Goal: Task Accomplishment & Management: Manage account settings

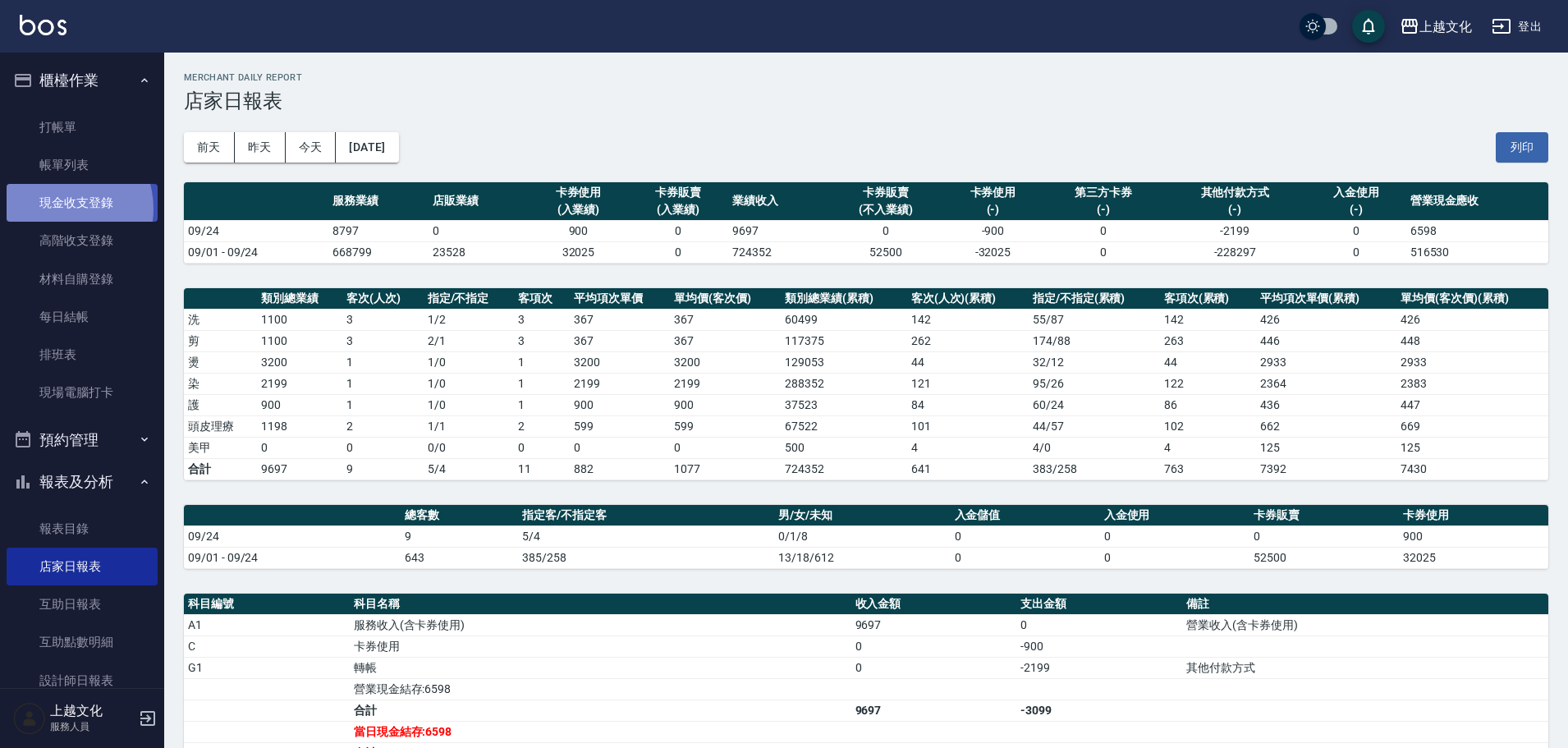
click at [61, 208] on link "現金收支登錄" at bounding box center [82, 203] width 151 height 38
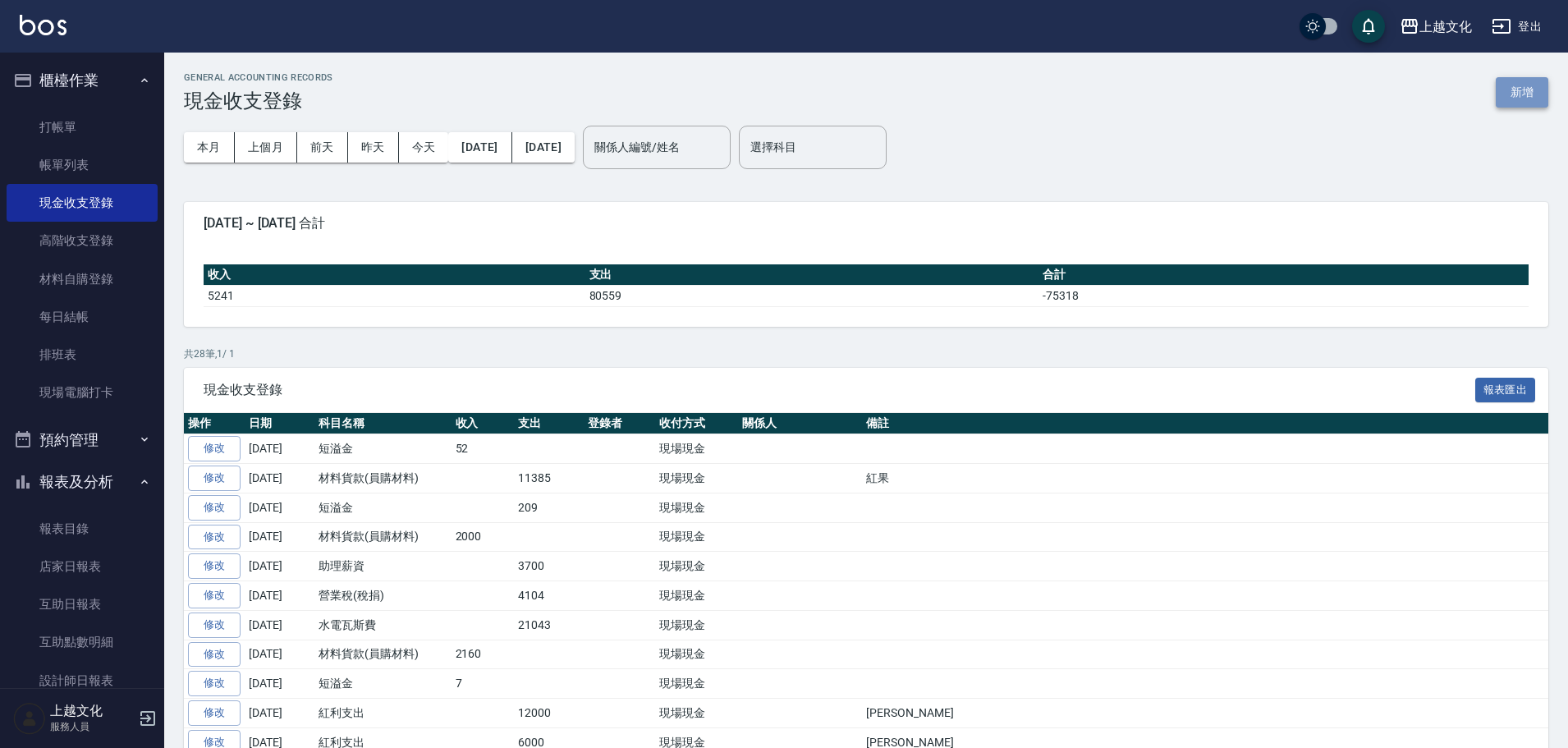
click at [1520, 93] on button "新增" at bounding box center [1521, 92] width 52 height 30
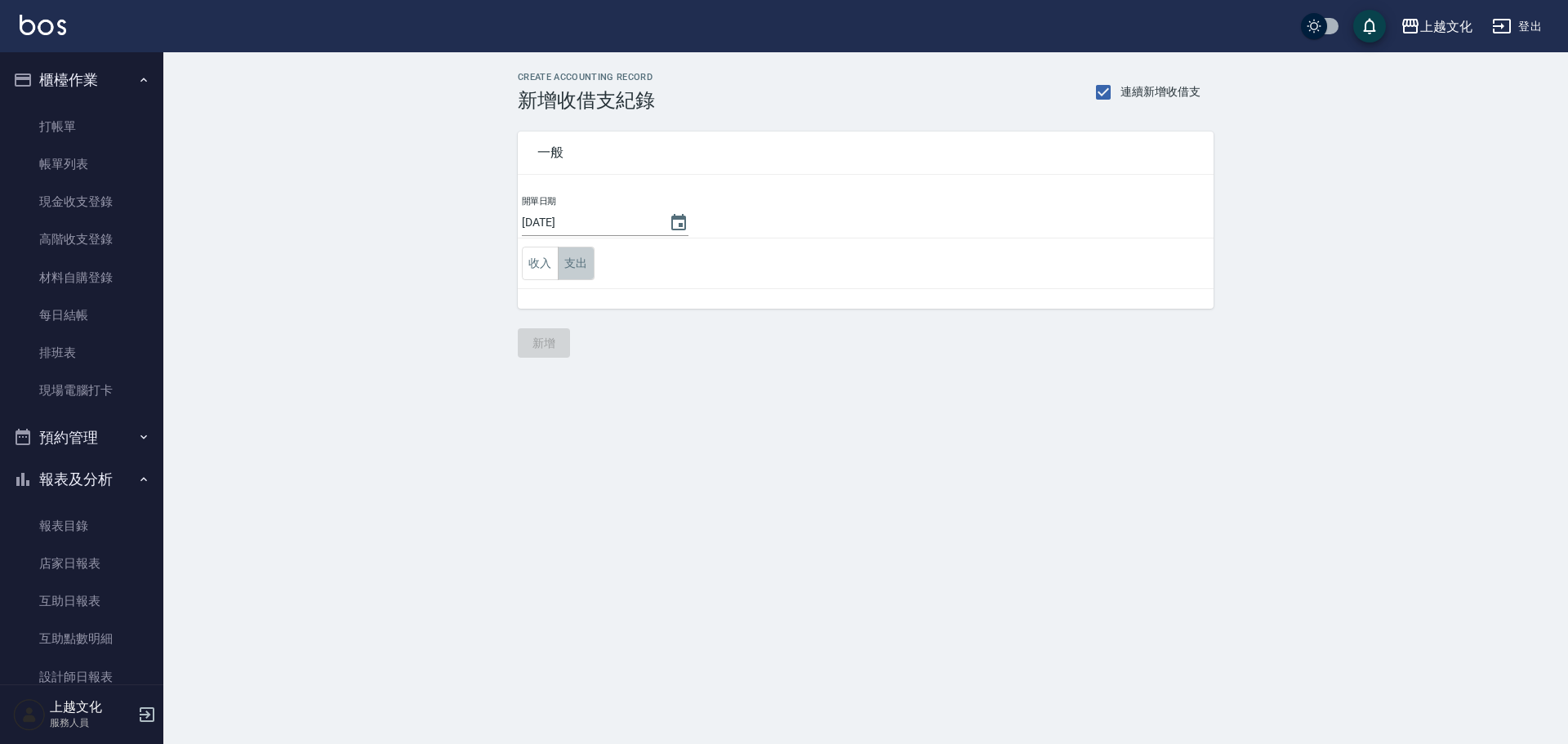
click at [566, 262] on button "支出" at bounding box center [576, 262] width 37 height 33
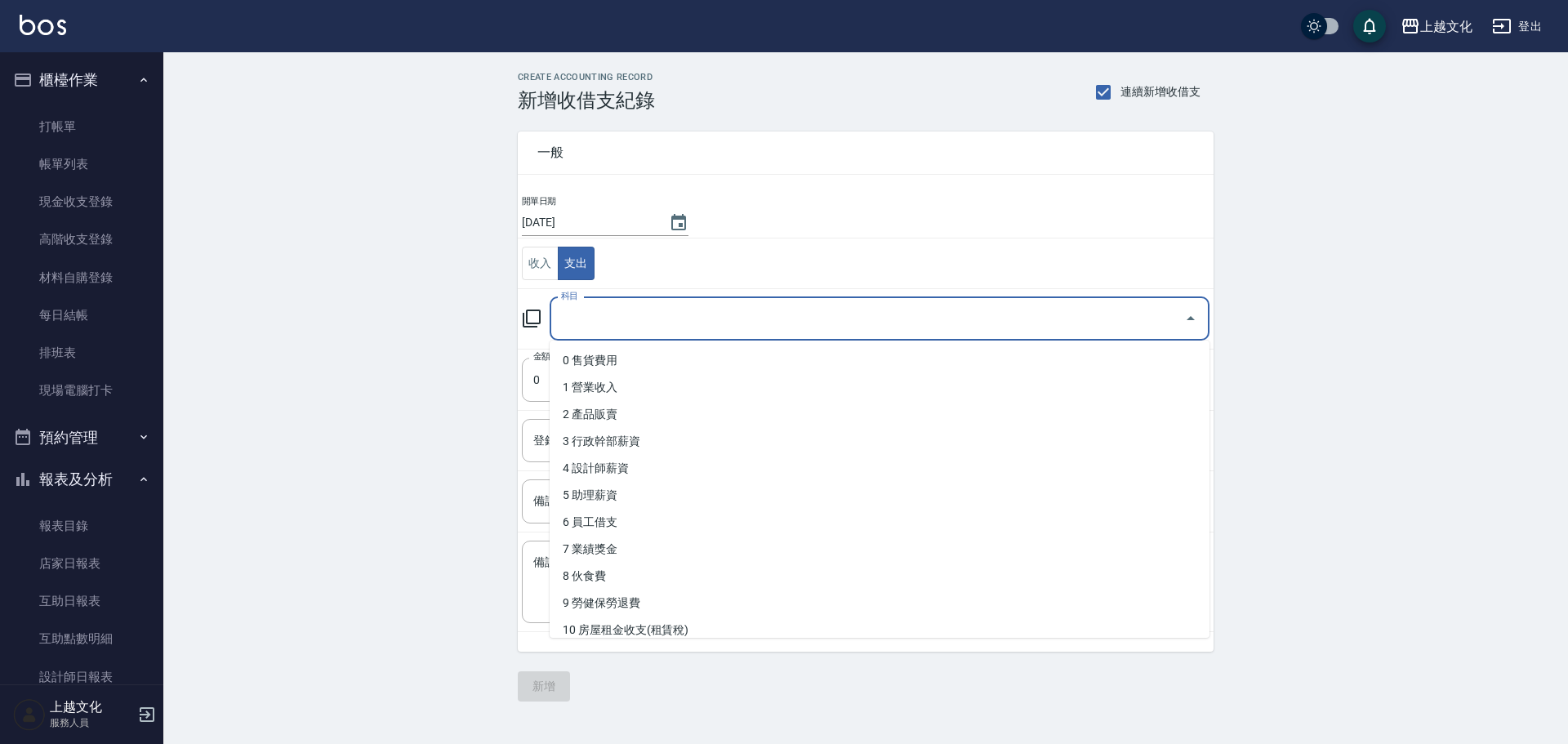
click at [614, 326] on input "科目" at bounding box center [866, 319] width 620 height 28
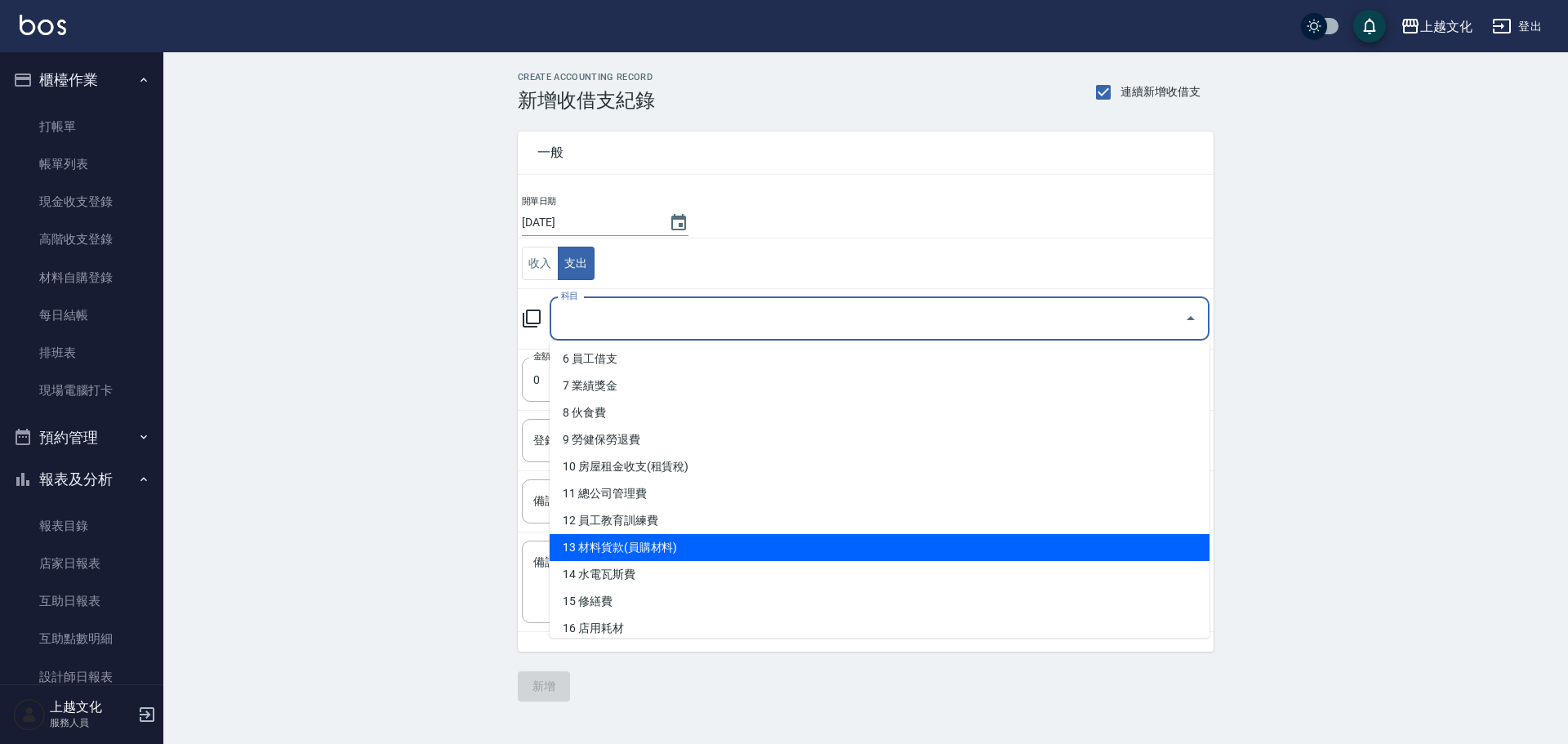
click at [643, 548] on li "13 材料貨款(員購材料)" at bounding box center [879, 547] width 660 height 27
click at [643, 548] on div "x 備註" at bounding box center [865, 581] width 687 height 82
type input "13 材料貨款(員購材料)"
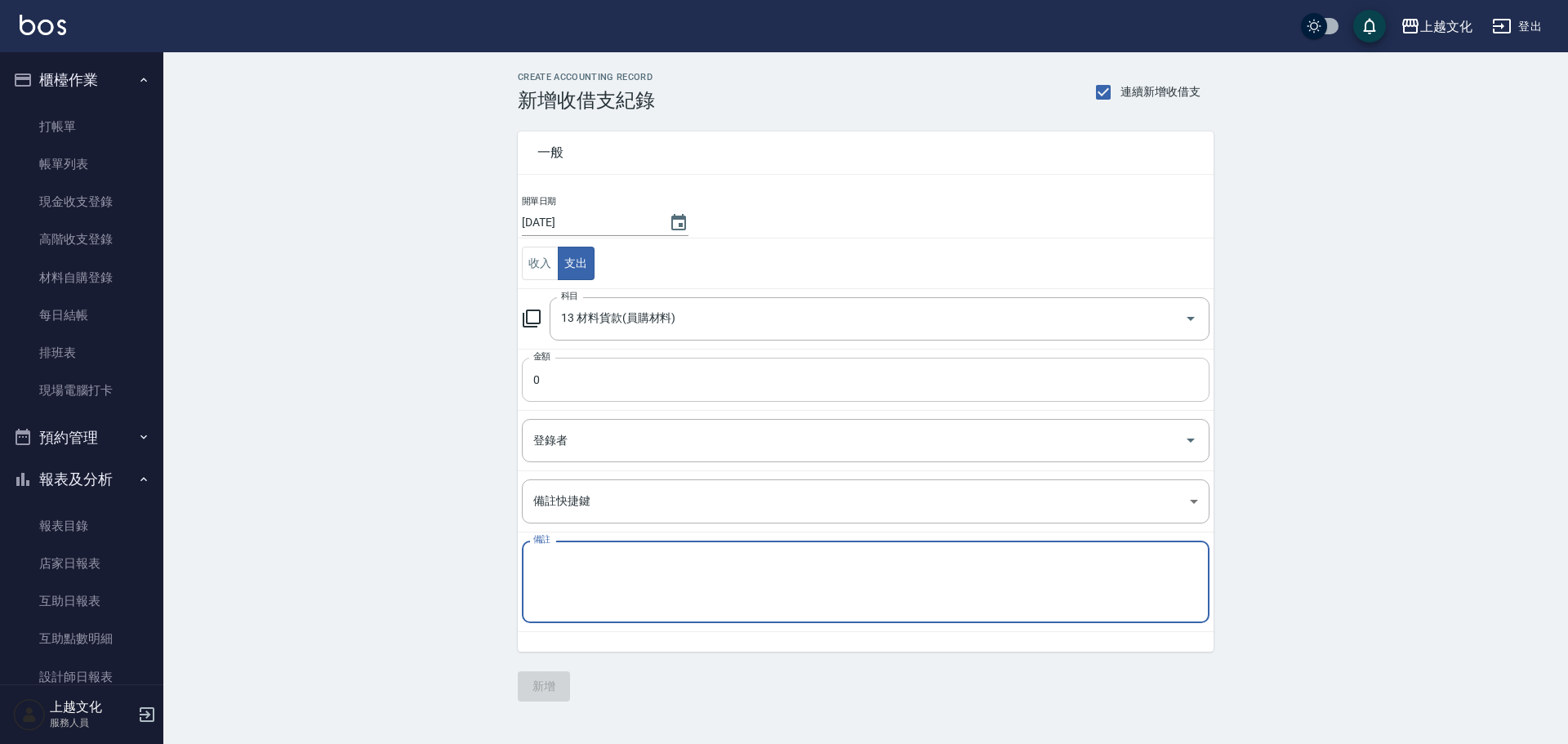
click at [541, 396] on input "0" at bounding box center [865, 380] width 687 height 44
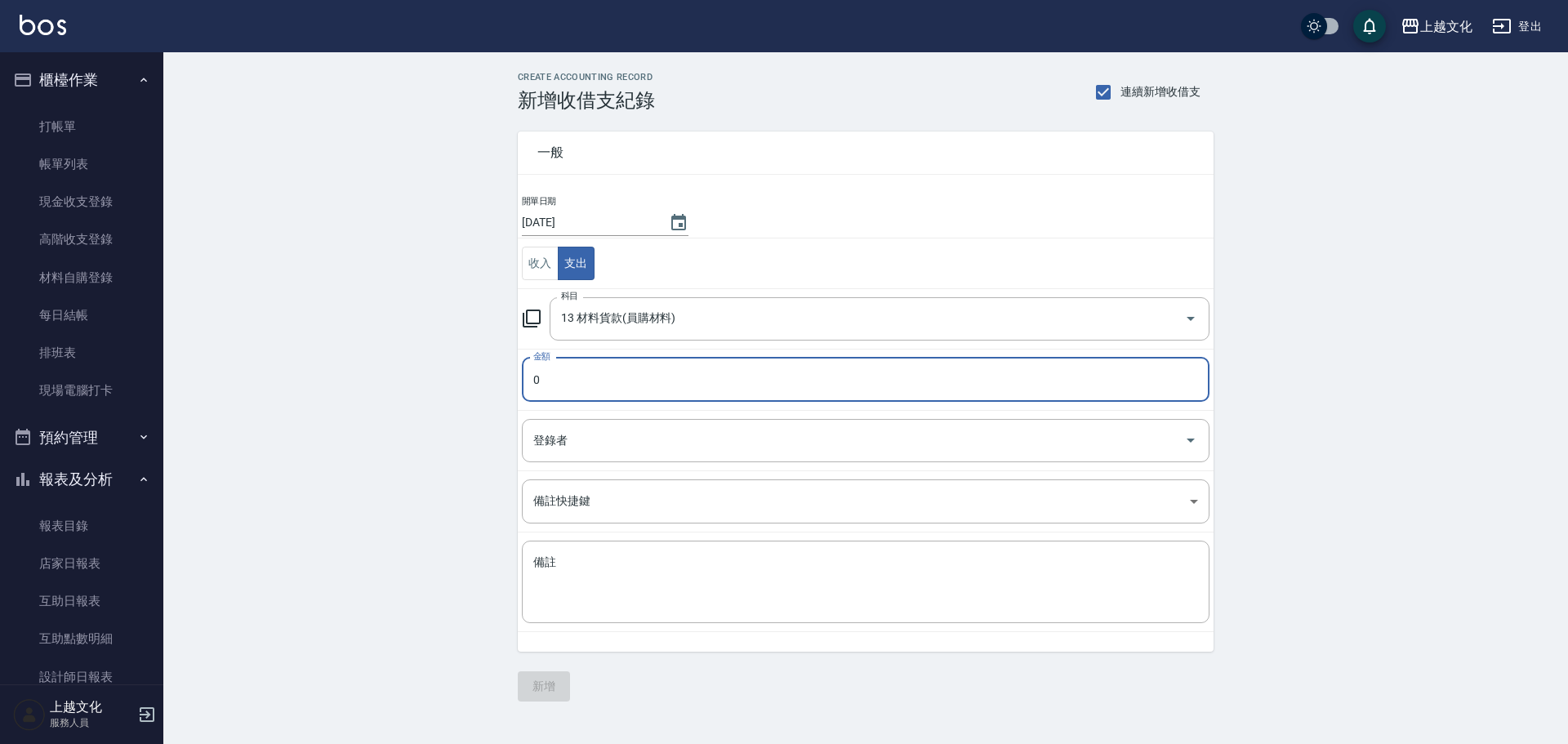
click at [541, 396] on input "0" at bounding box center [865, 380] width 687 height 44
type input "2368"
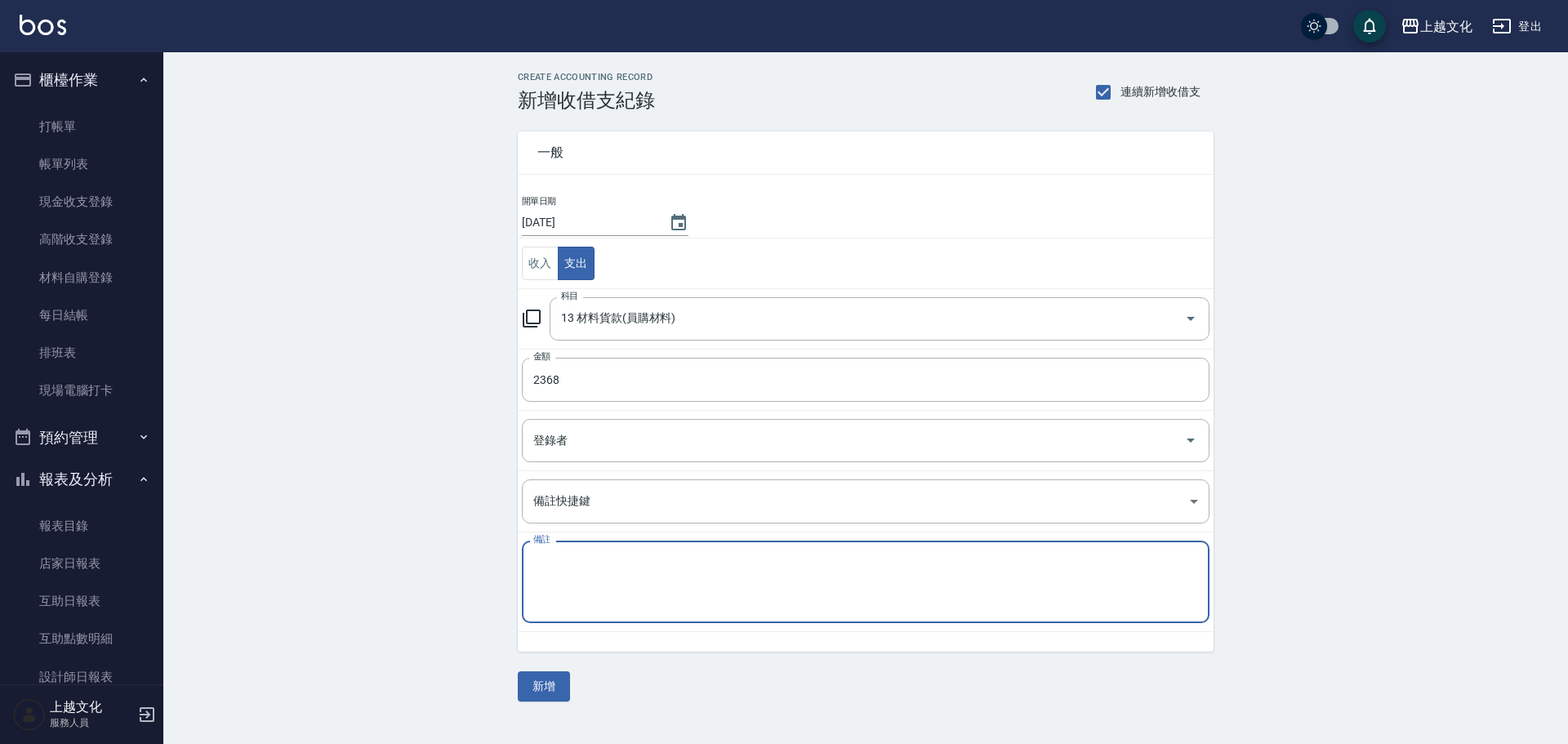
click at [548, 590] on textarea "備註" at bounding box center [865, 581] width 665 height 56
type textarea "003"
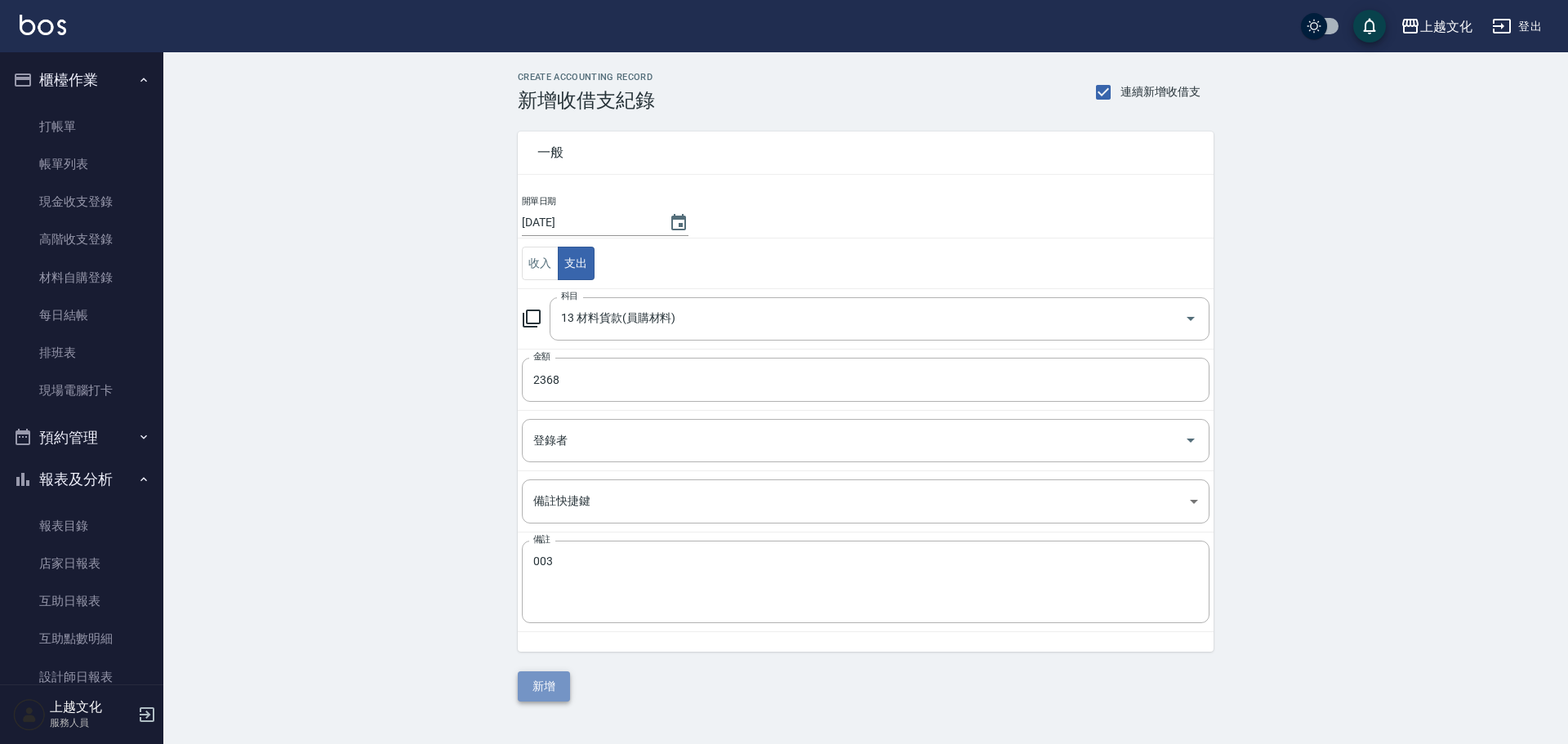
click at [541, 697] on button "新增" at bounding box center [543, 686] width 52 height 30
click at [541, 697] on div "一般 開單日期 2025/09/24 收入 支出 科目 13 材料貨款(員購材料) 科目 金額 2368 金額 登錄者 登錄者 備註快捷鍵 ​ 備註快捷鍵 備…" at bounding box center [865, 406] width 696 height 590
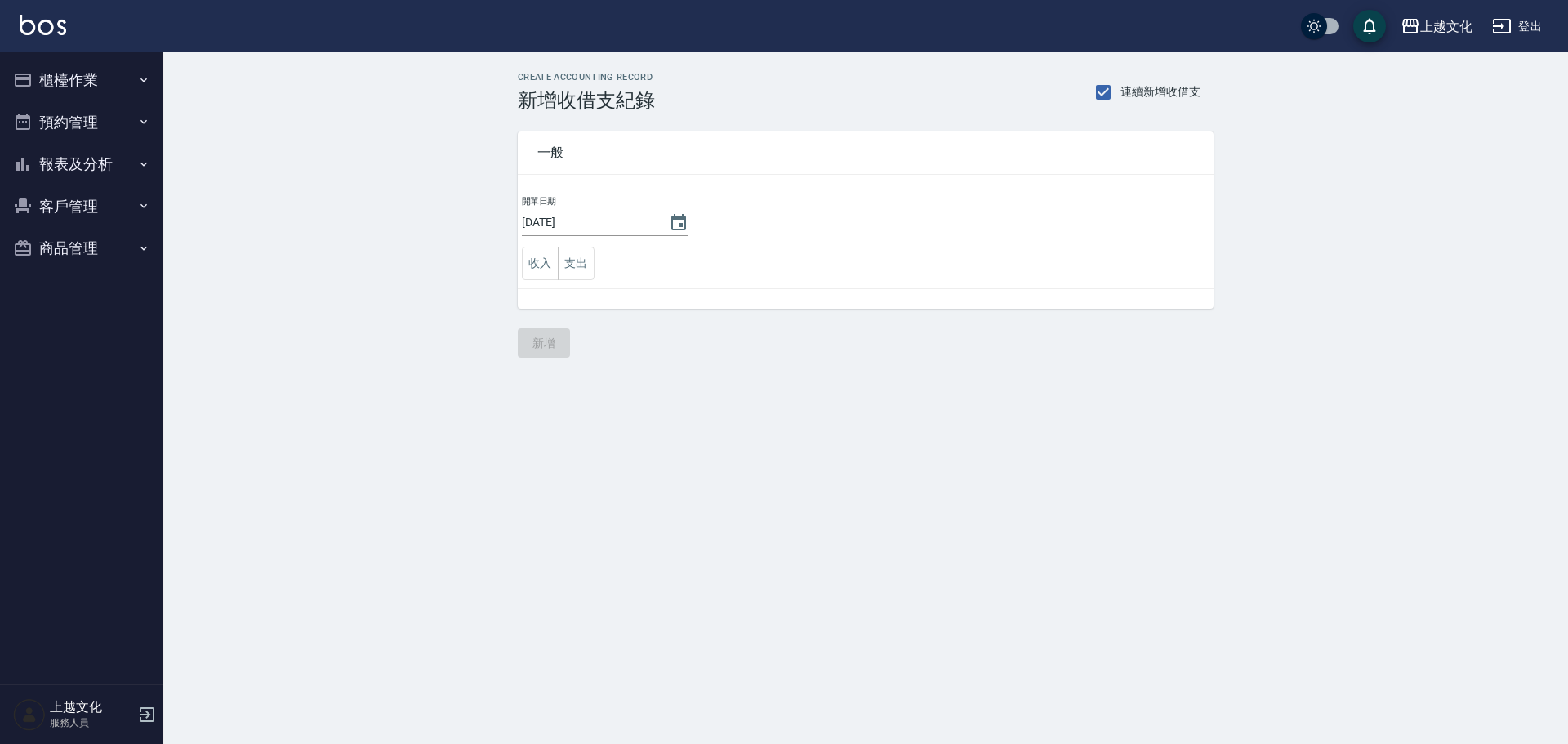
click at [56, 158] on button "報表及分析" at bounding box center [81, 164] width 151 height 43
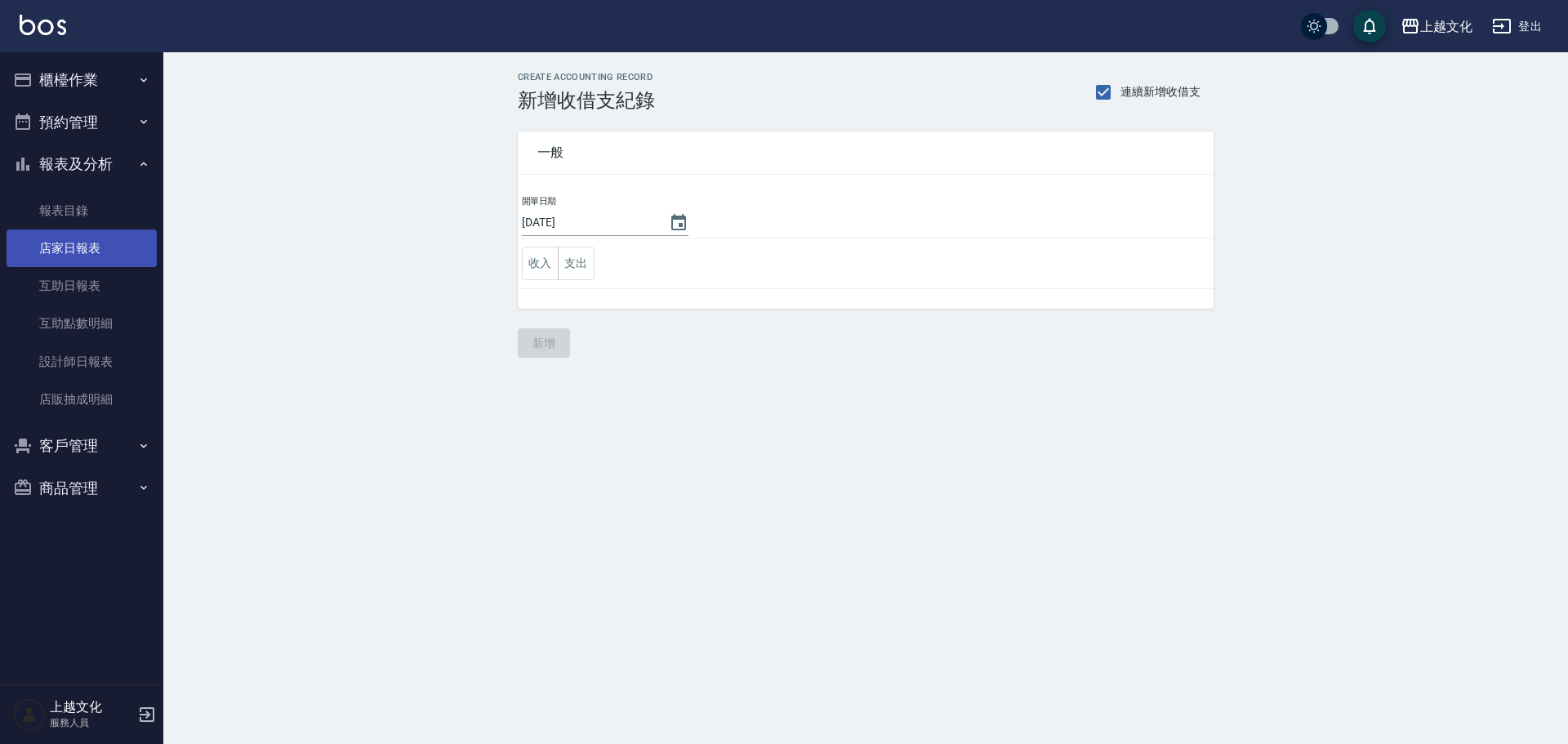
click at [81, 254] on link "店家日報表" at bounding box center [81, 248] width 151 height 38
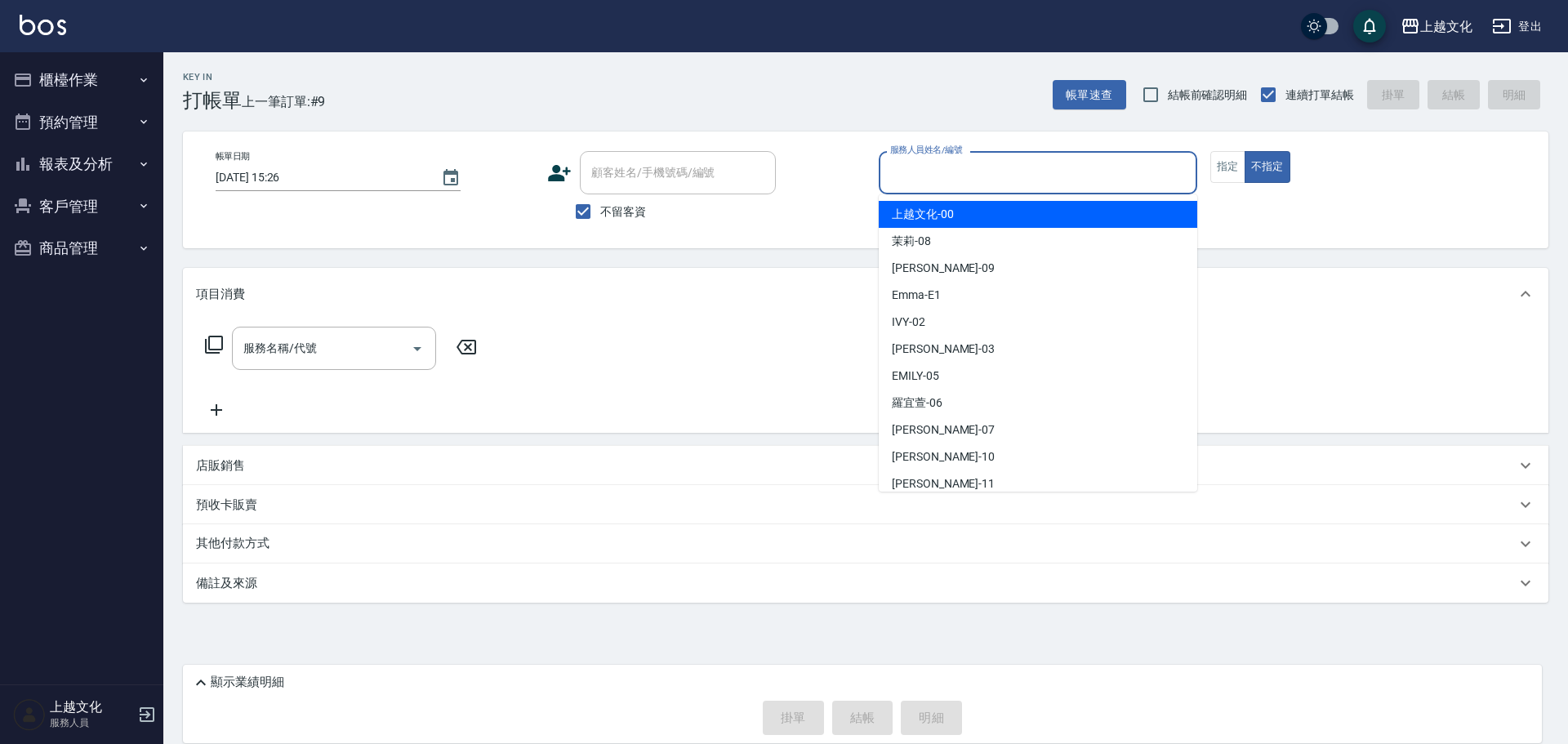
drag, startPoint x: 903, startPoint y: 178, endPoint x: 918, endPoint y: 292, distance: 115.0
click at [904, 178] on input "服務人員姓名/編號" at bounding box center [1038, 172] width 304 height 28
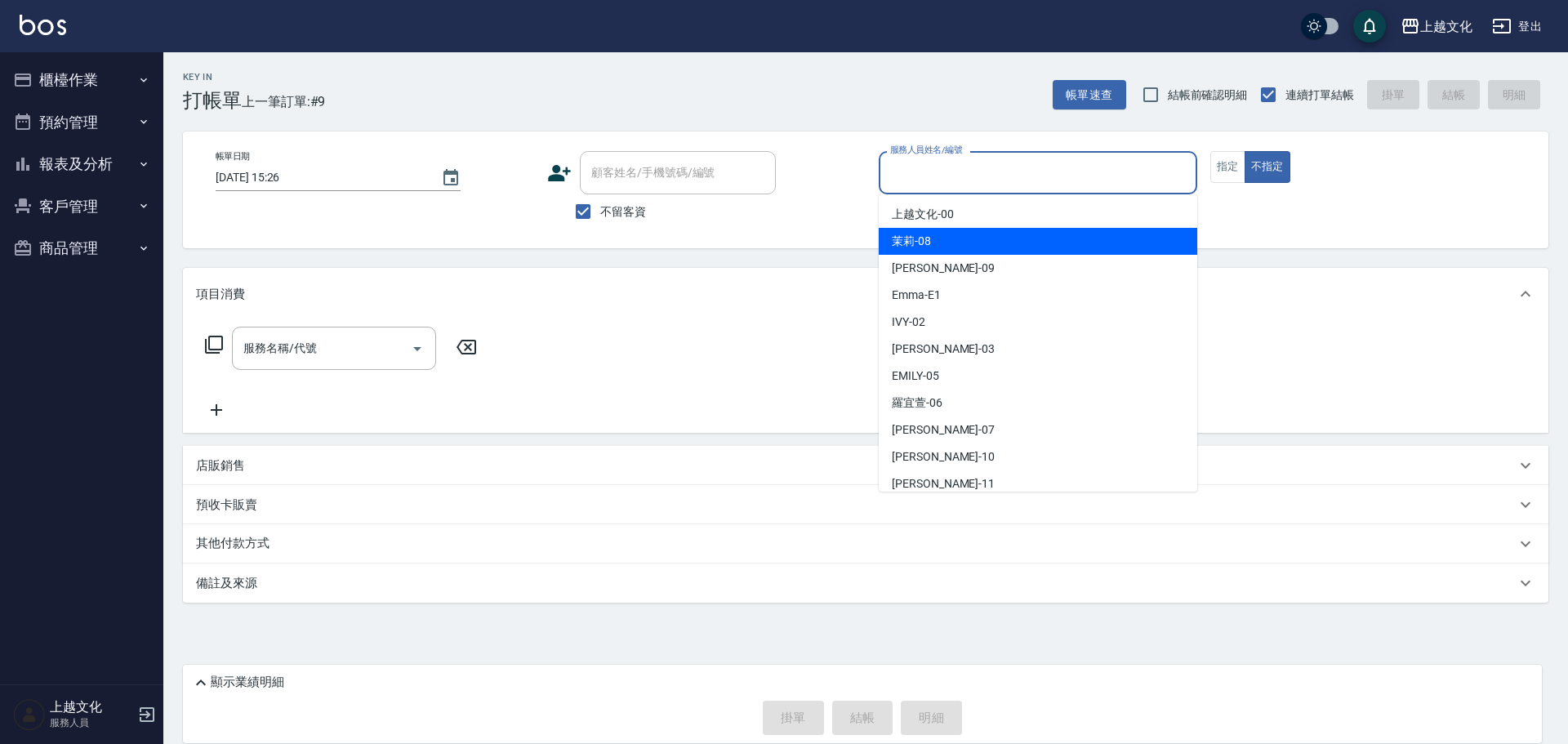
click at [940, 239] on div "茉莉 -08" at bounding box center [1038, 241] width 318 height 27
type input "茉莉-08"
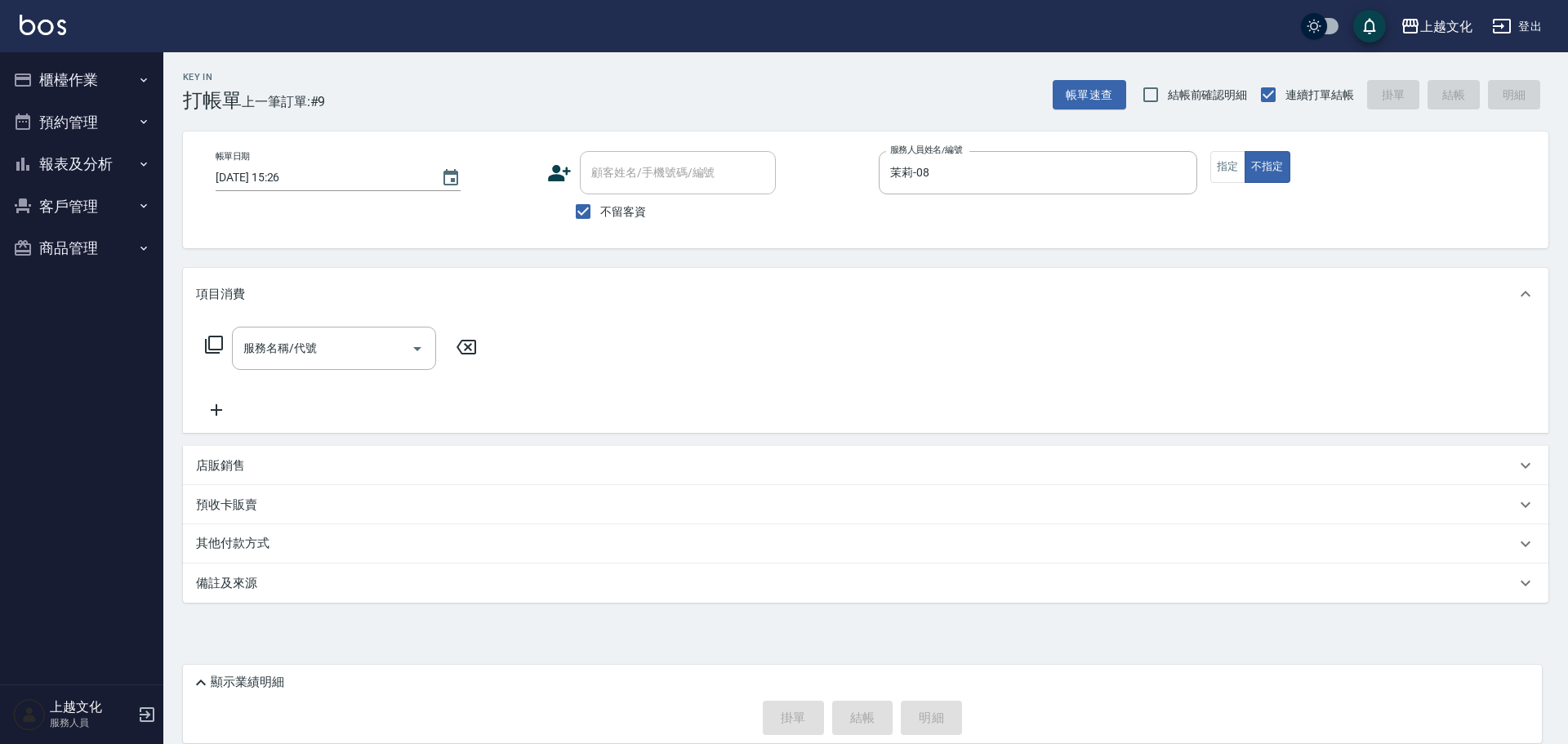
click at [217, 344] on icon at bounding box center [214, 345] width 20 height 20
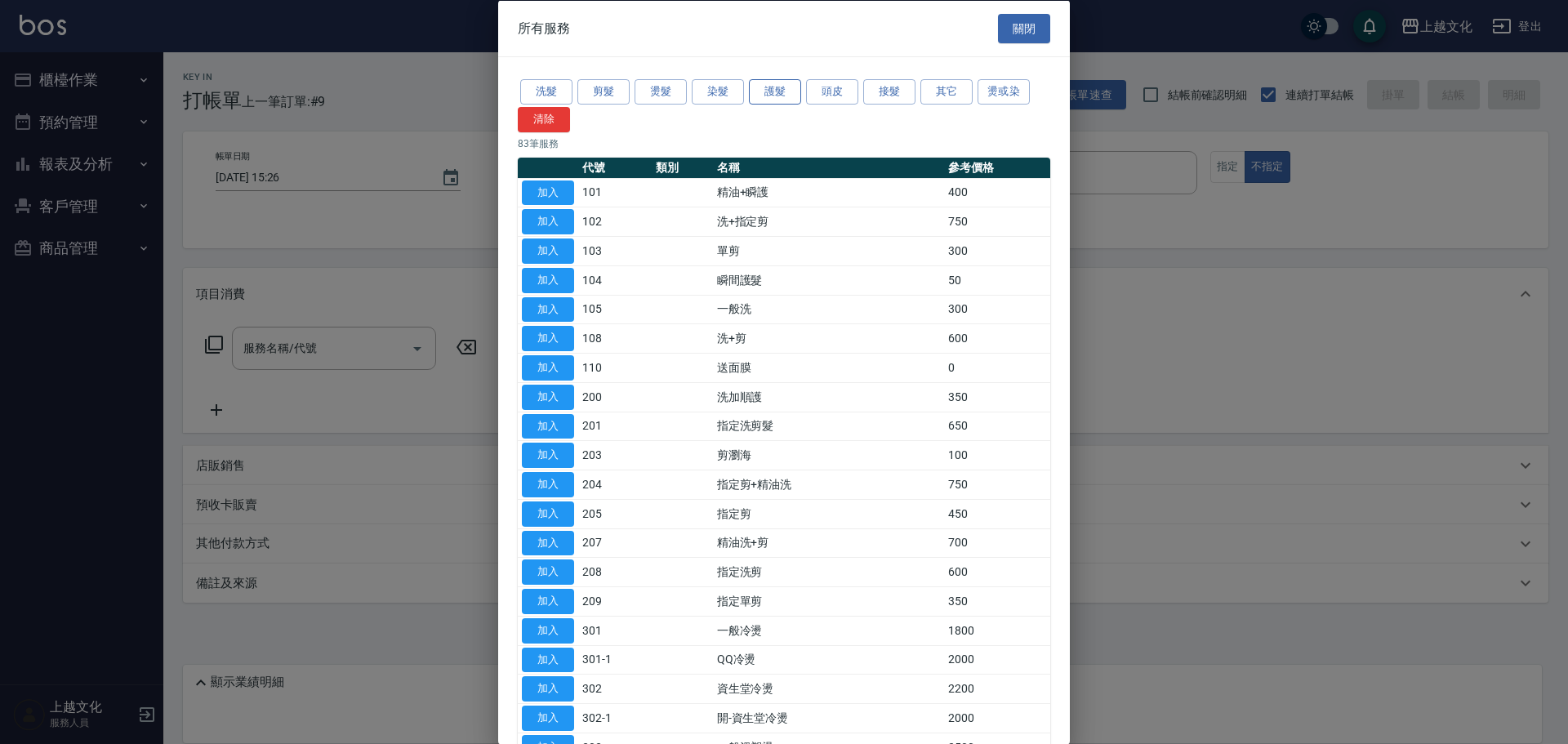
click at [788, 97] on button "護髮" at bounding box center [775, 92] width 52 height 26
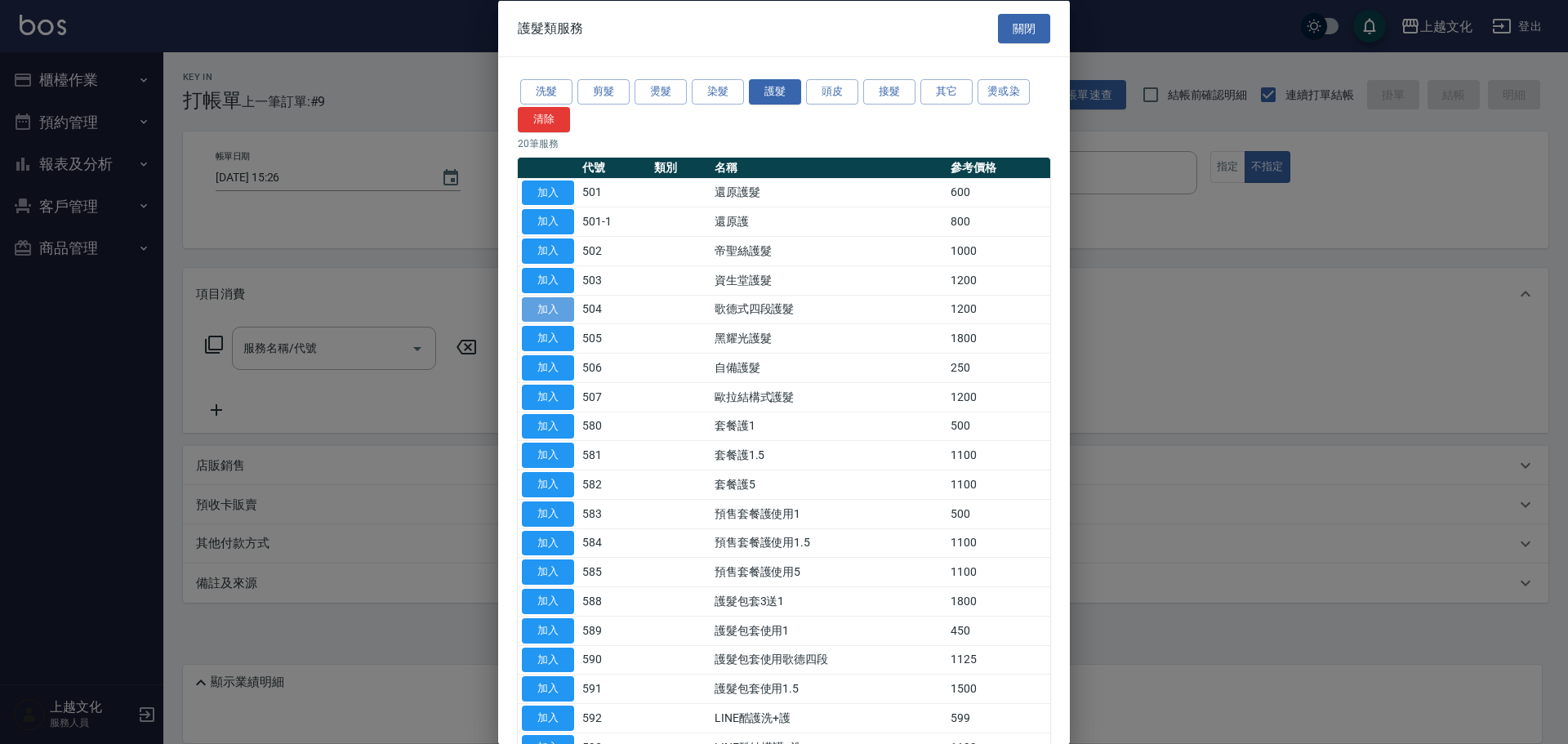
click at [542, 308] on button "加入" at bounding box center [547, 309] width 52 height 26
type input "歌德式四段護髮(504)"
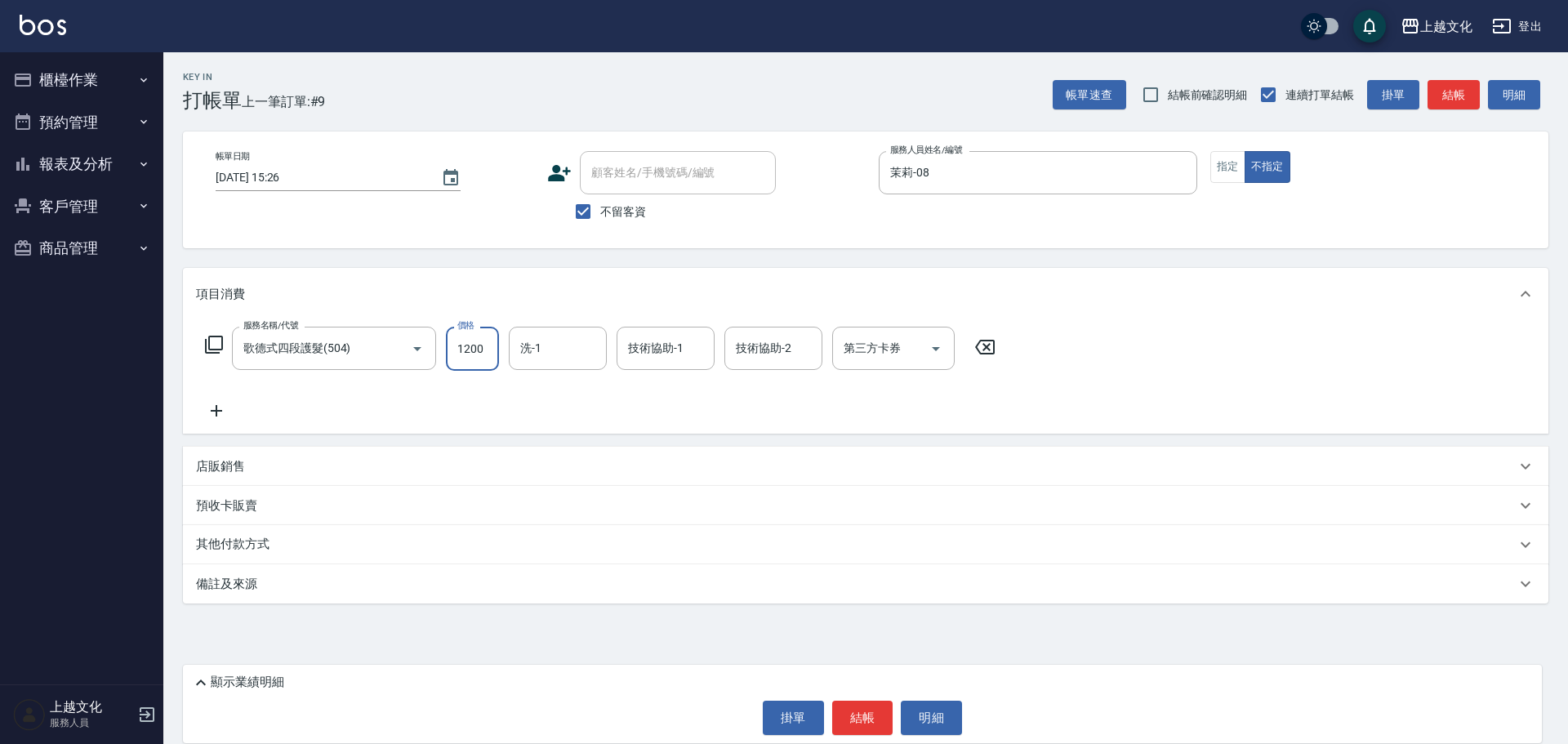
click at [485, 360] on input "1200" at bounding box center [472, 348] width 53 height 44
type input "1300"
click at [761, 361] on input "技術協助-2" at bounding box center [774, 348] width 83 height 28
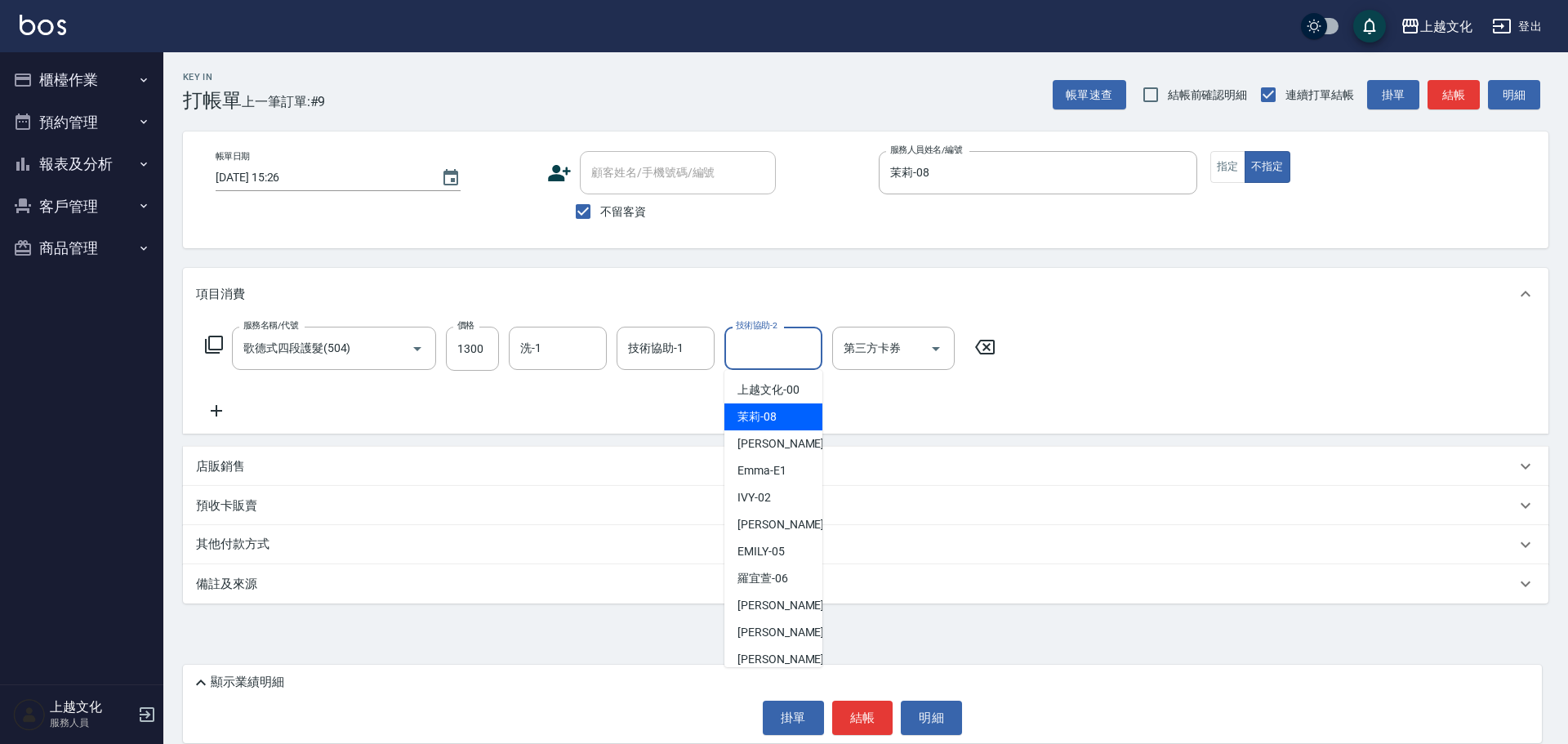
click at [761, 413] on span "茉莉 -08" at bounding box center [757, 416] width 39 height 17
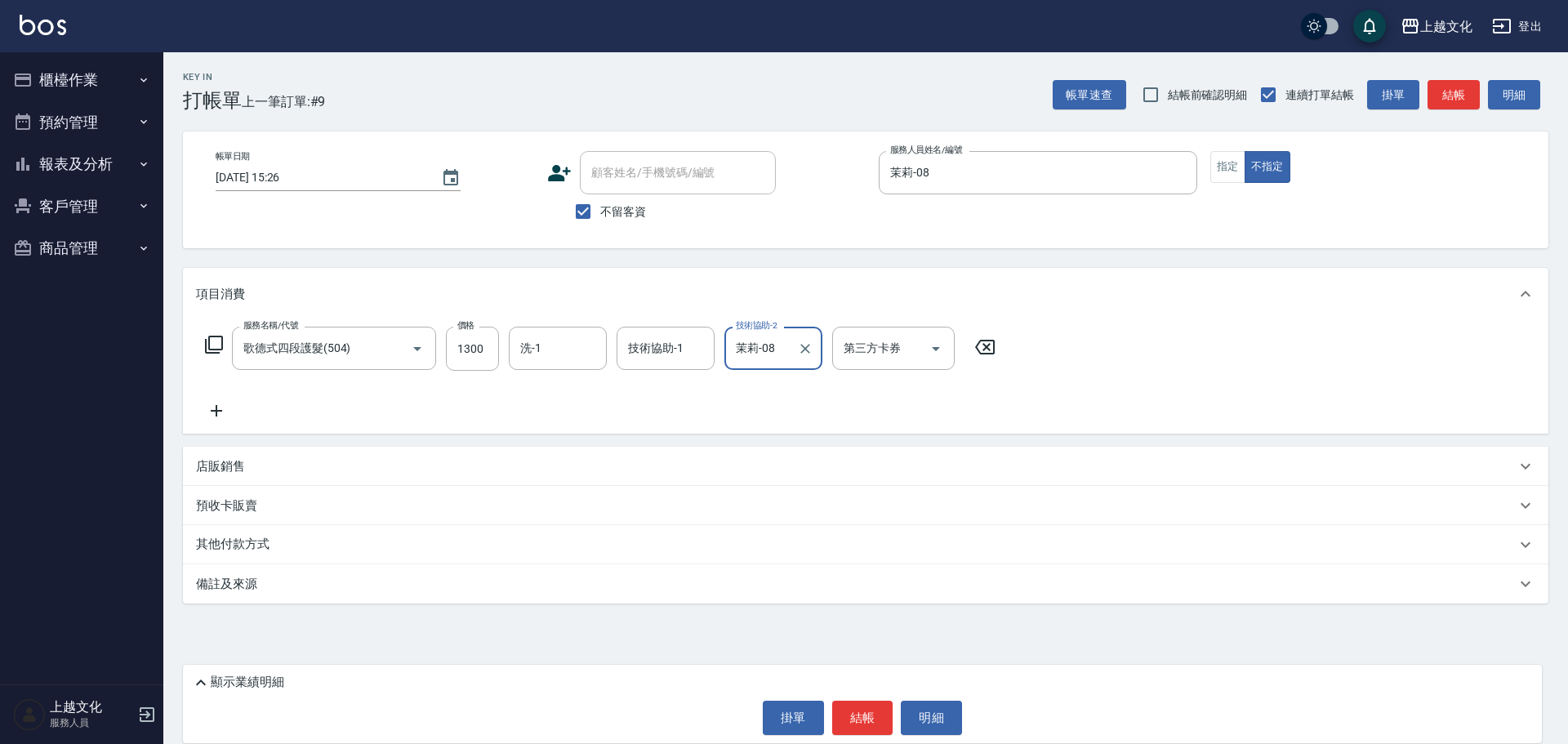
click at [782, 344] on input "茉莉-08" at bounding box center [761, 348] width 59 height 28
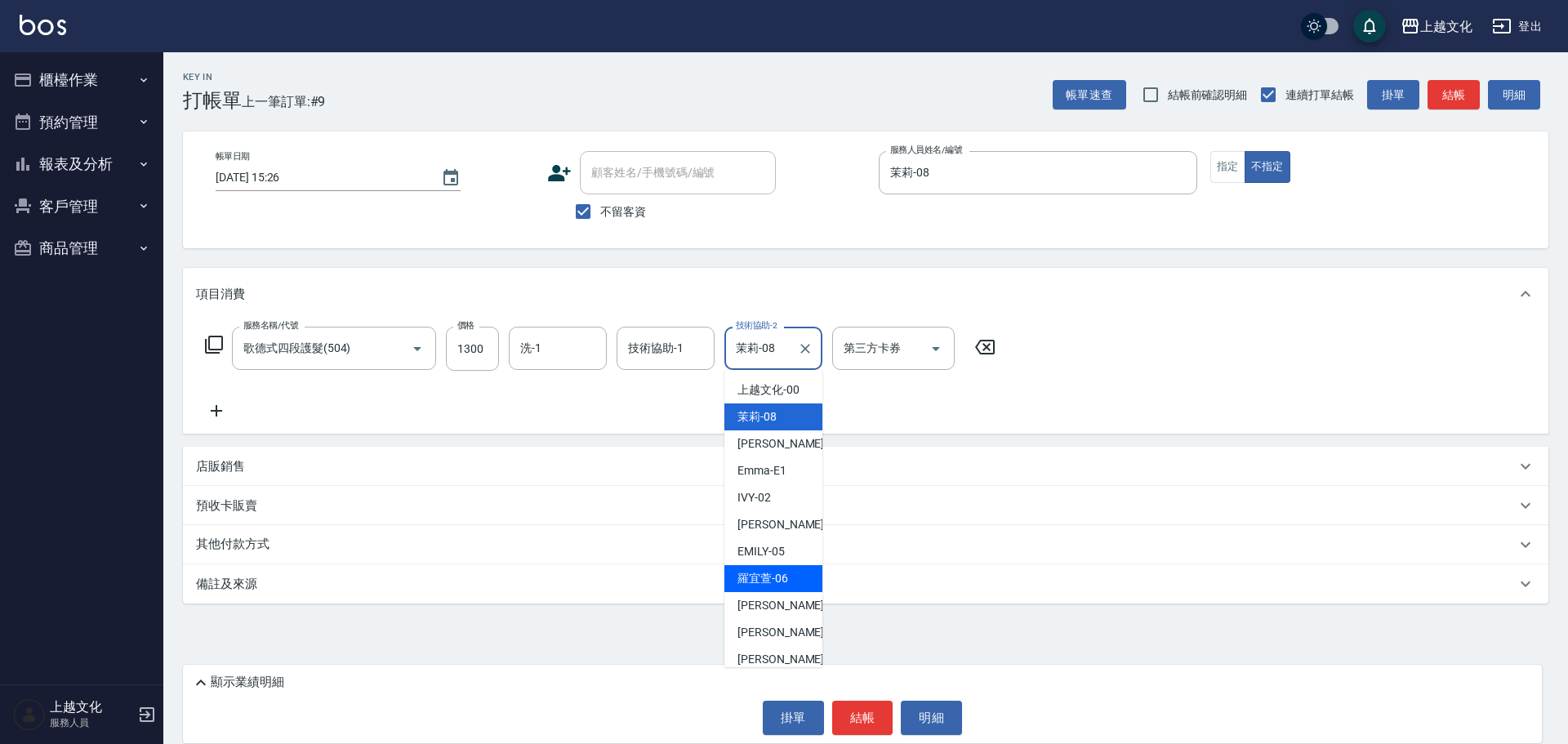
click at [799, 569] on div "羅宜萱 -06" at bounding box center [773, 578] width 98 height 27
type input "羅宜萱-06"
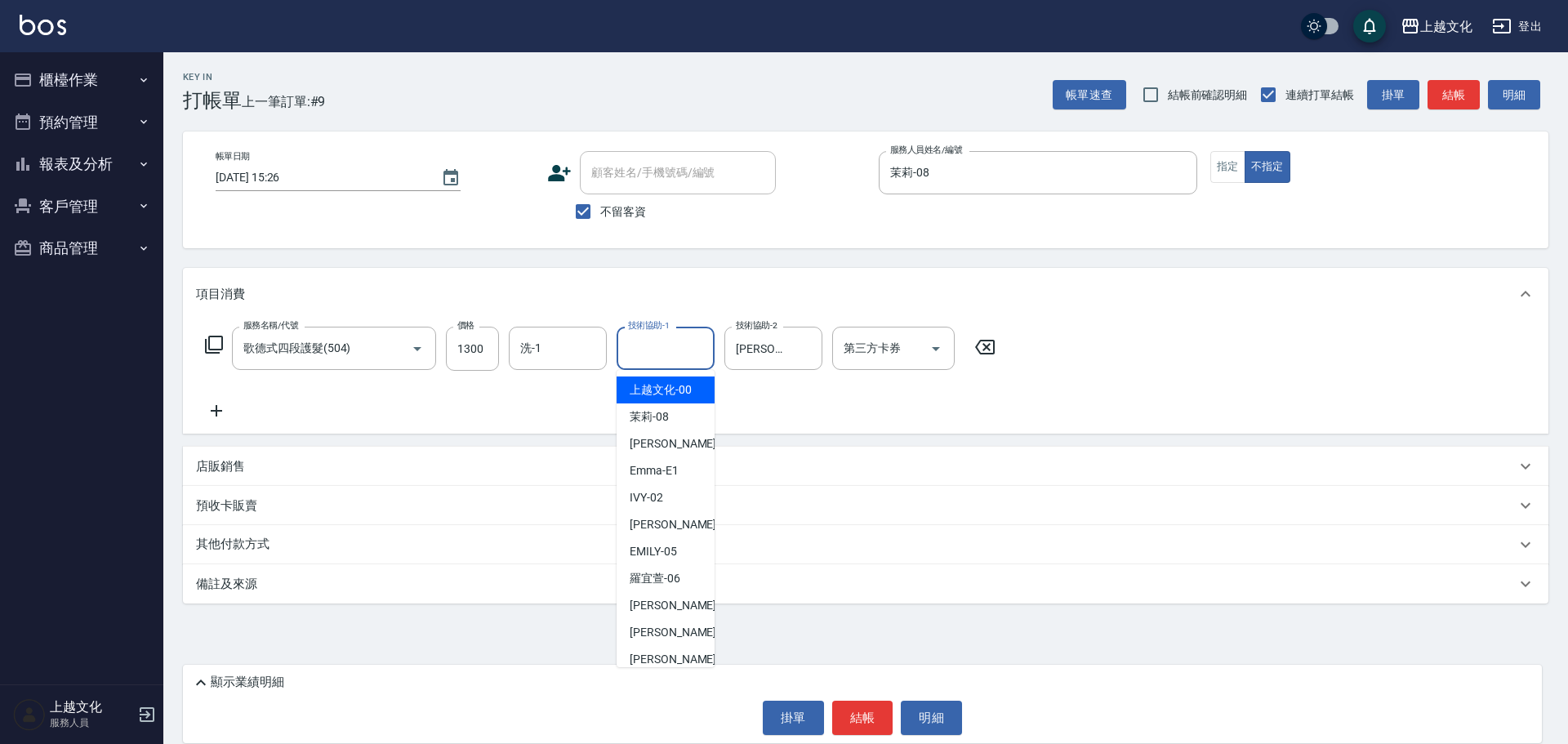
click at [671, 342] on input "技術協助-1" at bounding box center [666, 348] width 83 height 28
click at [672, 342] on input "技術協助-1" at bounding box center [666, 348] width 83 height 28
click at [672, 341] on input "技術協助-1" at bounding box center [666, 348] width 83 height 28
click at [687, 417] on div "茉莉 -08" at bounding box center [665, 416] width 98 height 27
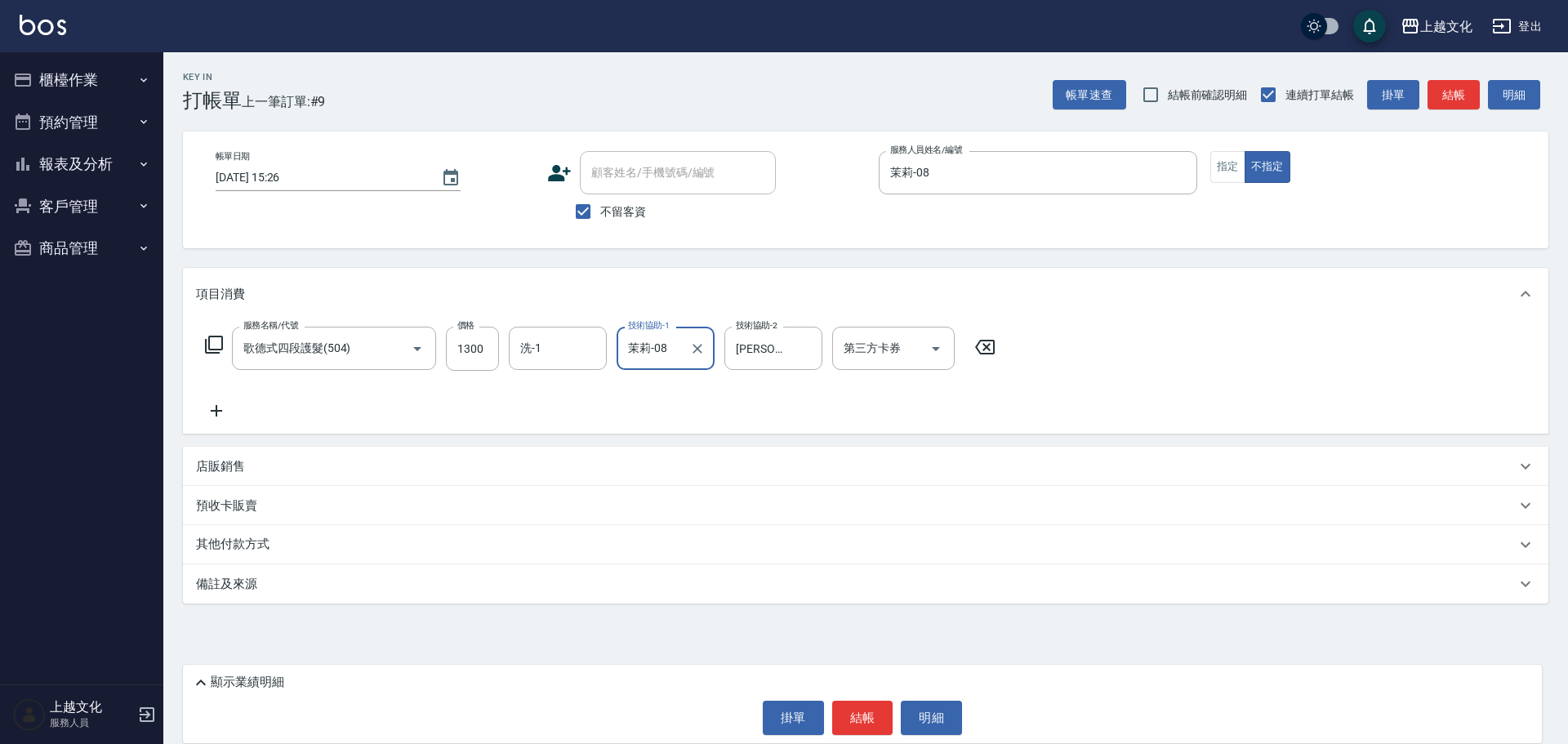
type input "茉莉-08"
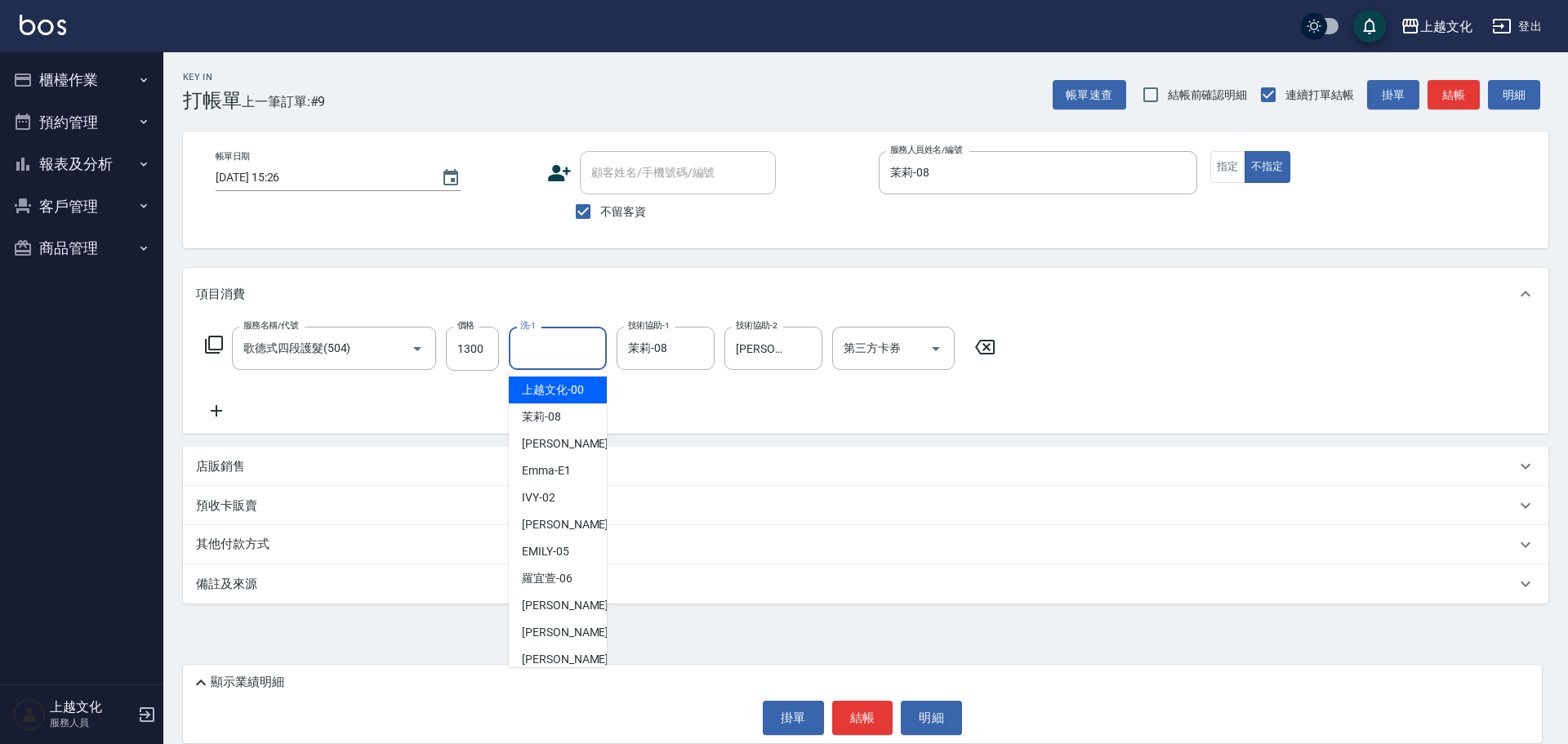
click at [558, 356] on input "洗-1" at bounding box center [558, 348] width 83 height 28
click at [570, 356] on input "洗-1" at bounding box center [558, 348] width 83 height 28
click at [570, 575] on span "羅宜萱 -06" at bounding box center [546, 578] width 50 height 17
type input "羅宜萱-06"
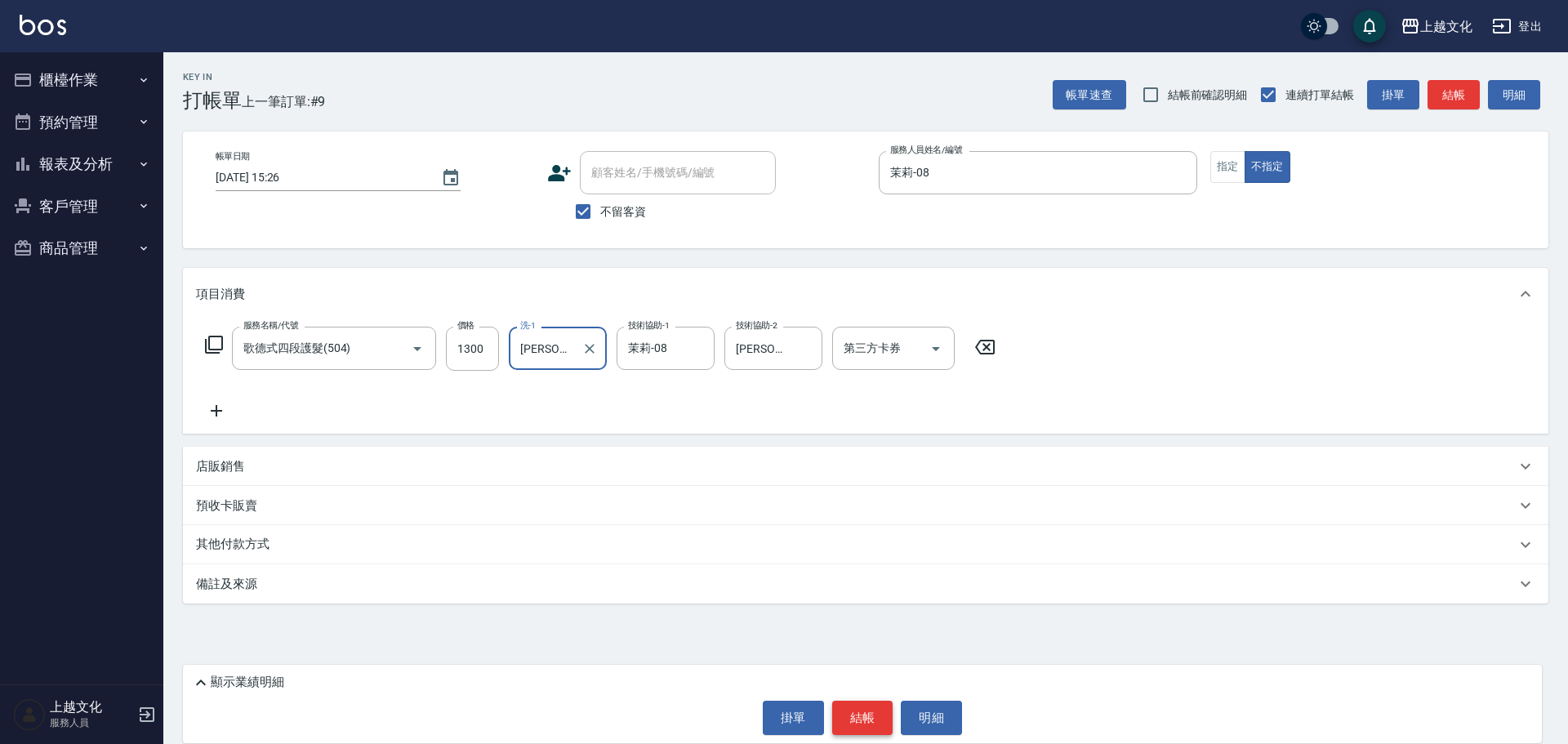
click at [863, 720] on button "結帳" at bounding box center [863, 717] width 62 height 34
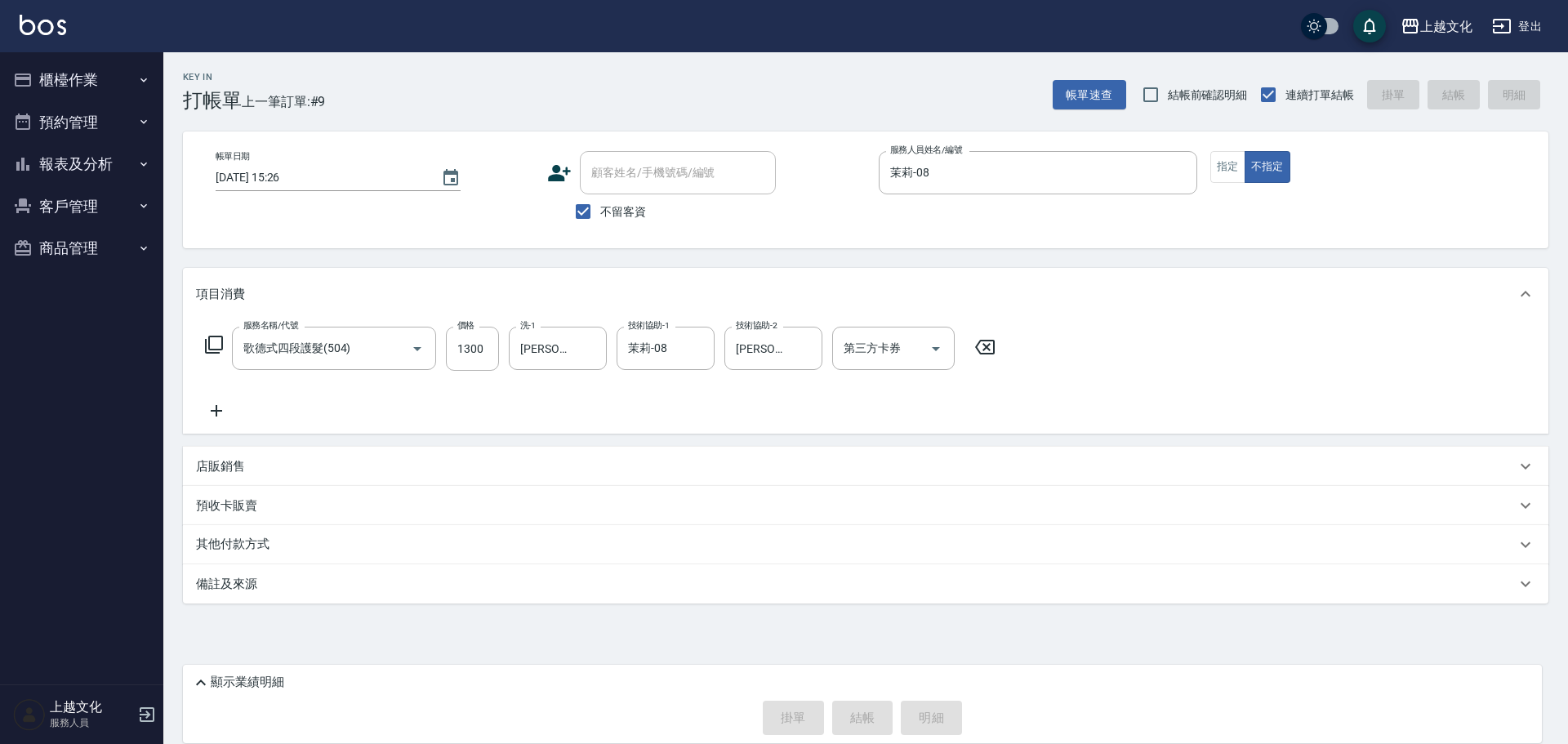
type input "2025/09/24 15:27"
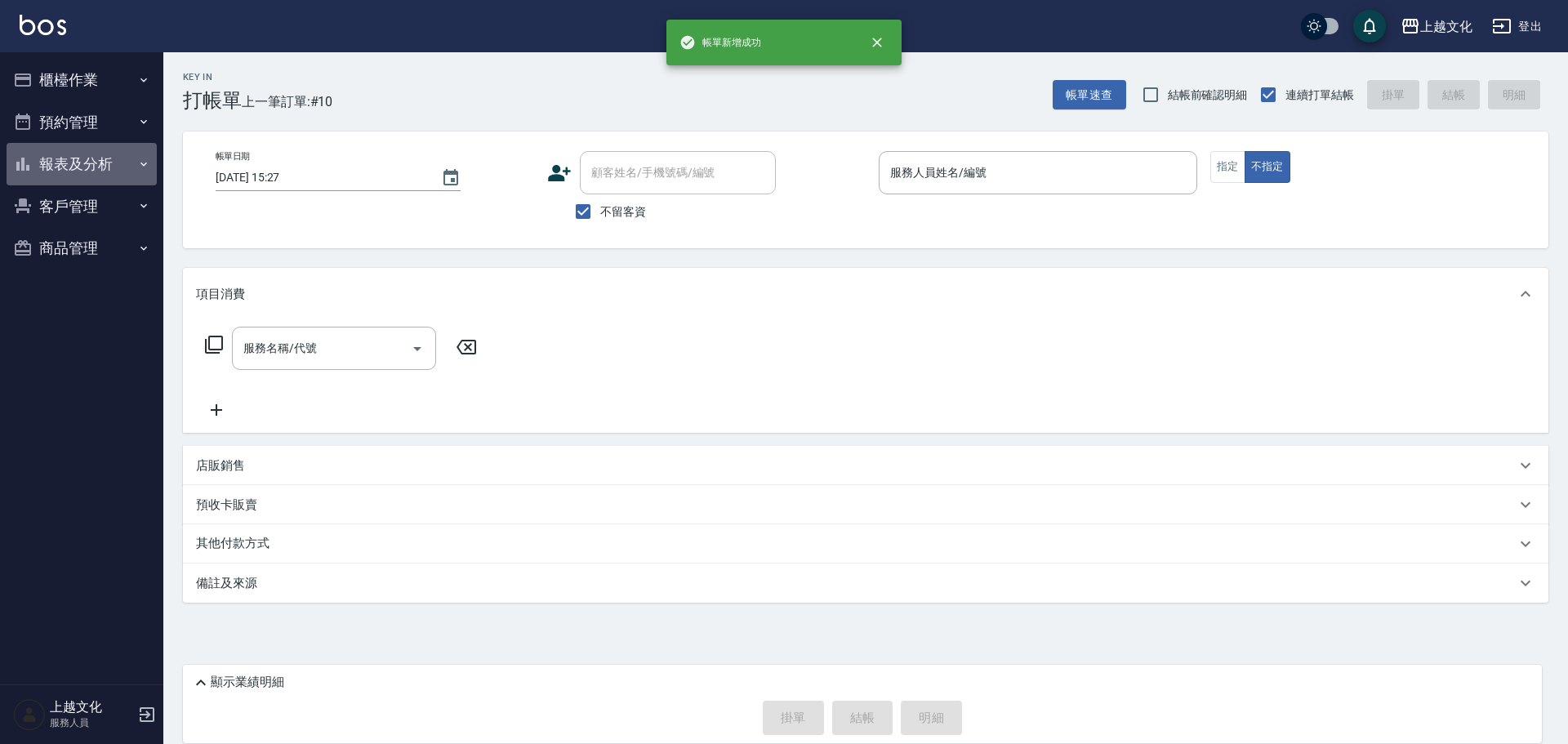
drag, startPoint x: 79, startPoint y: 160, endPoint x: 76, endPoint y: 178, distance: 18.2
click at [80, 160] on button "報表及分析" at bounding box center [81, 164] width 151 height 43
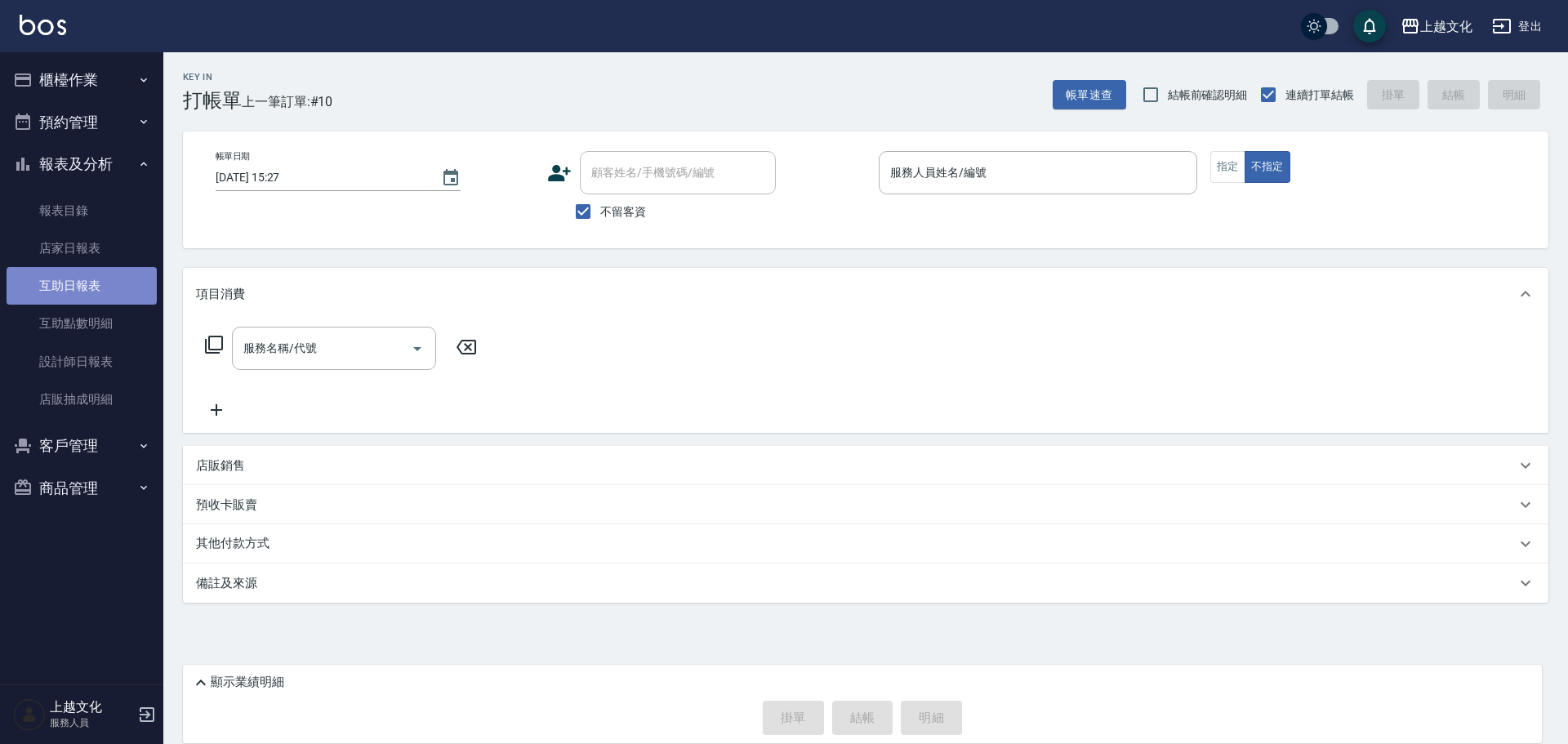
click at [96, 293] on link "互助日報表" at bounding box center [81, 286] width 151 height 38
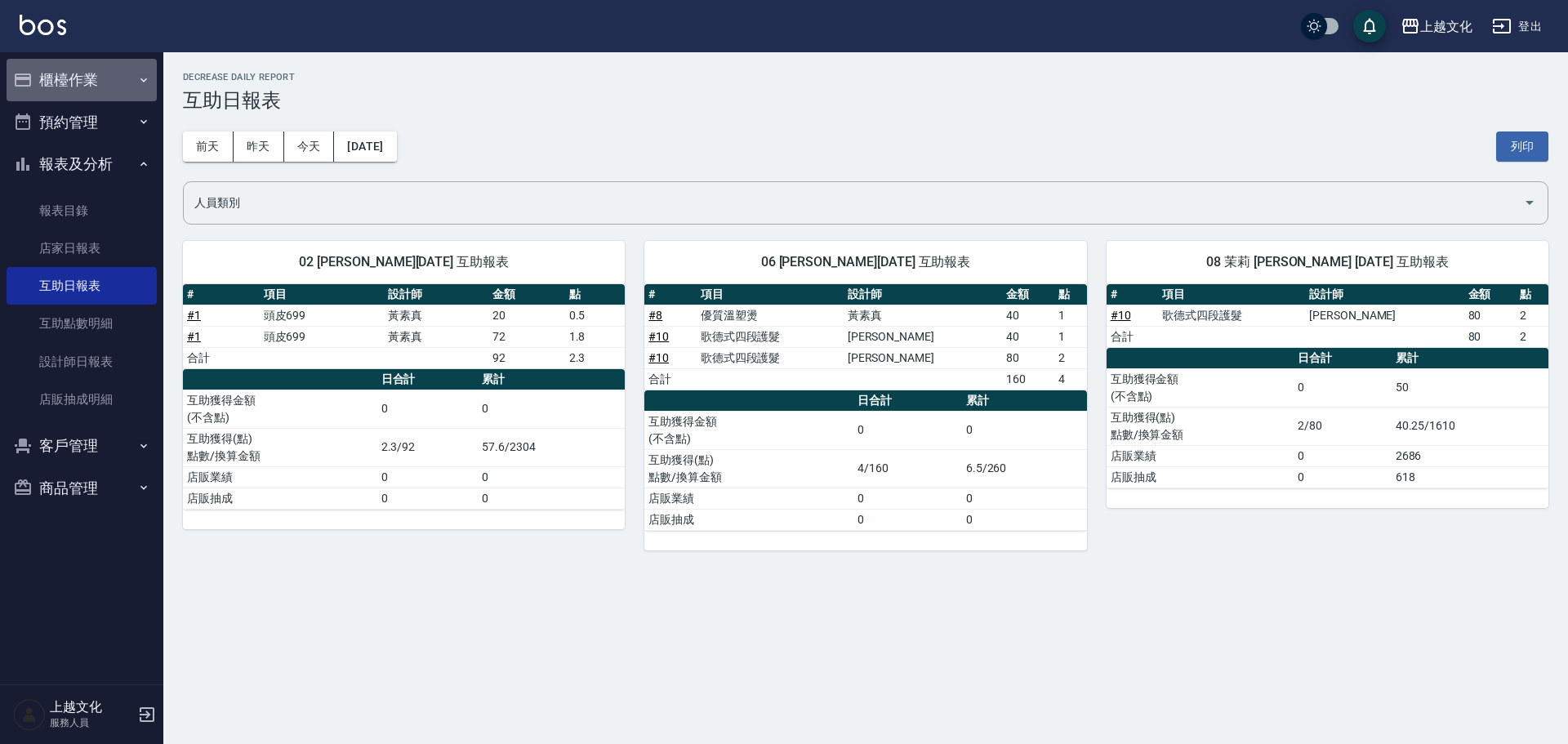
click at [61, 84] on button "櫃檯作業" at bounding box center [81, 80] width 151 height 43
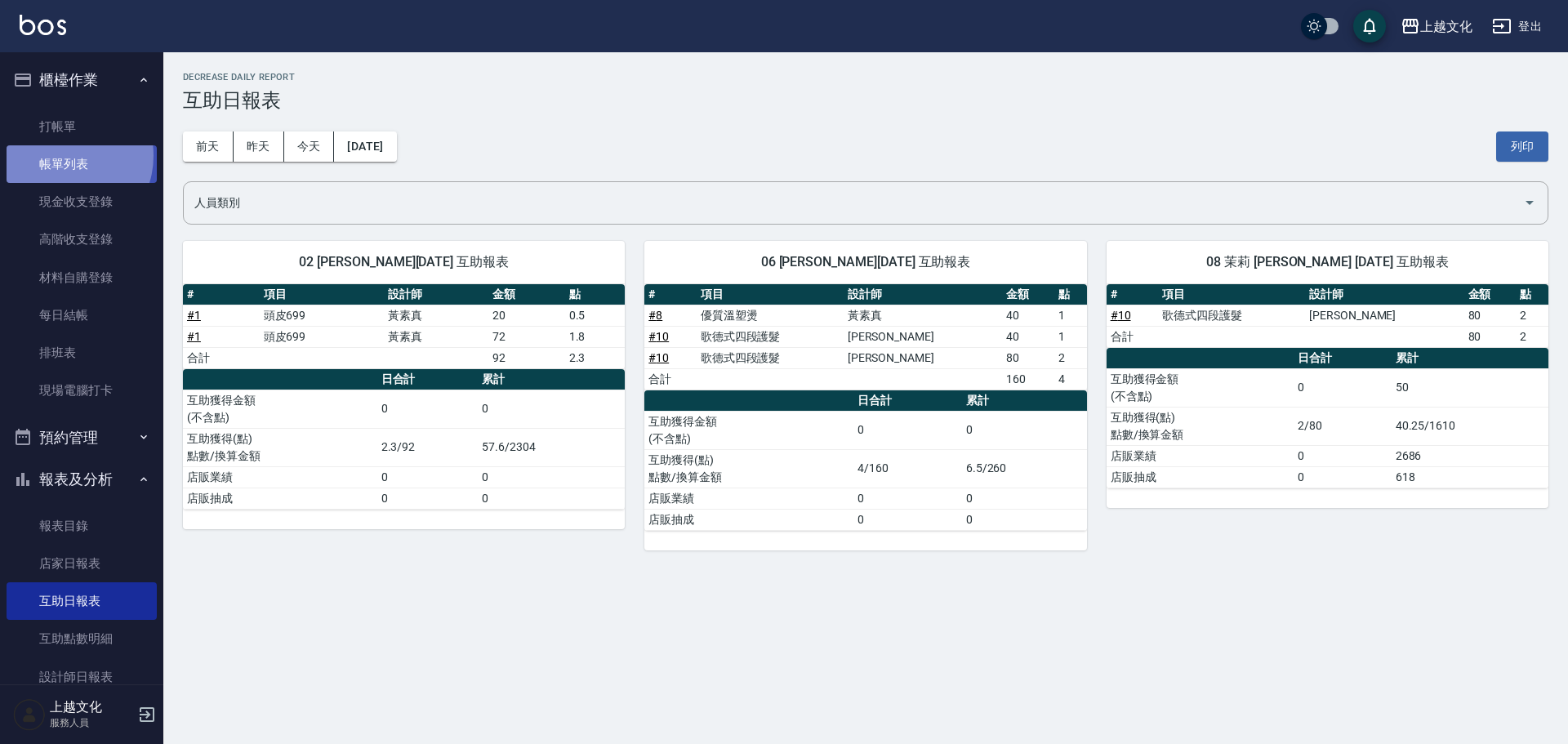
click at [62, 156] on link "帳單列表" at bounding box center [81, 164] width 151 height 38
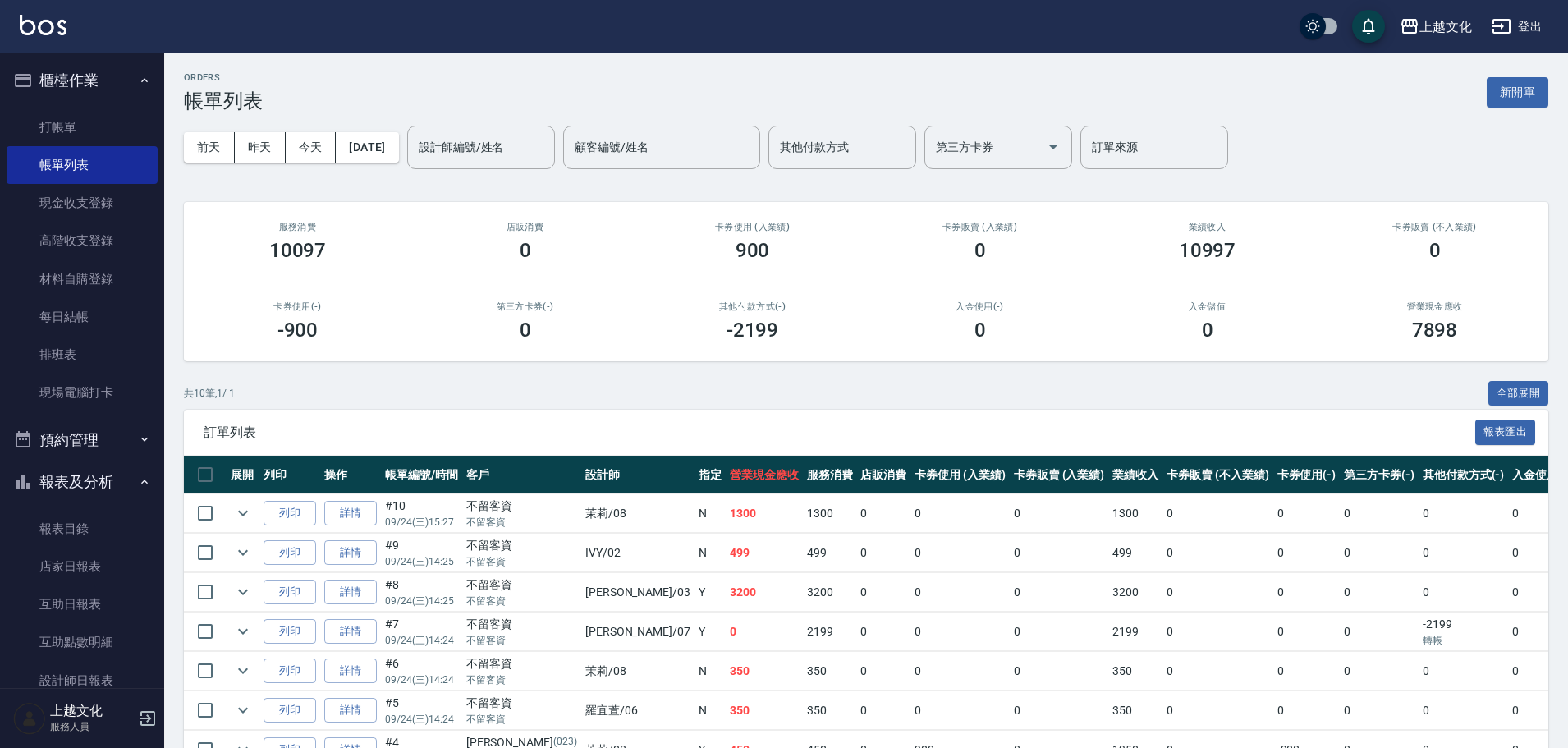
click at [337, 511] on link "詳情" at bounding box center [350, 513] width 52 height 26
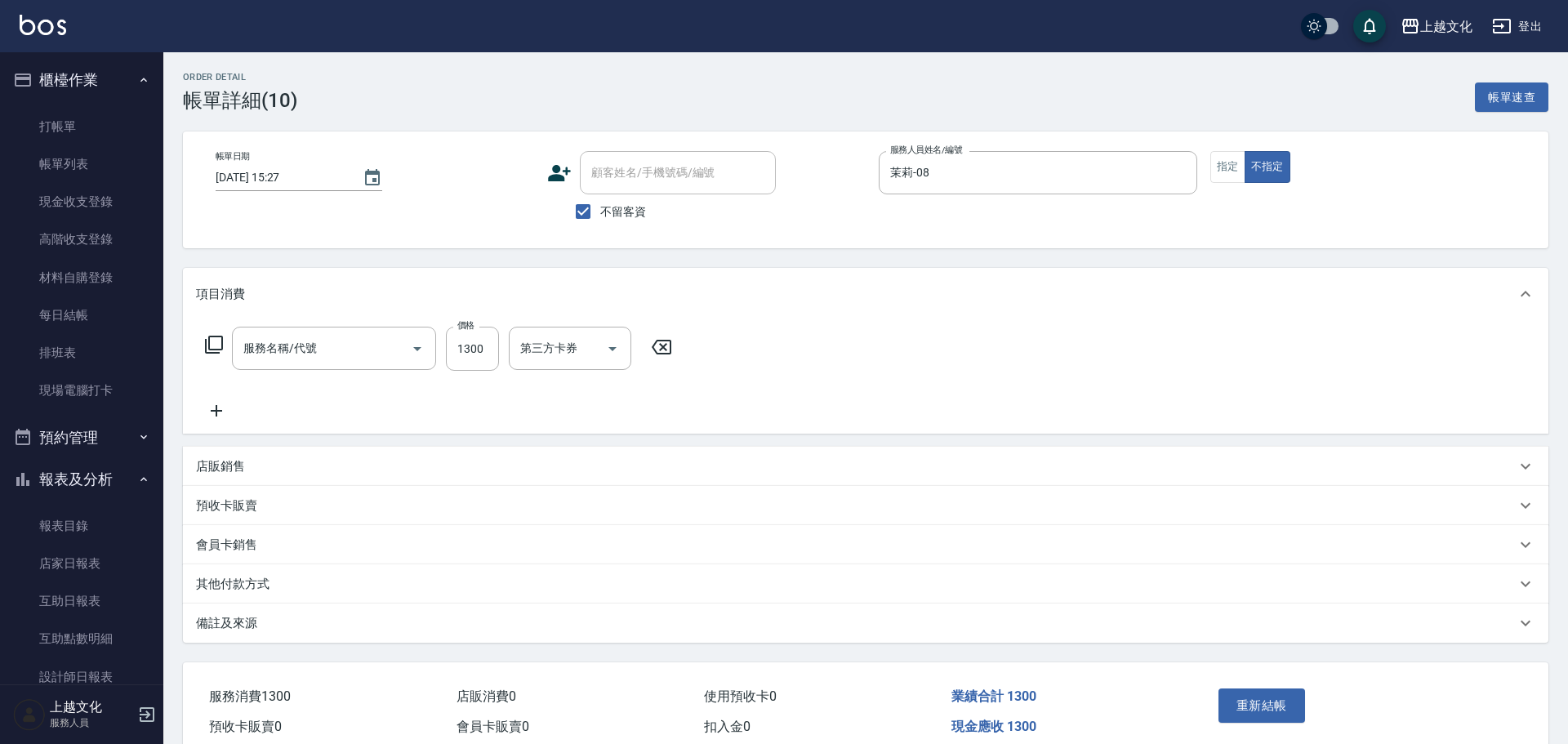
type input "2025/09/24 15:27"
checkbox input "true"
type input "茉莉-08"
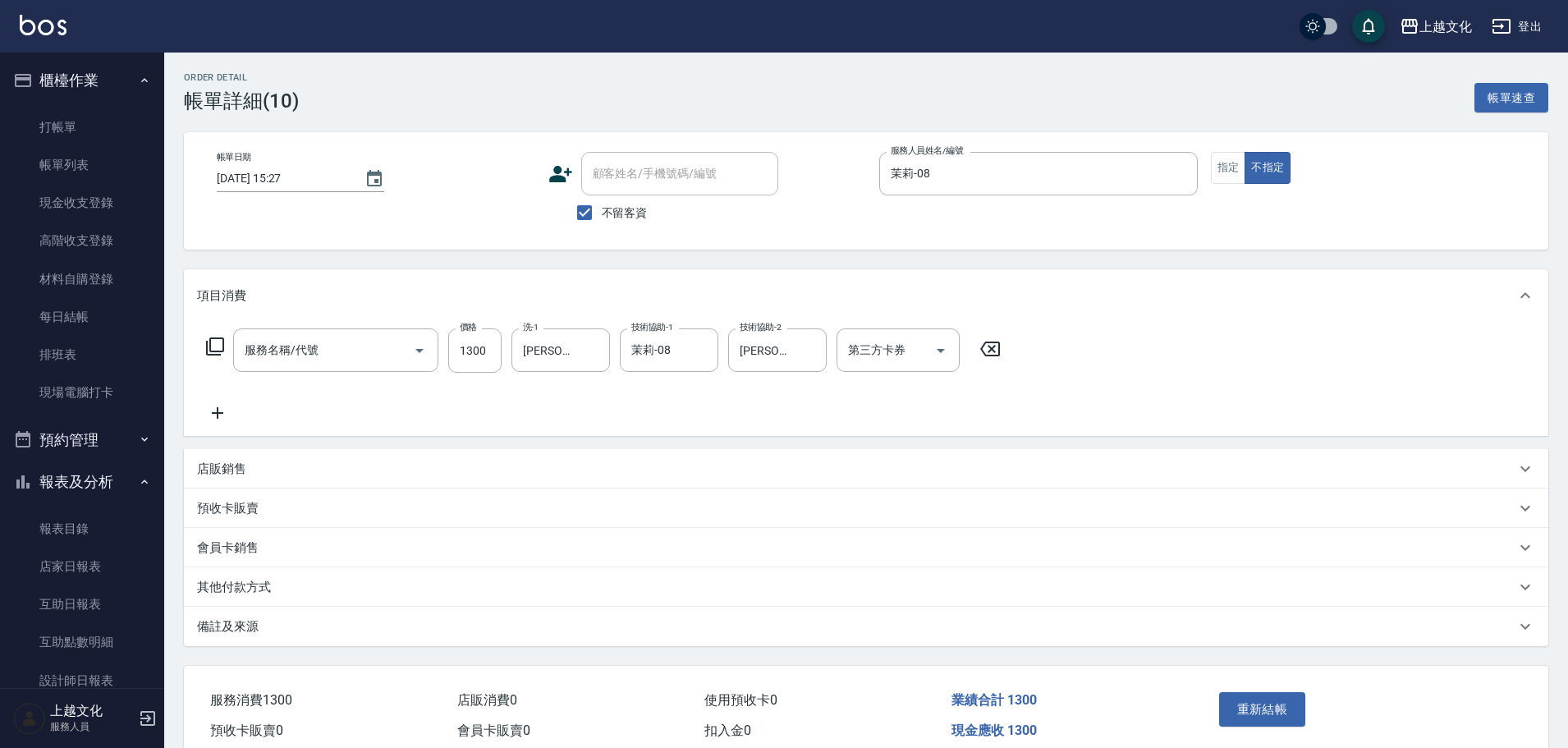
type input "歌德式四段護髮(504)"
click at [594, 347] on icon "Clear" at bounding box center [592, 350] width 16 height 16
click at [578, 347] on input "[PERSON_NAME]-06" at bounding box center [548, 350] width 59 height 29
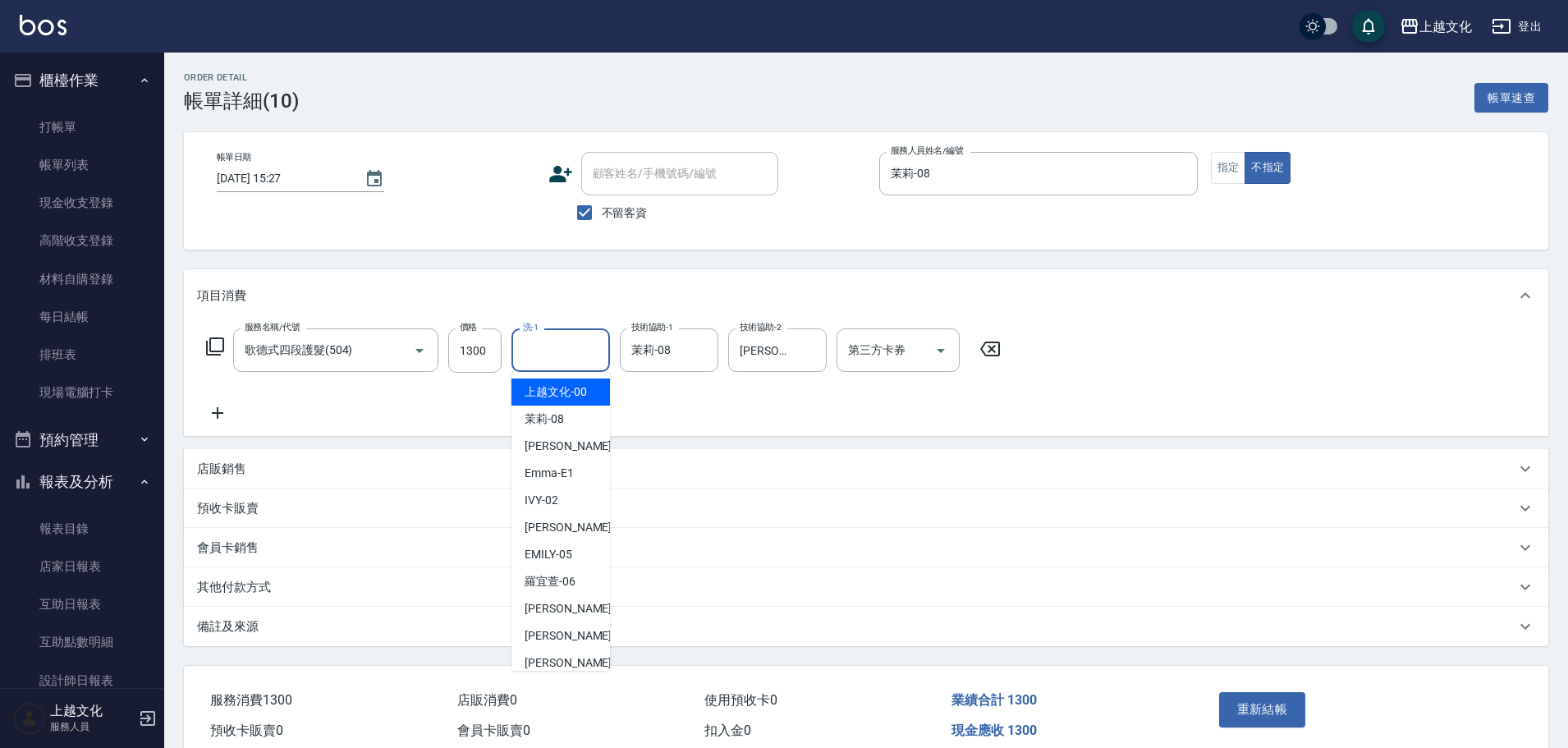
click at [843, 481] on div "店販銷售" at bounding box center [865, 468] width 1364 height 39
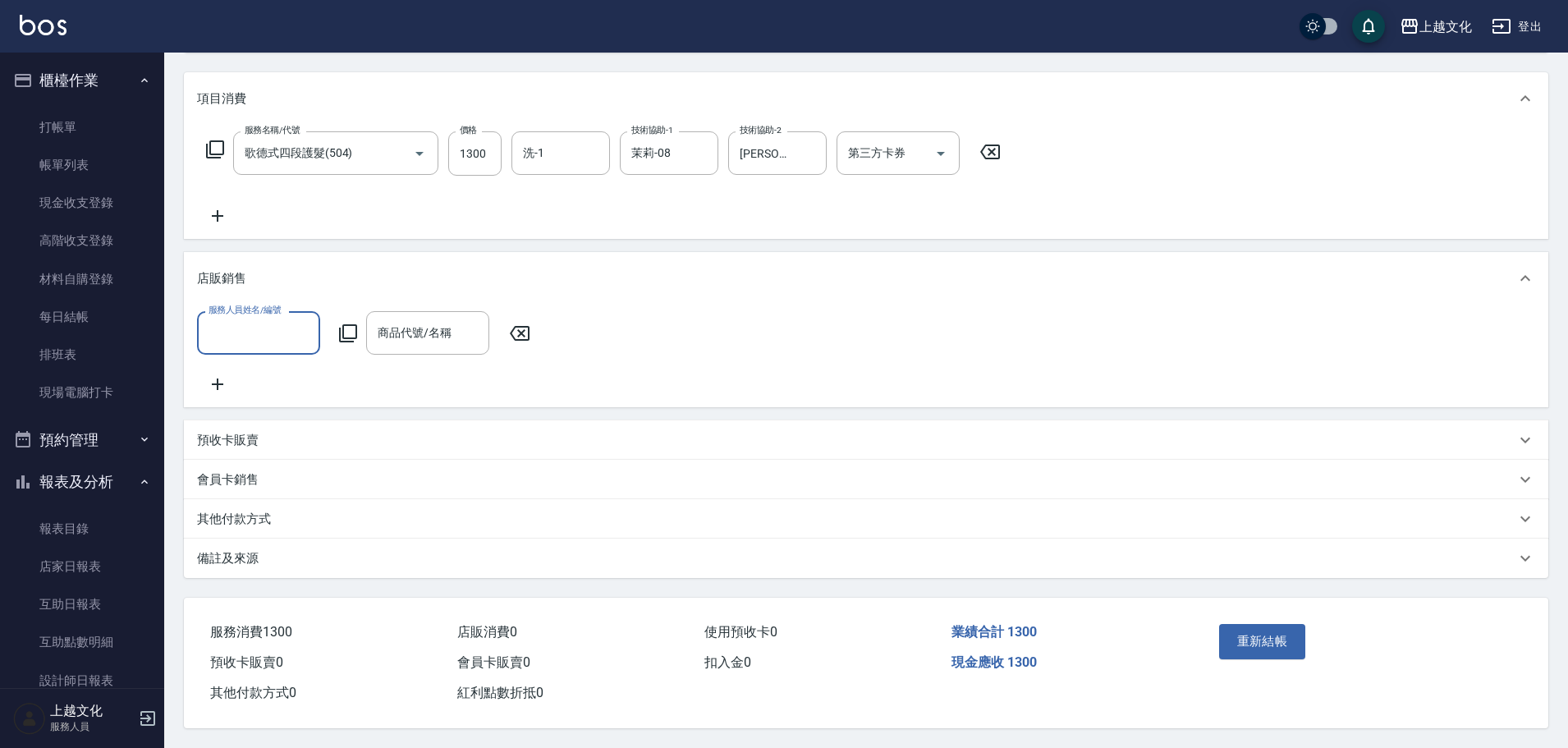
scroll to position [217, 0]
click at [1266, 630] on button "重新結帳" at bounding box center [1261, 640] width 87 height 34
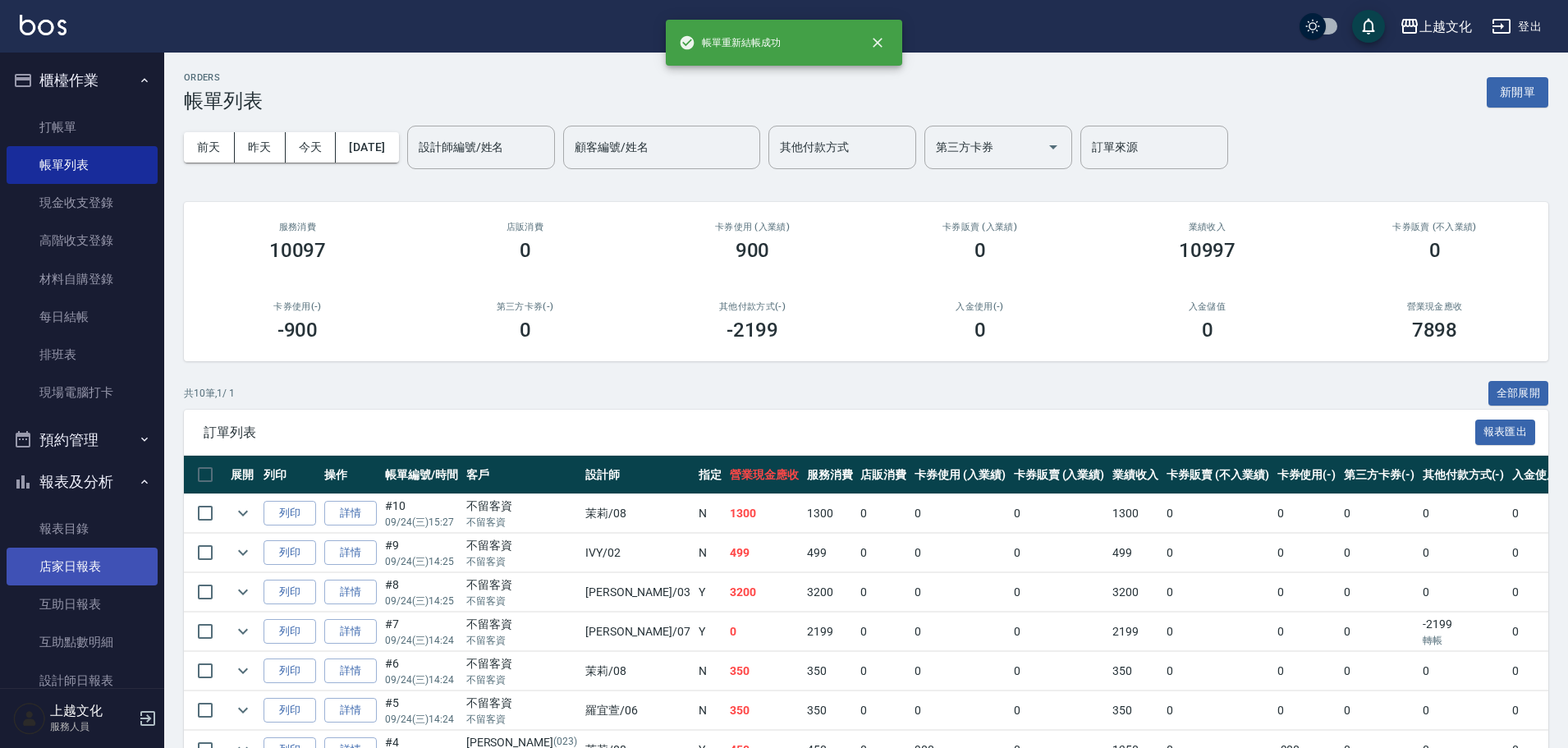
click at [69, 569] on link "店家日報表" at bounding box center [82, 566] width 151 height 38
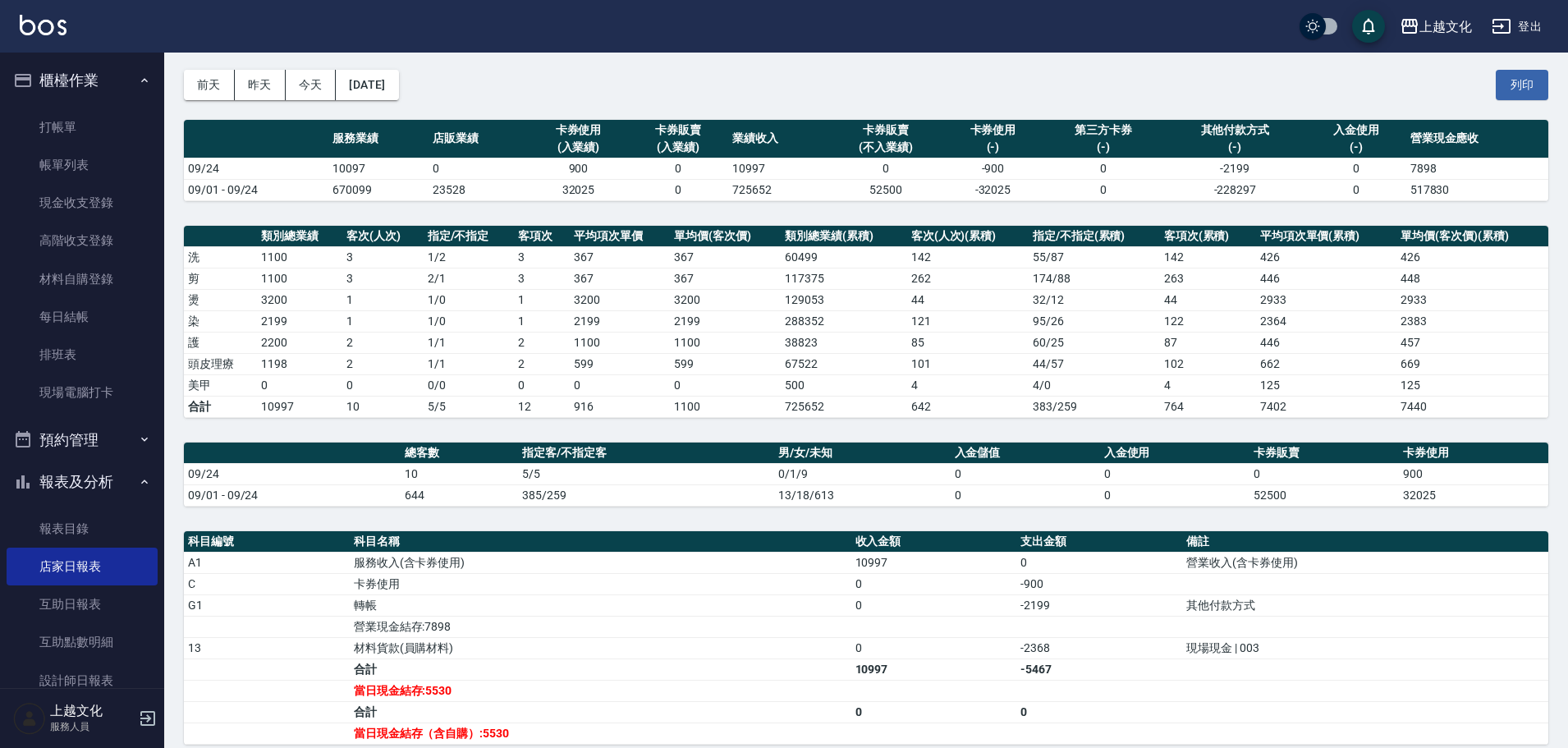
scroll to position [252, 0]
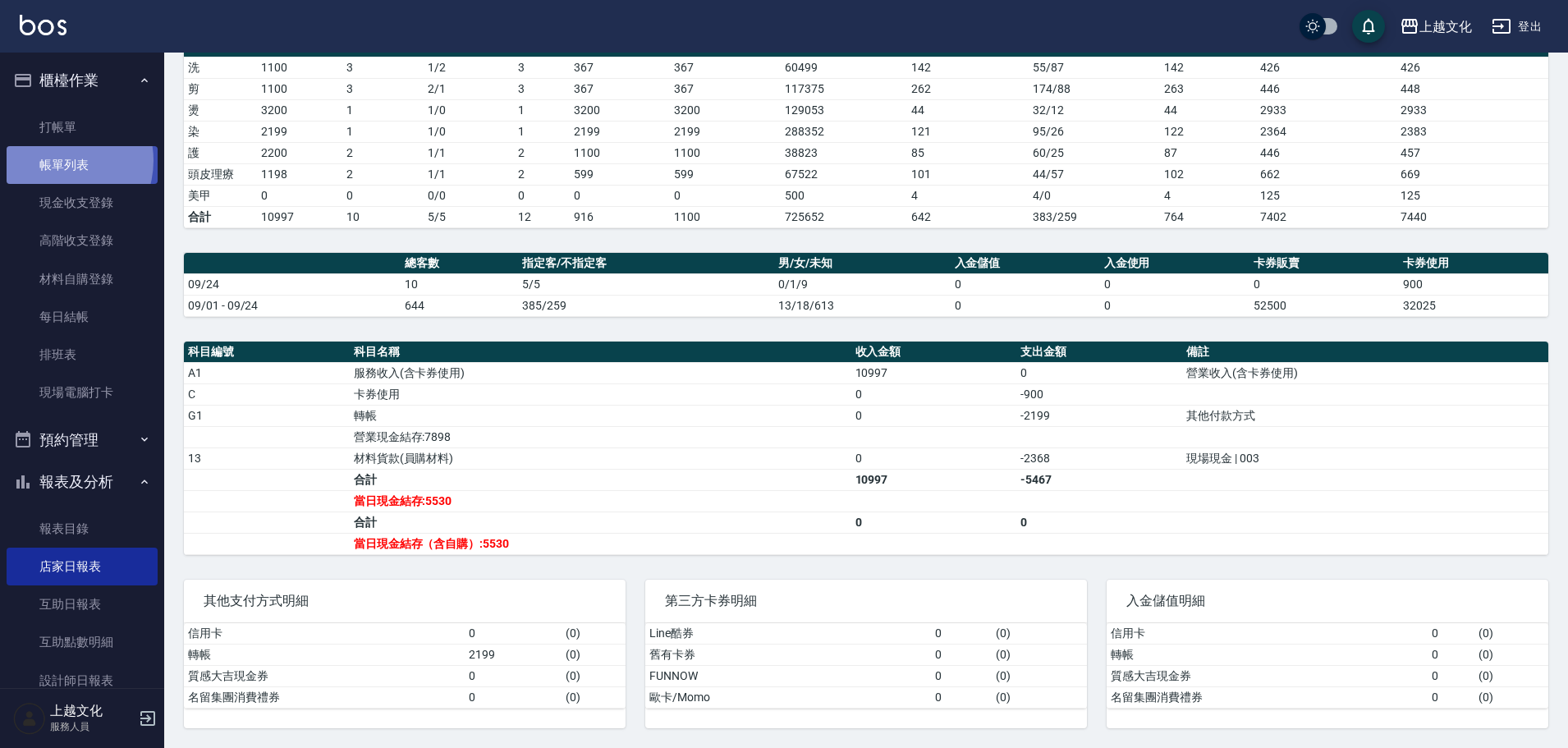
click at [56, 162] on link "帳單列表" at bounding box center [82, 165] width 151 height 38
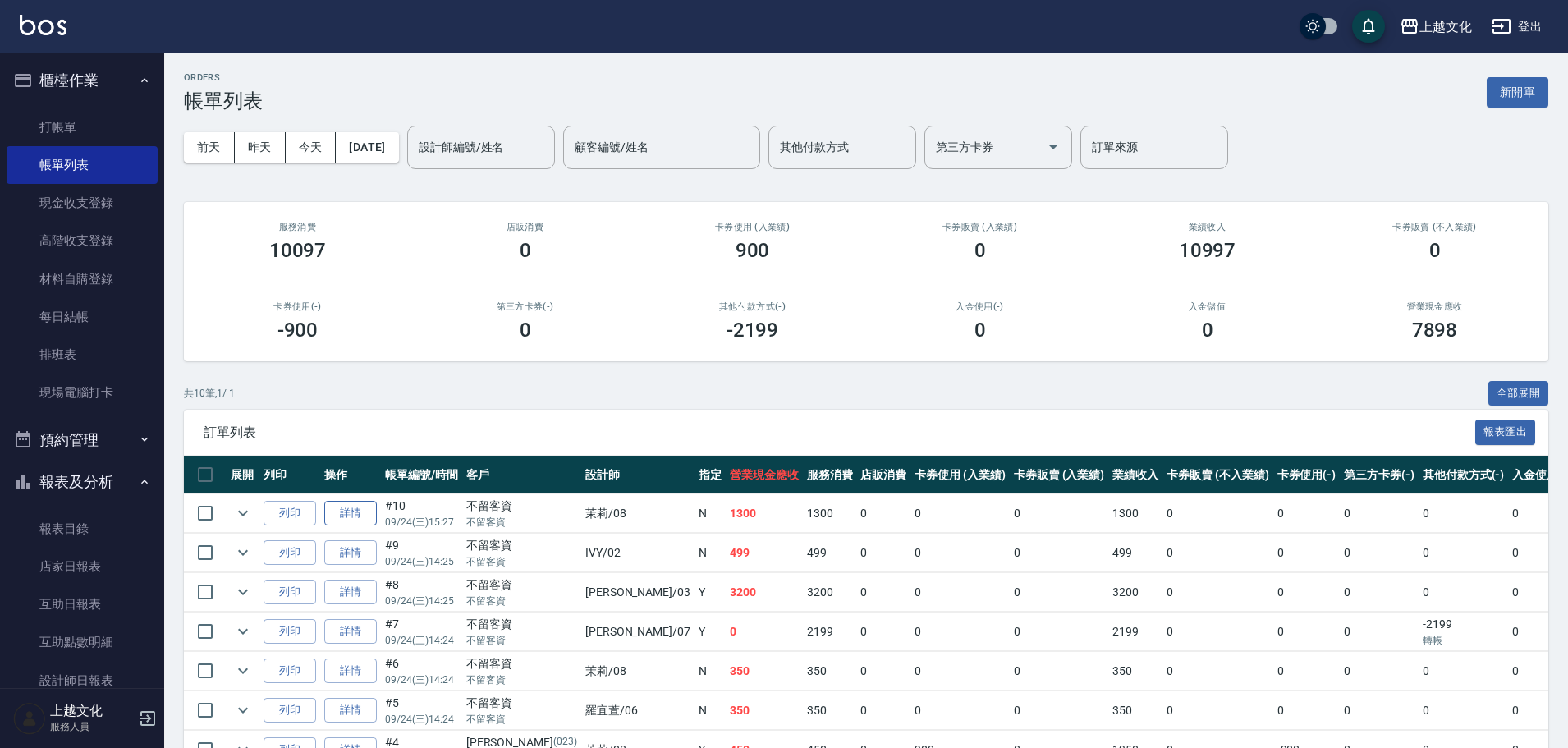
click at [350, 519] on link "詳情" at bounding box center [350, 513] width 52 height 26
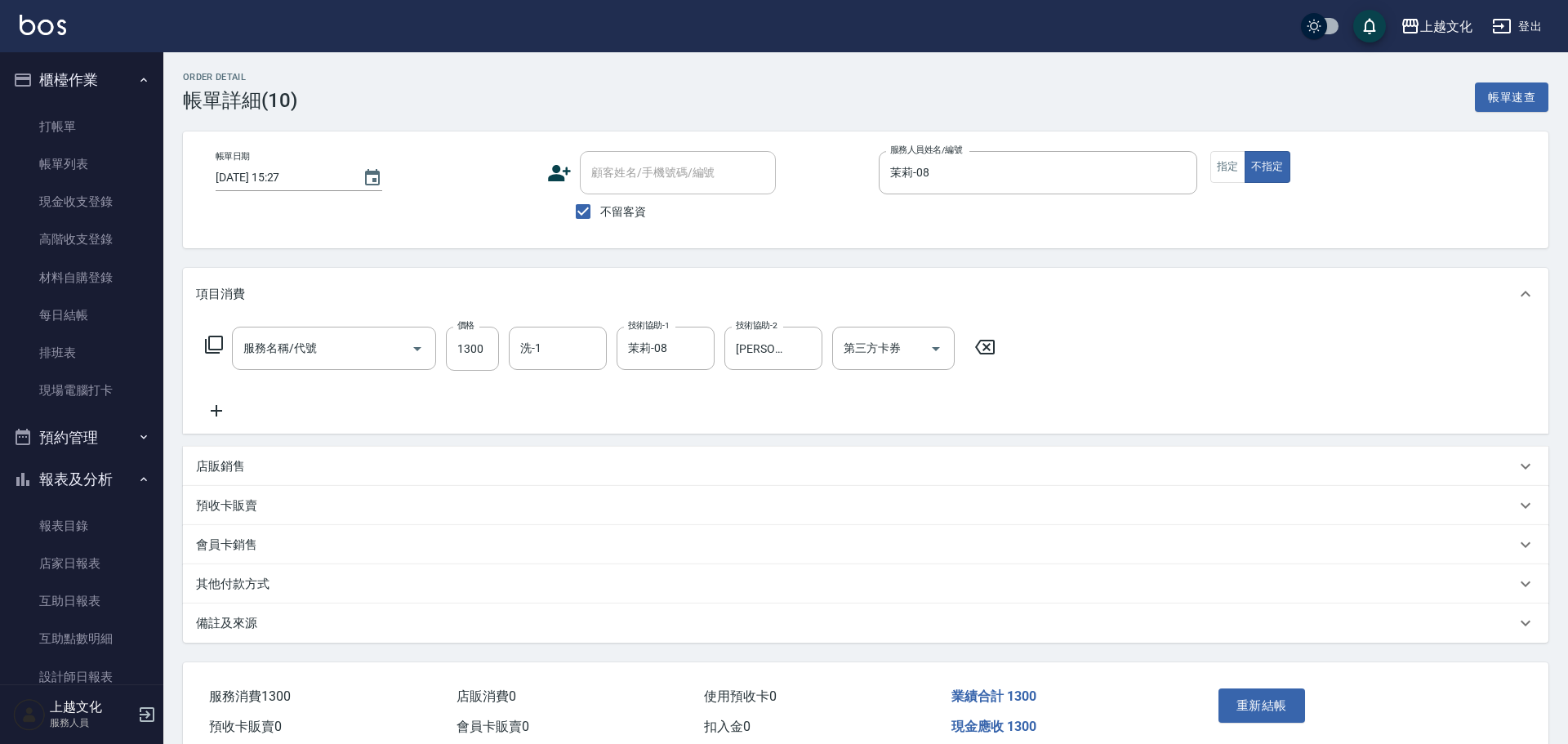
type input "2025/09/24 15:27"
checkbox input "true"
type input "茉莉-08"
type input "歌德式四段護髮(504)"
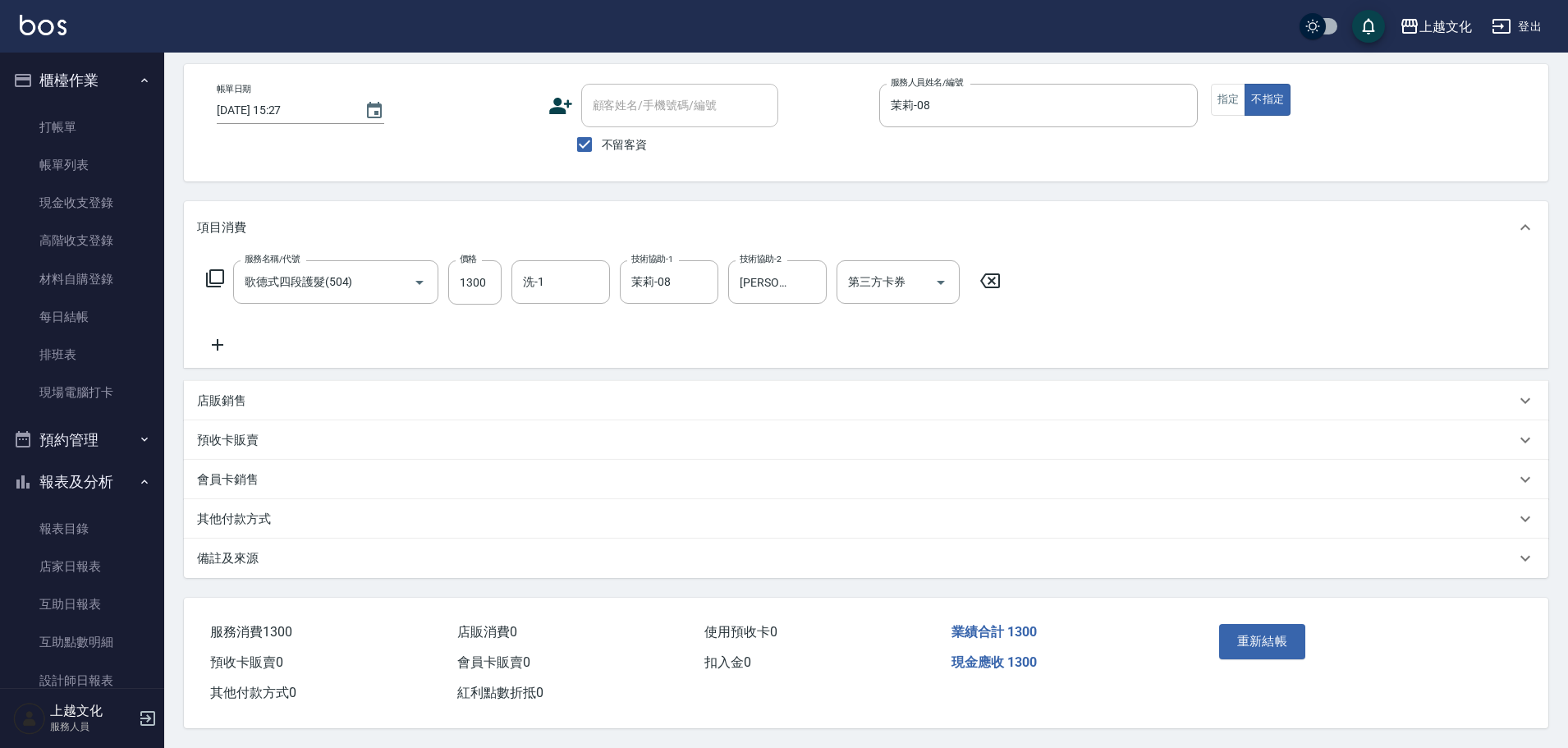
click at [229, 515] on p "其他付款方式" at bounding box center [234, 519] width 74 height 17
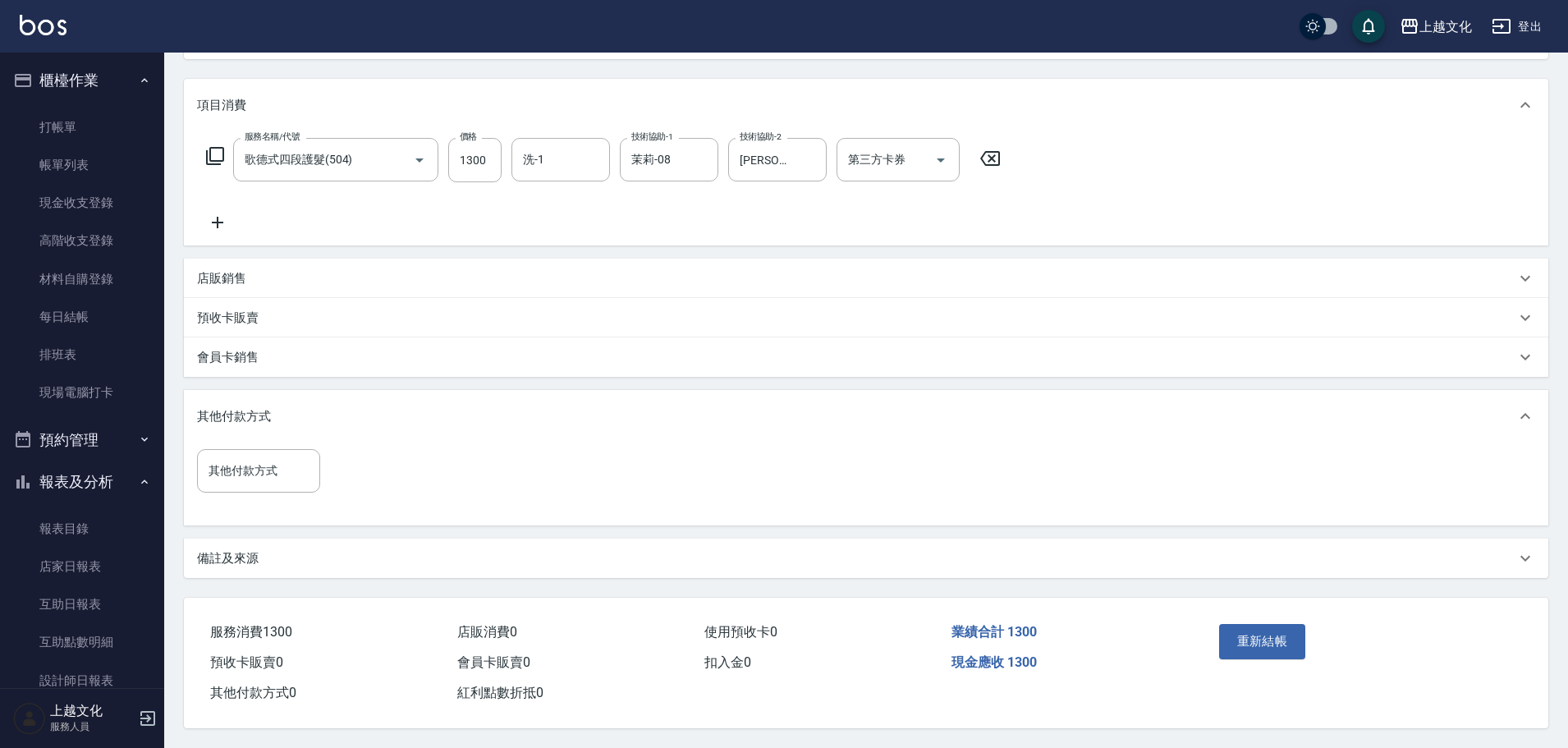
scroll to position [198, 0]
click at [233, 477] on div "其他付款方式" at bounding box center [258, 471] width 123 height 44
drag, startPoint x: 214, startPoint y: 525, endPoint x: 299, endPoint y: 505, distance: 87.3
click at [214, 526] on span "轉帳" at bounding box center [258, 540] width 123 height 27
type input "轉帳"
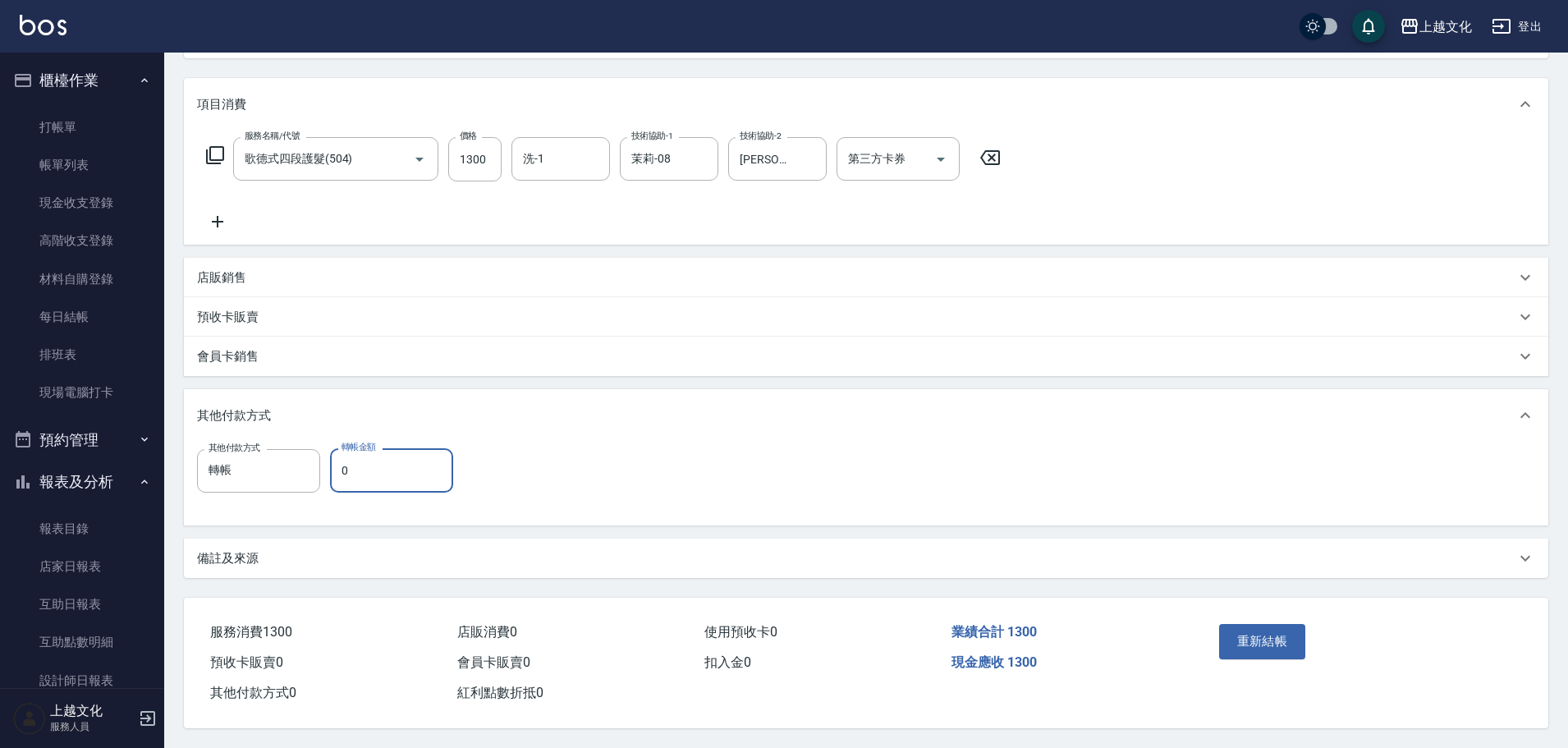
click at [336, 474] on input "0" at bounding box center [391, 470] width 123 height 45
type input "1300"
click at [1266, 636] on button "重新結帳" at bounding box center [1261, 640] width 87 height 34
click at [1266, 636] on div "重新結帳" at bounding box center [1287, 652] width 149 height 71
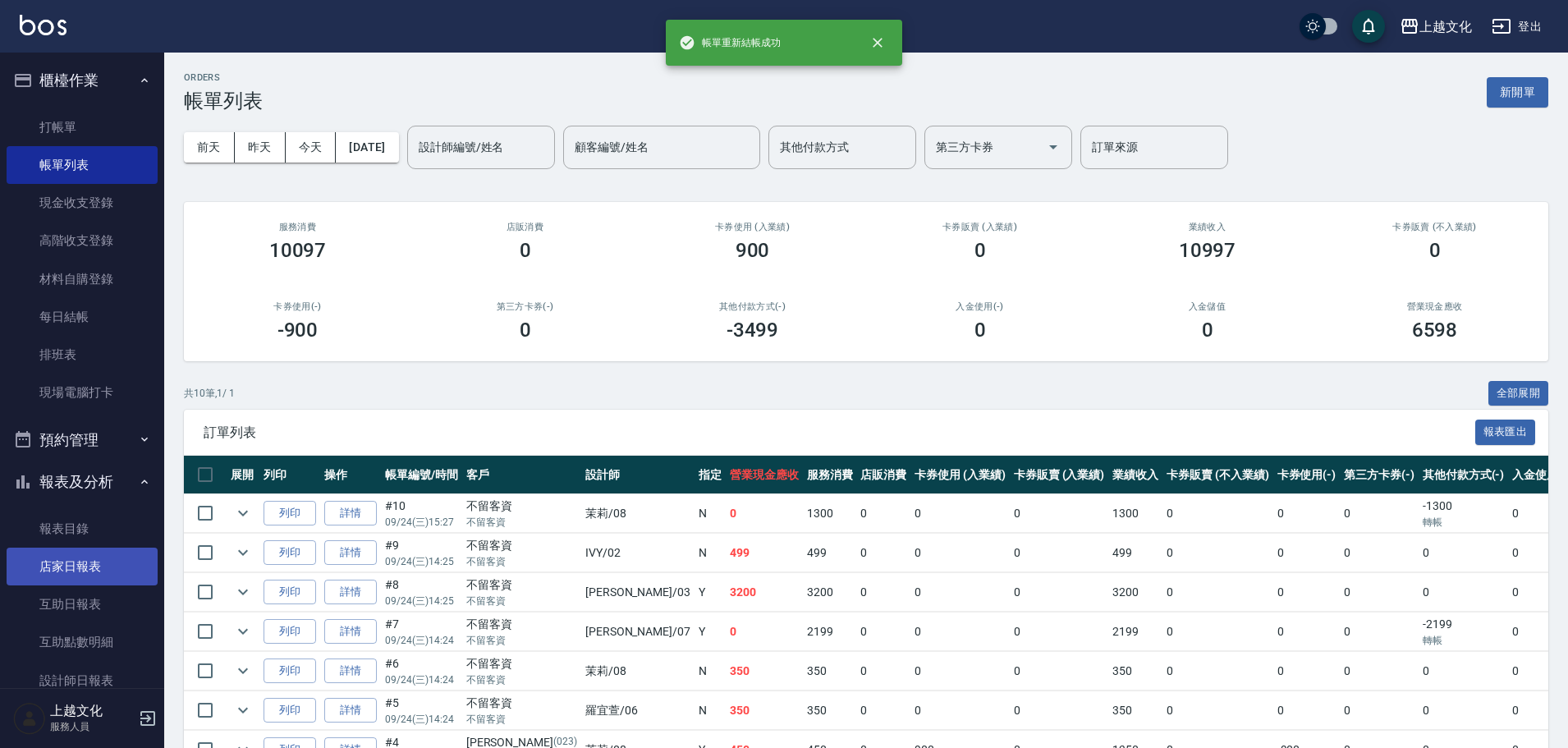
click at [75, 571] on link "店家日報表" at bounding box center [82, 566] width 151 height 38
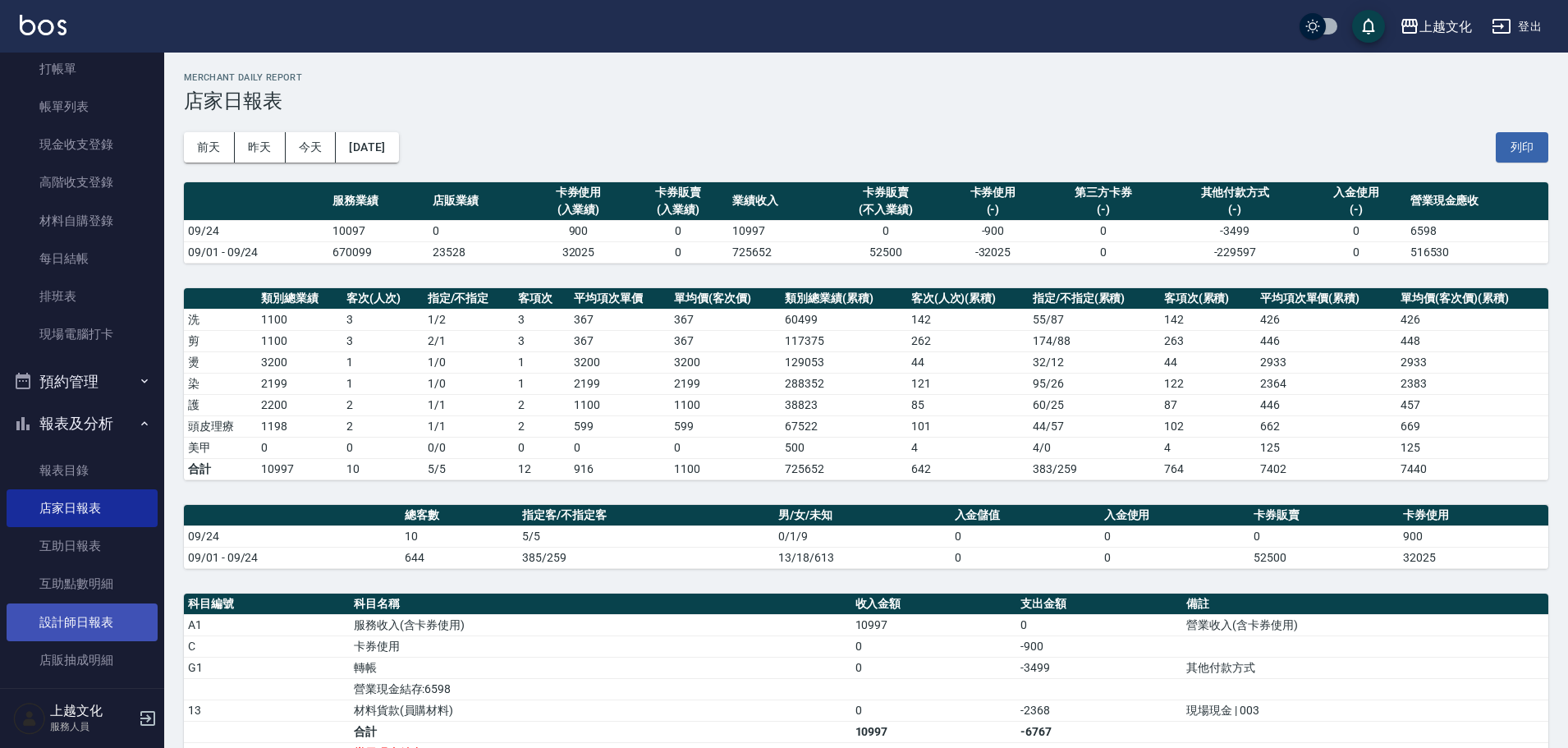
scroll to position [82, 0]
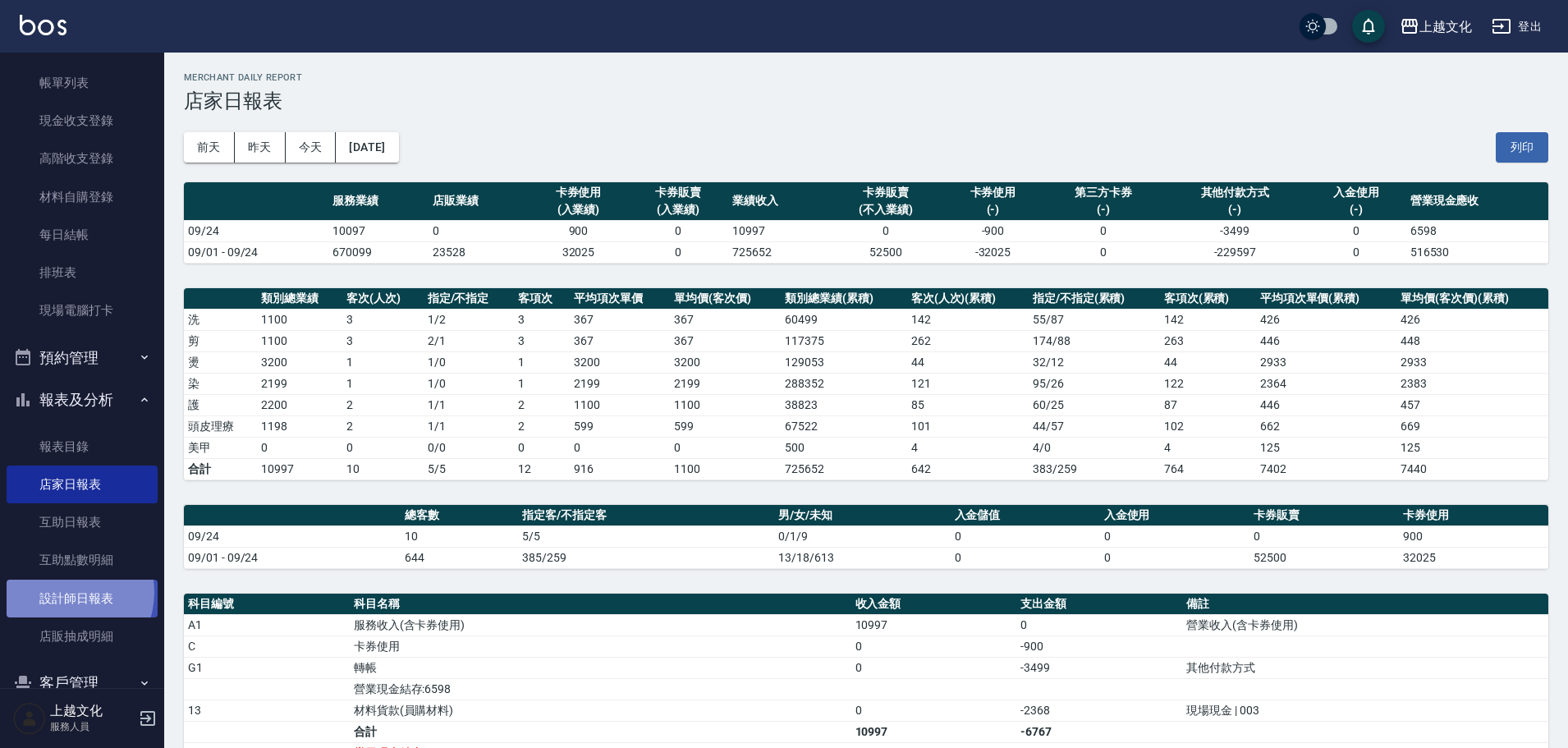
click at [66, 592] on link "設計師日報表" at bounding box center [82, 599] width 151 height 38
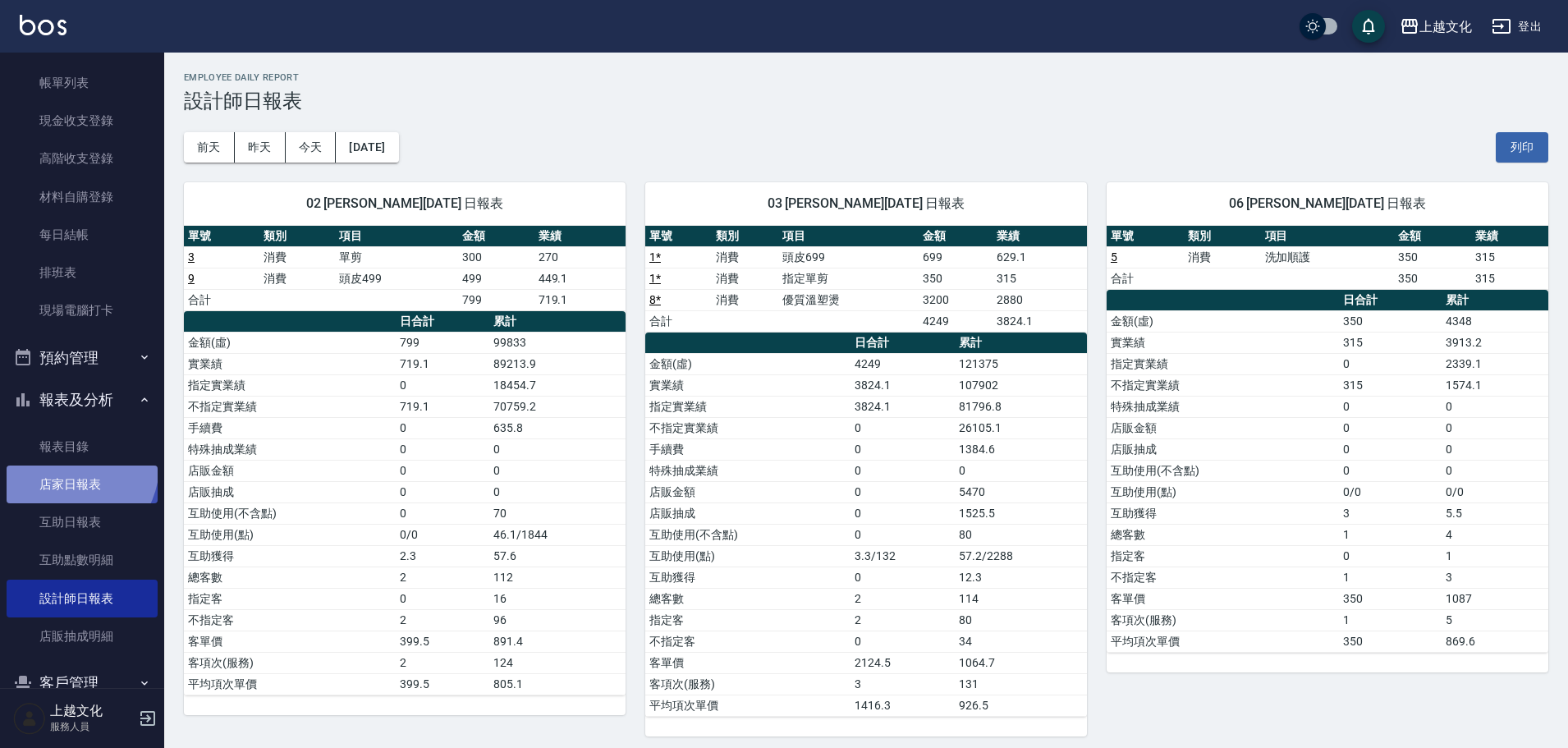
click at [69, 465] on link "店家日報表" at bounding box center [82, 484] width 151 height 38
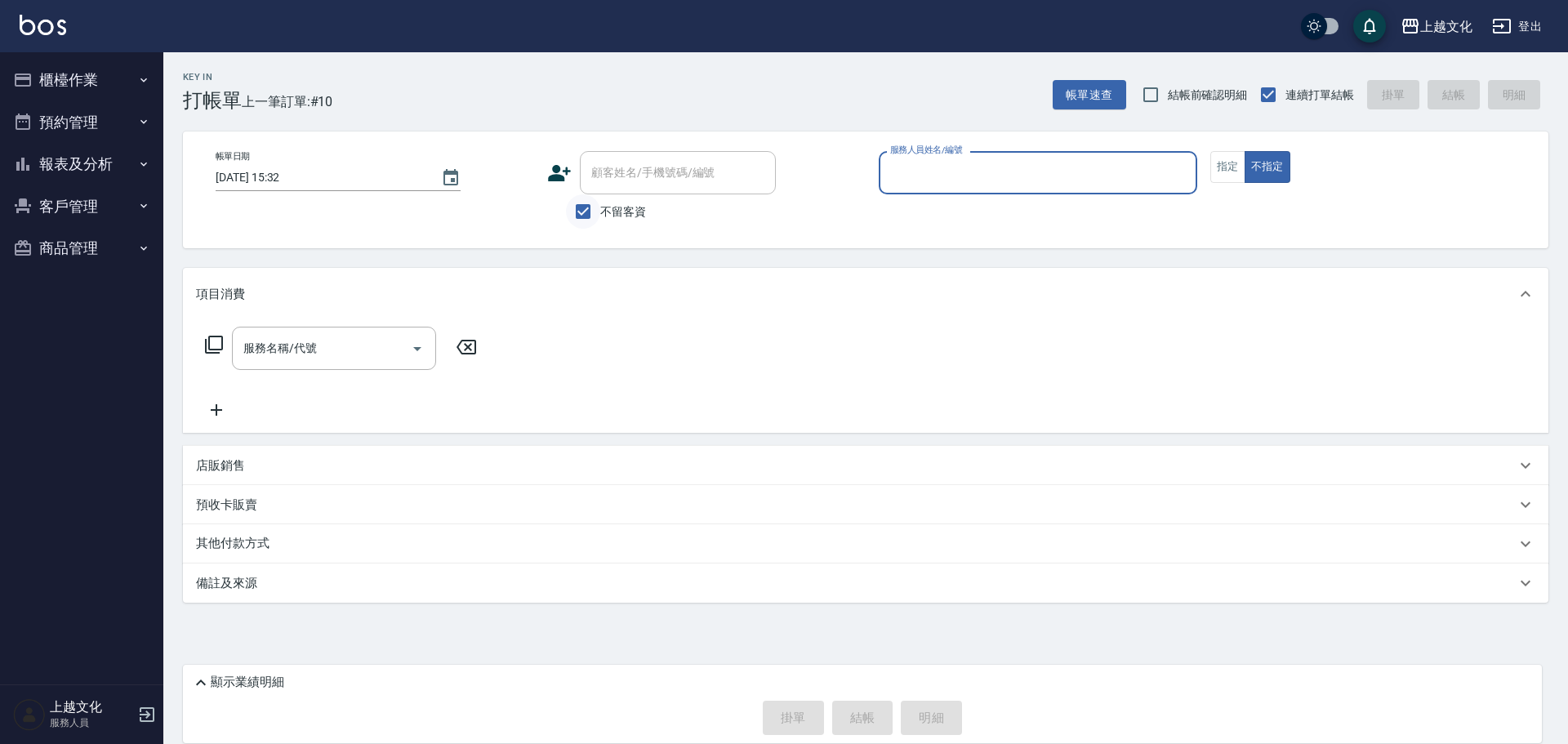
click at [583, 212] on input "不留客資" at bounding box center [583, 211] width 34 height 34
checkbox input "false"
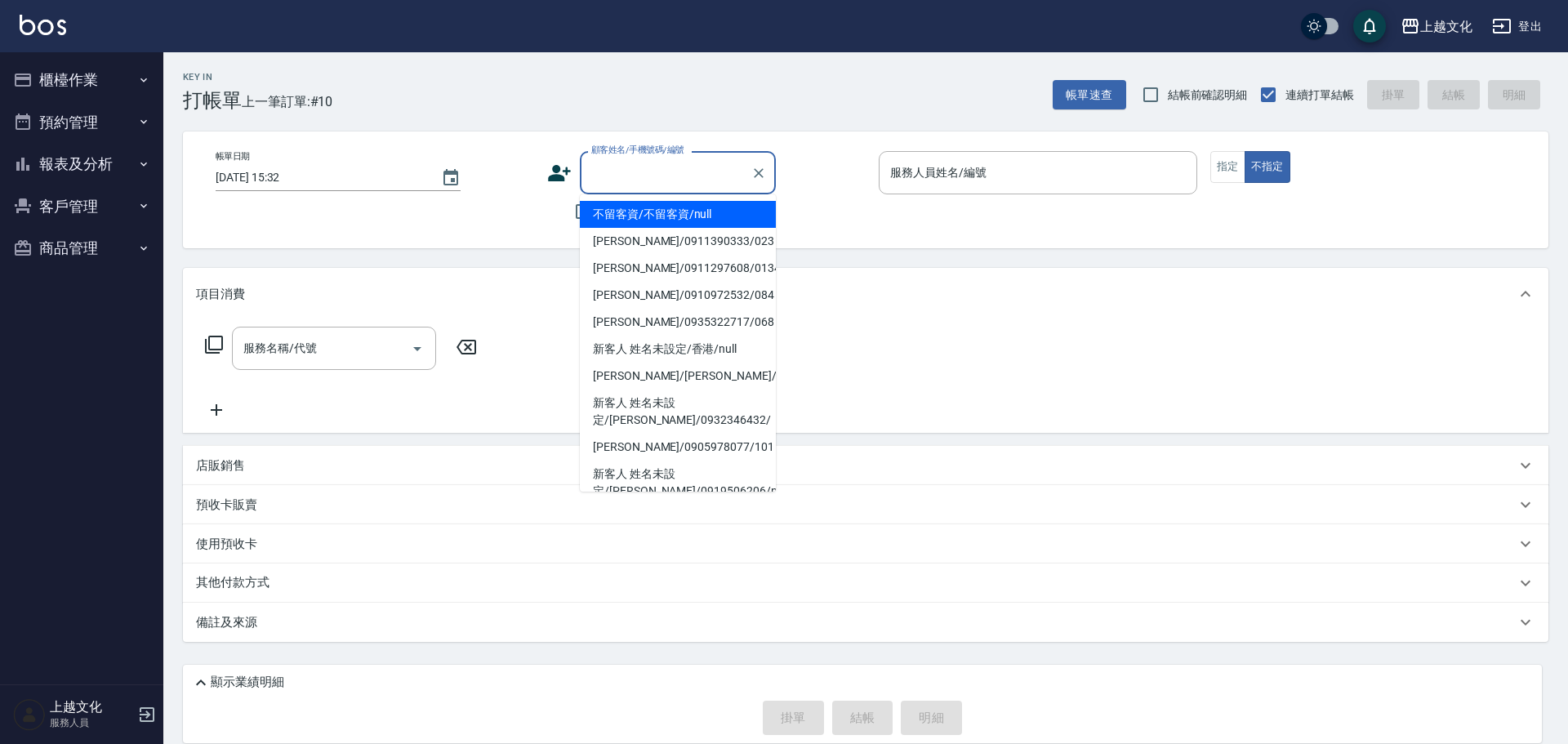
click at [593, 175] on input "顧客姓名/手機號碼/編號" at bounding box center [666, 172] width 157 height 28
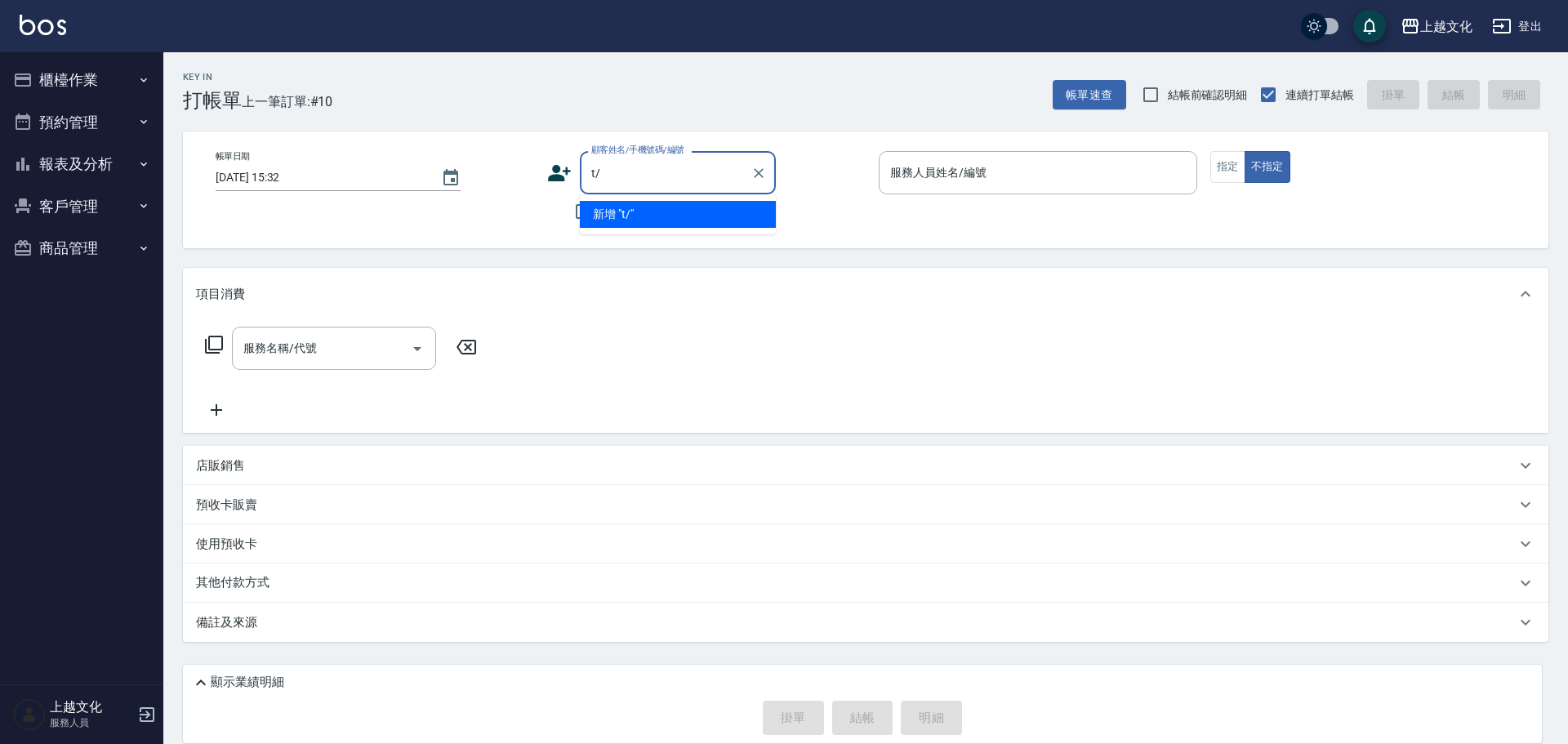
type input "t"
type input "程"
click at [69, 166] on button "報表及分析" at bounding box center [81, 164] width 151 height 43
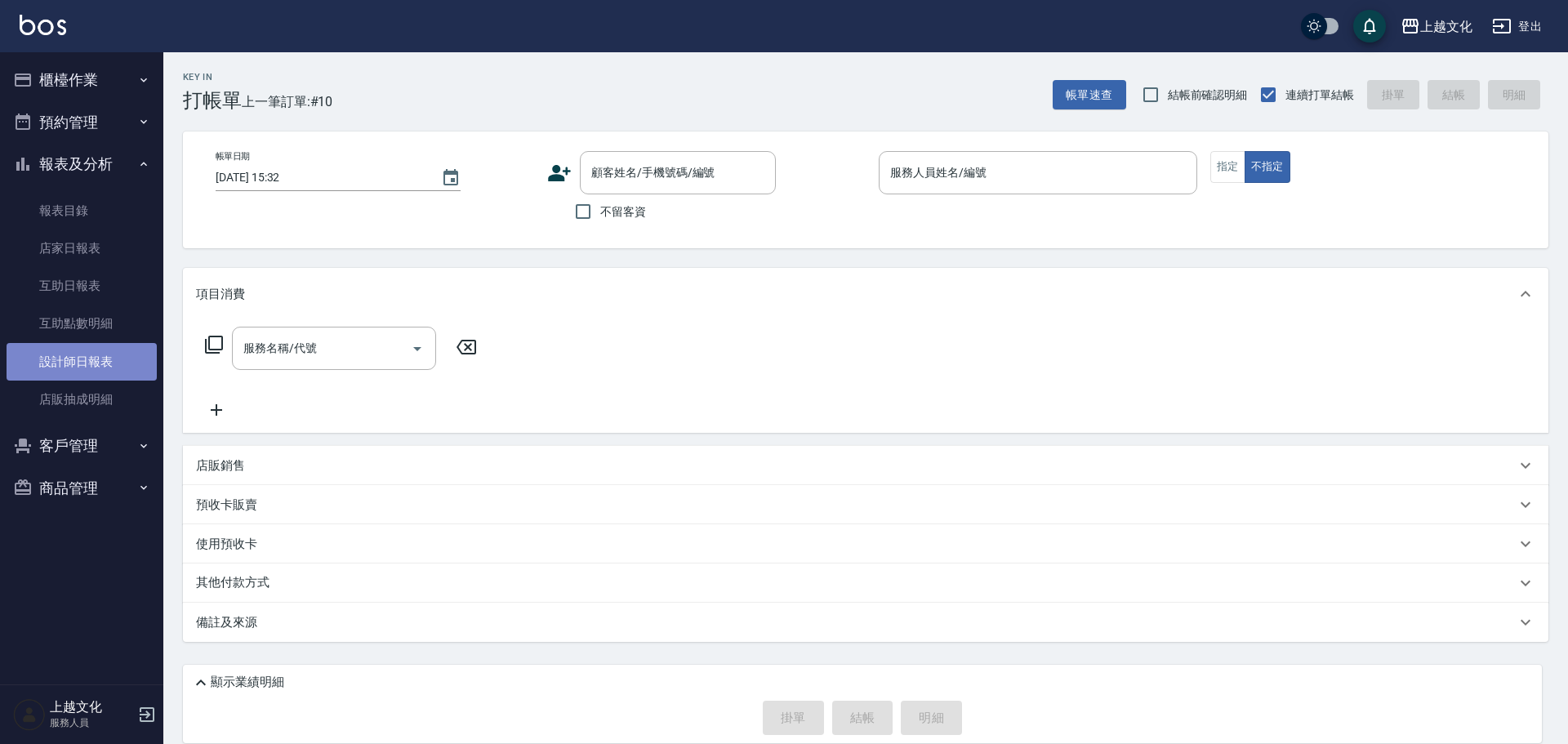
click at [92, 363] on link "設計師日報表" at bounding box center [81, 362] width 151 height 38
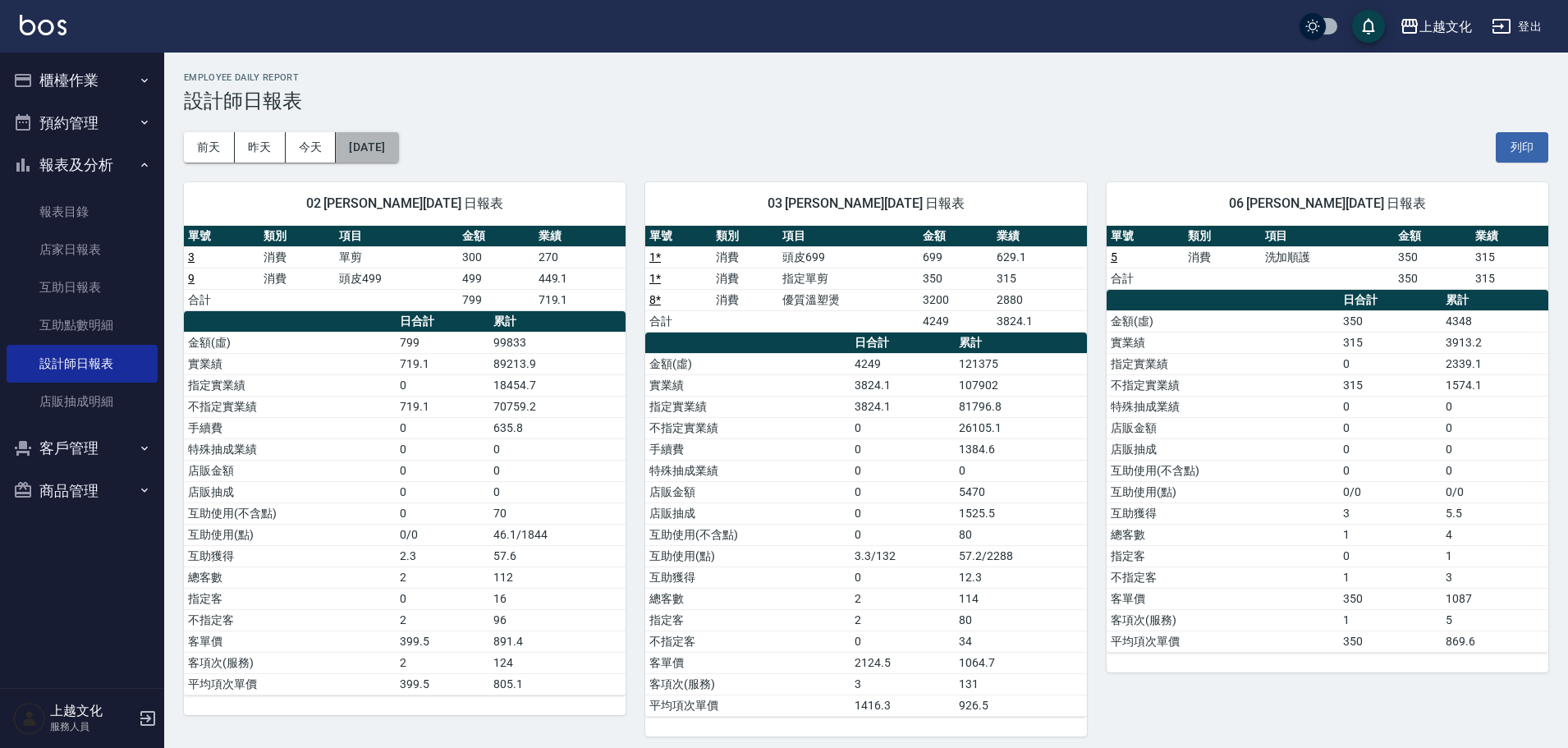
click at [398, 153] on button "[DATE]" at bounding box center [367, 148] width 63 height 30
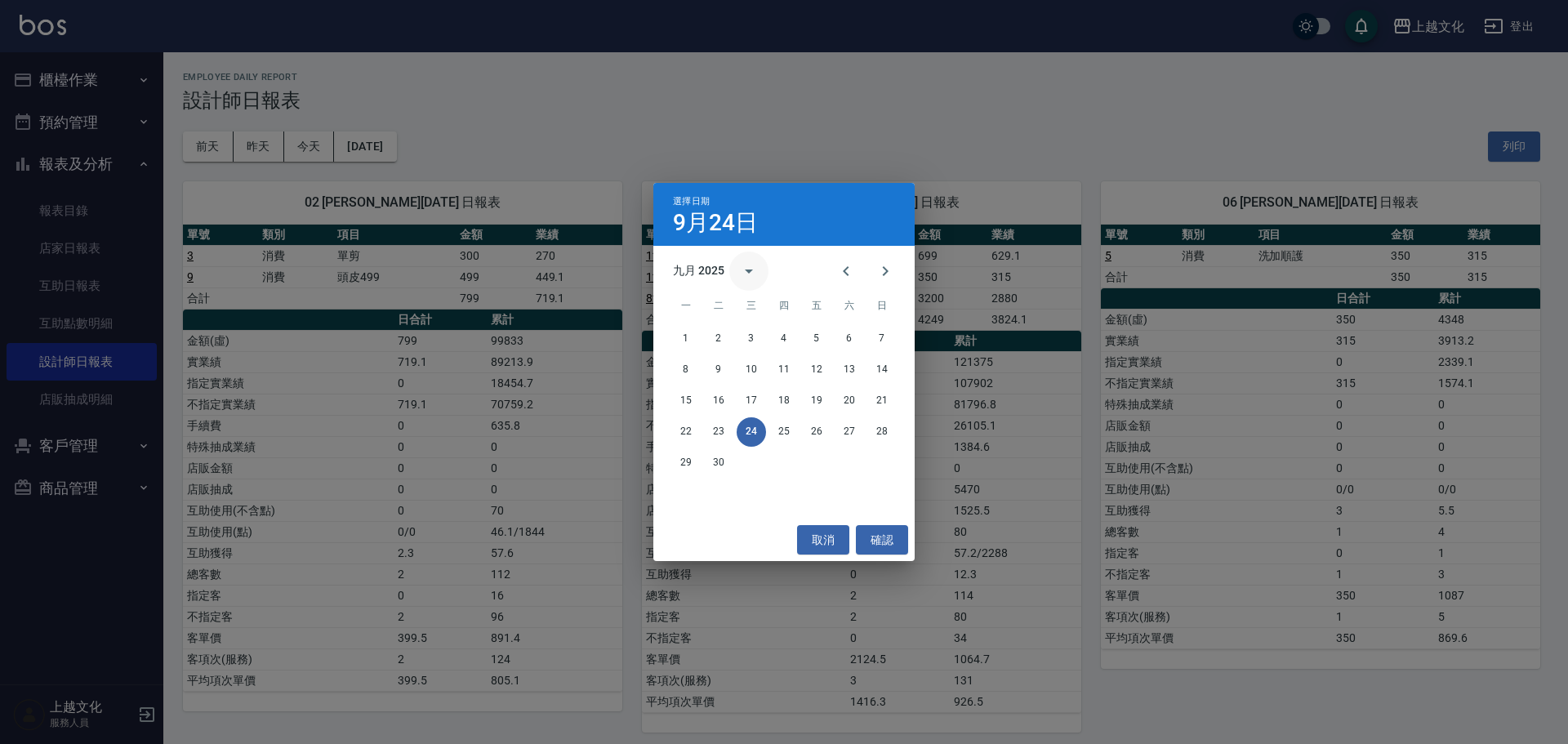
click at [746, 275] on icon "calendar view is open, switch to year view" at bounding box center [748, 271] width 20 height 20
click at [756, 275] on icon "calendar view is open, switch to year view" at bounding box center [748, 271] width 20 height 20
click at [757, 275] on icon "calendar view is open, switch to year view" at bounding box center [748, 271] width 20 height 20
click at [755, 270] on icon "calendar view is open, switch to year view" at bounding box center [748, 271] width 20 height 20
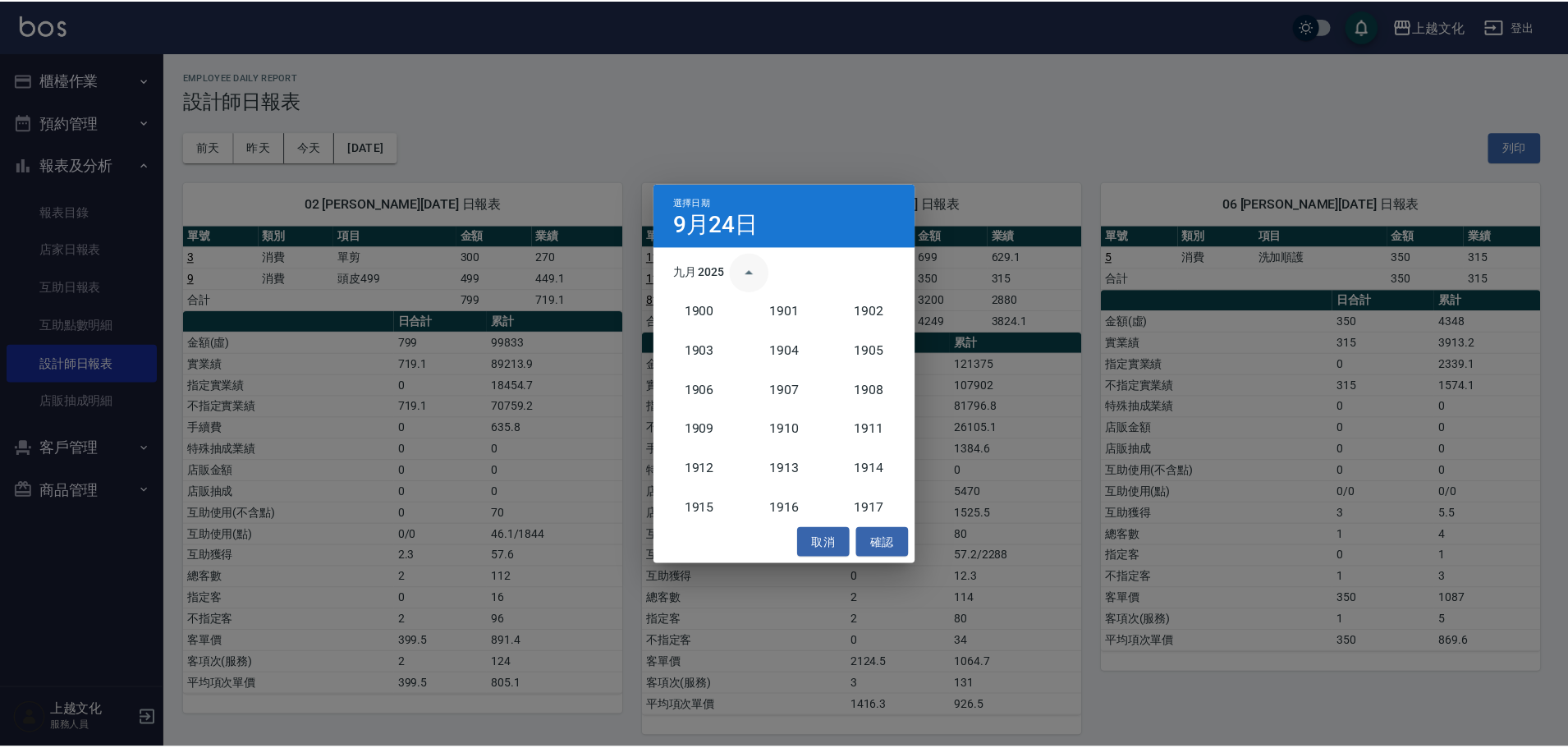
scroll to position [1520, 0]
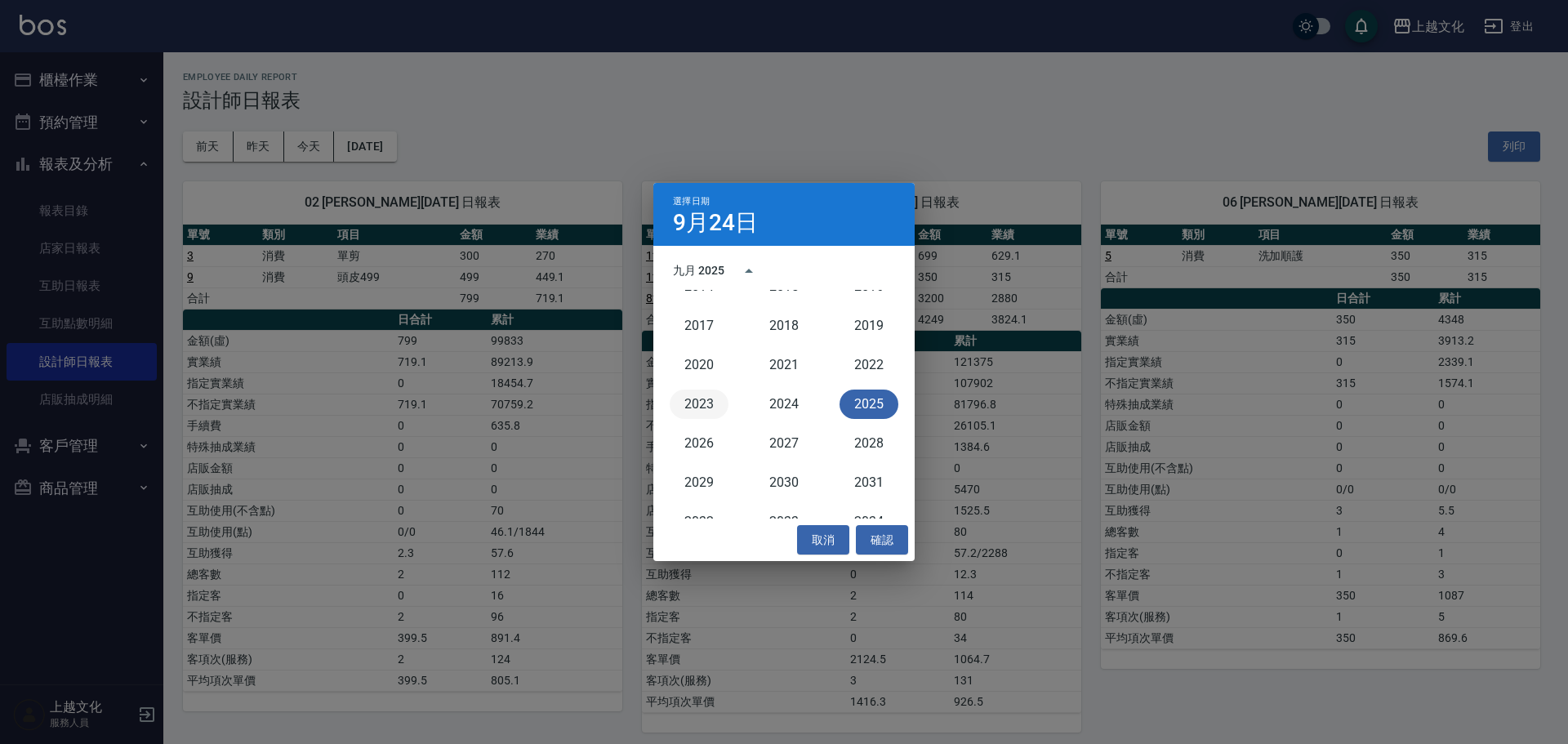
click at [704, 411] on button "2023" at bounding box center [699, 403] width 59 height 29
click at [704, 411] on div "上越文化 2025-09-24 設計師日報表 列印時間： 2025-09-24-15:33 Employee Daily Report 設計師日報表 前天 昨…" at bounding box center [779, 671] width 1559 height 1343
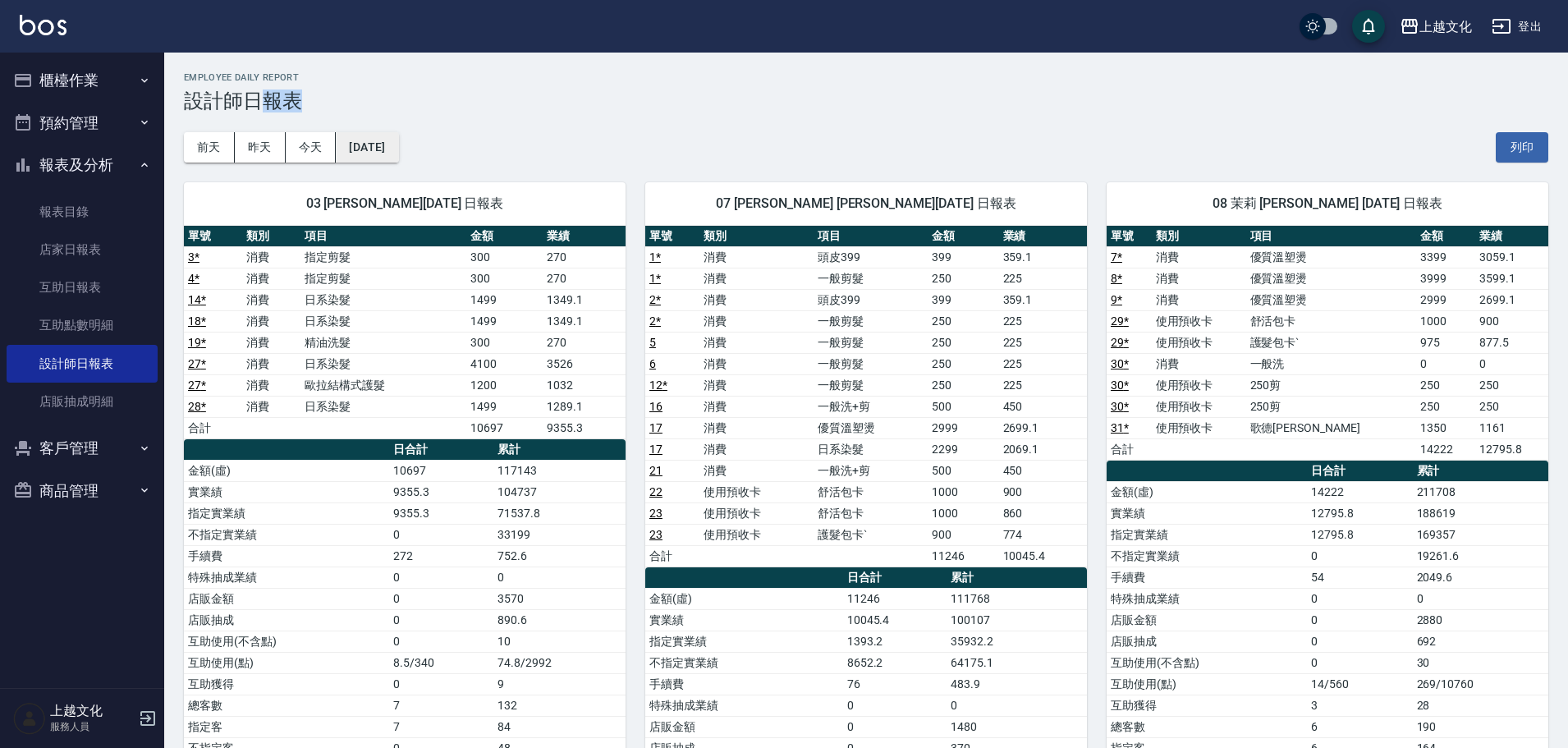
click at [392, 160] on button "2023/09/24" at bounding box center [367, 148] width 63 height 30
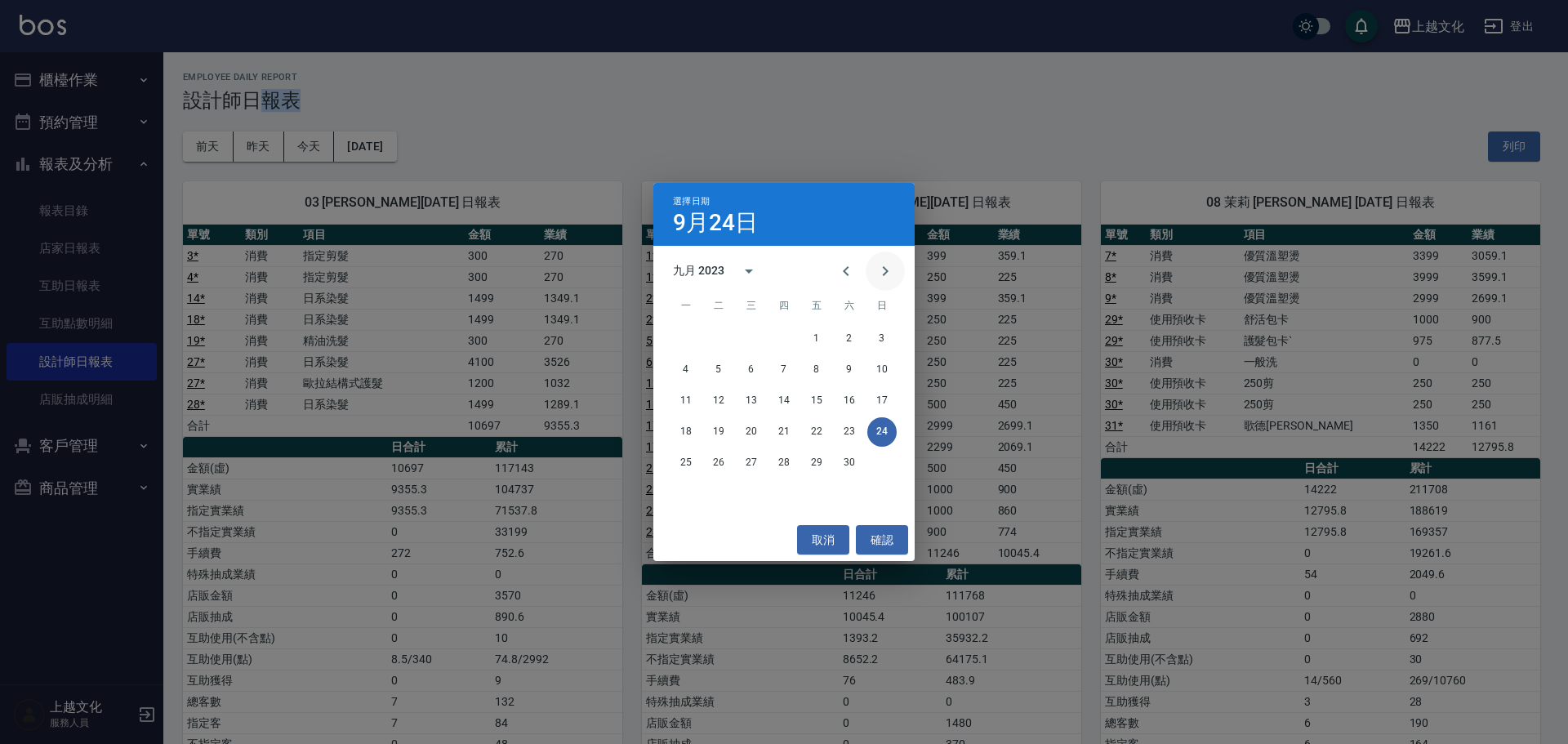
click at [886, 270] on icon "Next month" at bounding box center [885, 271] width 6 height 9
click at [714, 490] on button "31" at bounding box center [718, 493] width 29 height 29
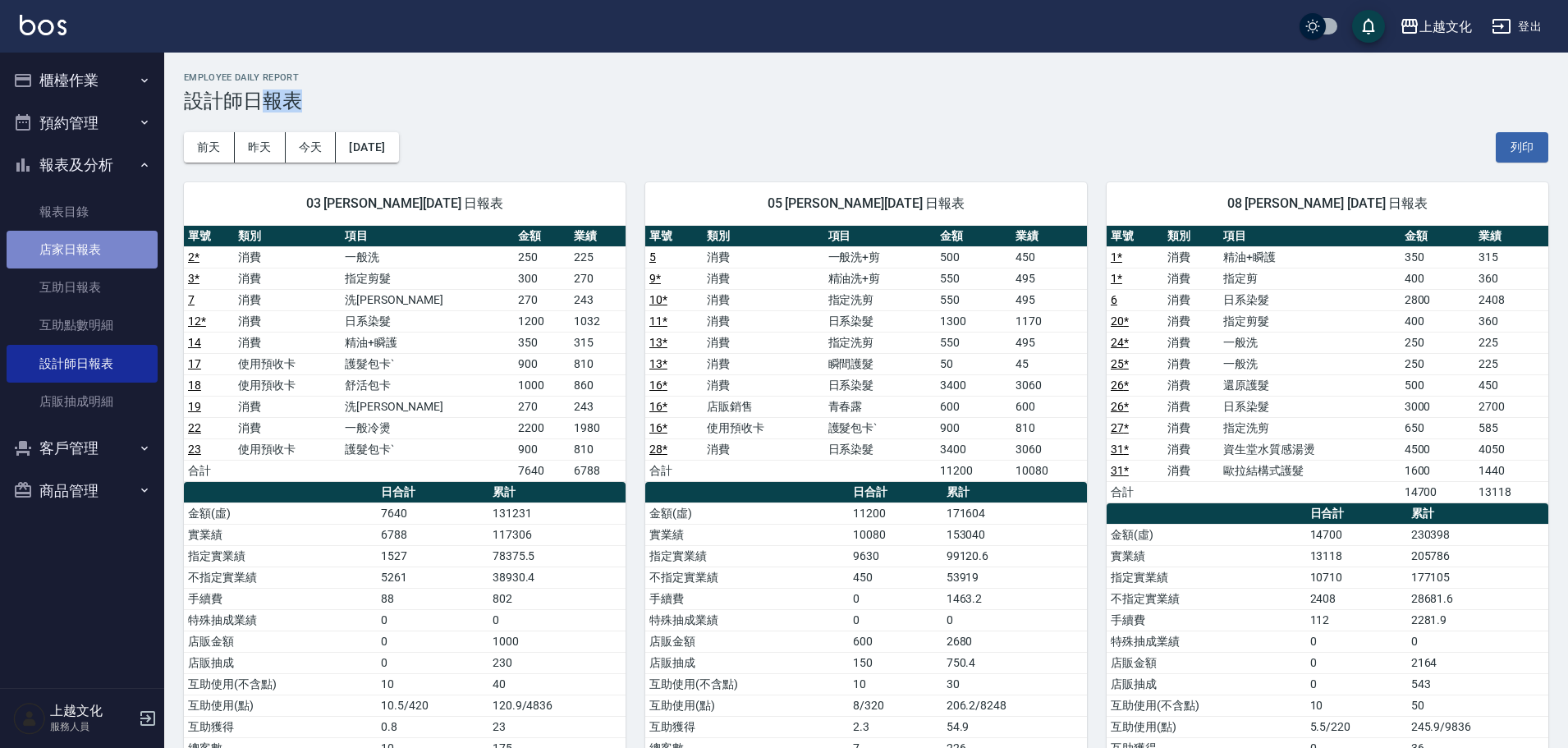
click at [65, 247] on link "店家日報表" at bounding box center [82, 249] width 151 height 38
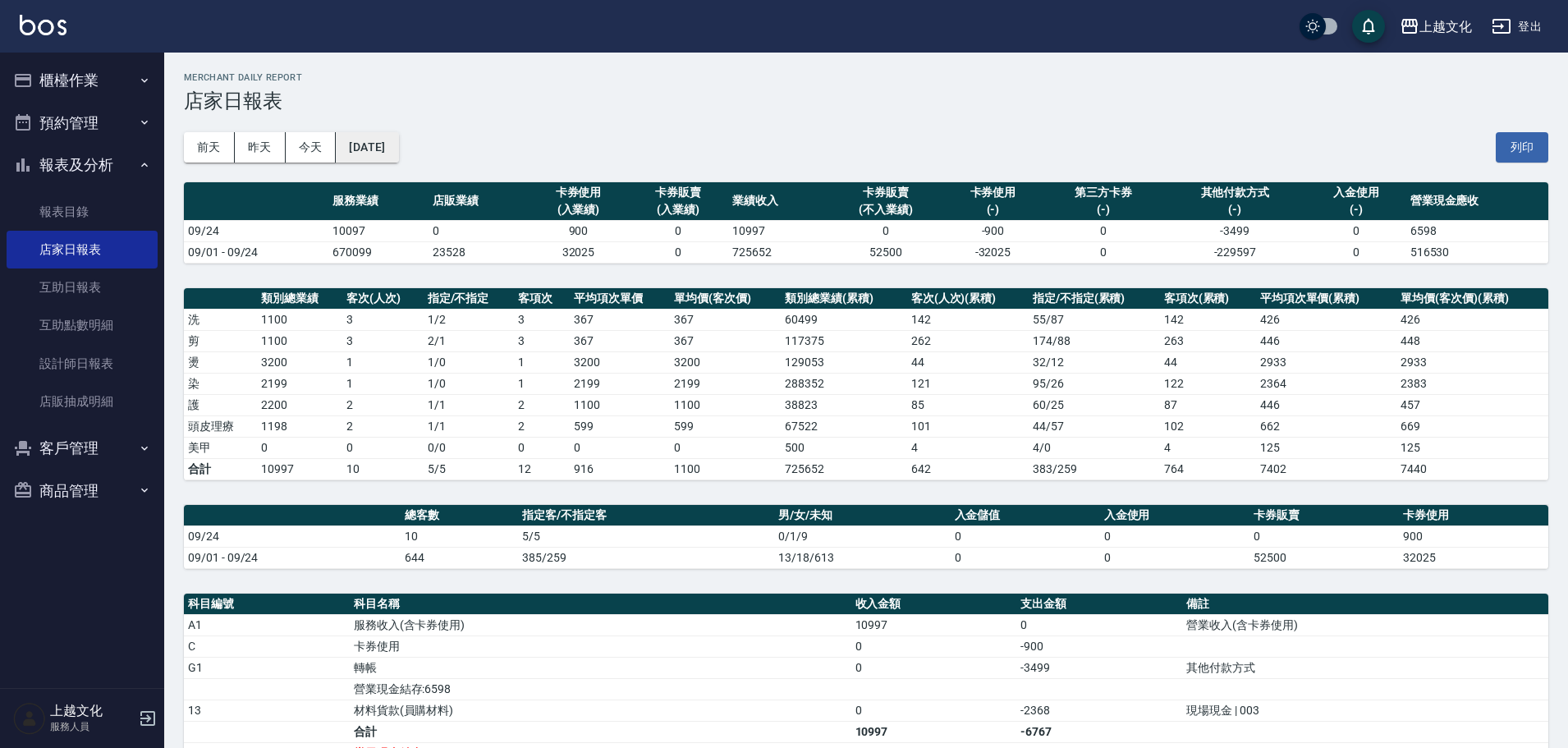
click at [398, 156] on button "[DATE]" at bounding box center [367, 148] width 63 height 30
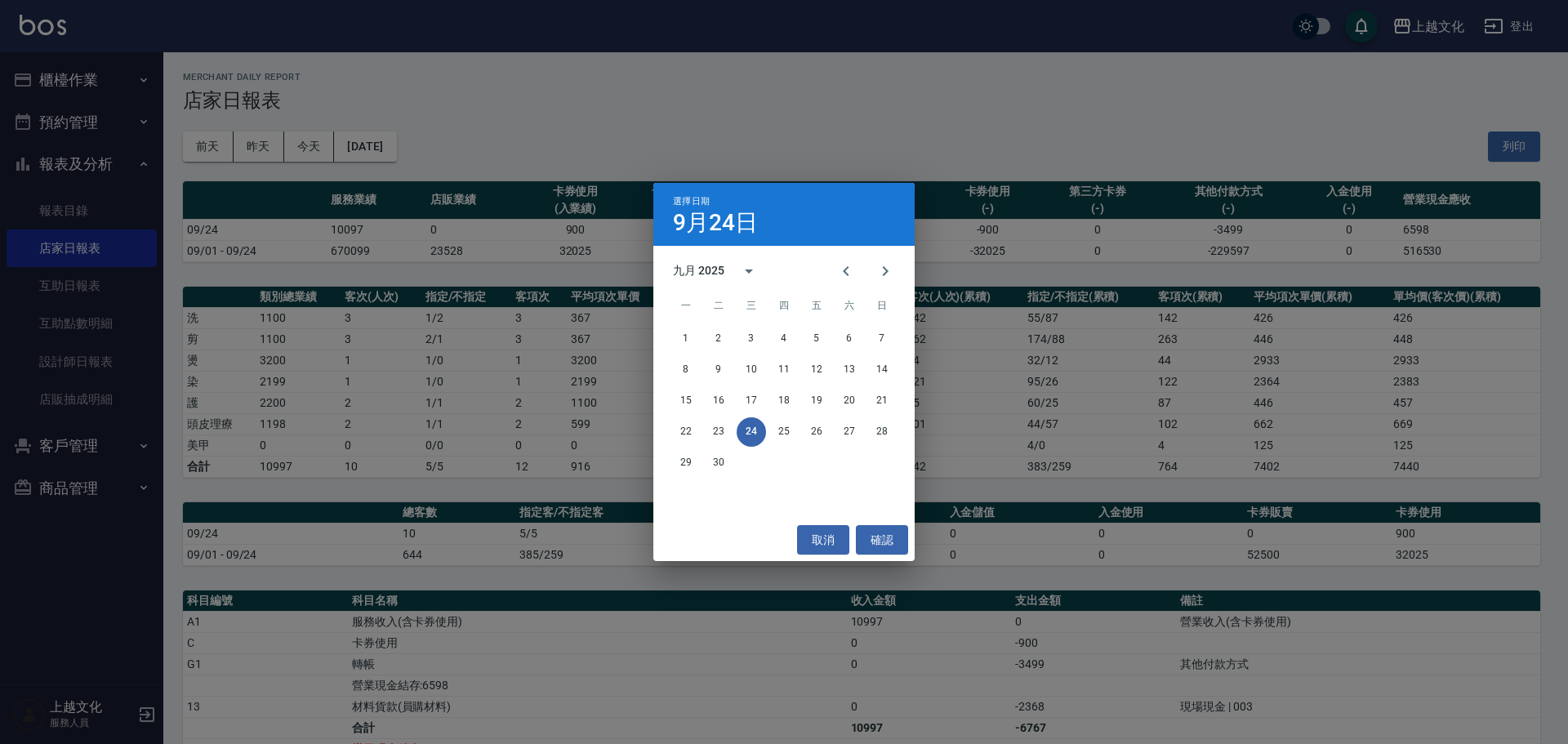
click at [530, 152] on div "選擇日期 9月24日 九月 2025 一 二 三 四 五 六 日 1 2 3 4 5 6 7 8 9 10 11 12 13 14 15 16 17 18 1…" at bounding box center [784, 372] width 1568 height 744
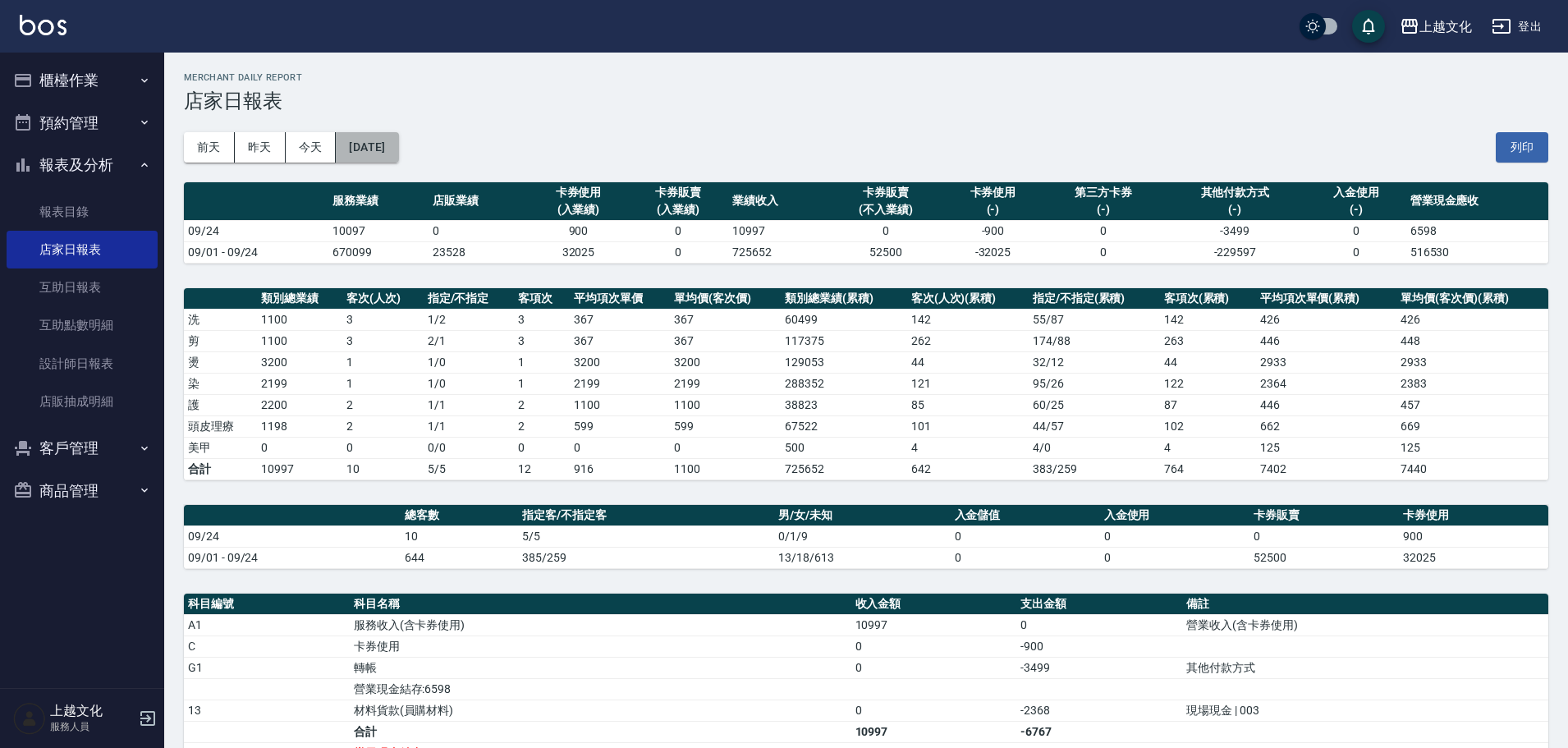
click at [398, 156] on button "[DATE]" at bounding box center [367, 148] width 63 height 30
click at [398, 149] on button "[DATE]" at bounding box center [367, 148] width 63 height 30
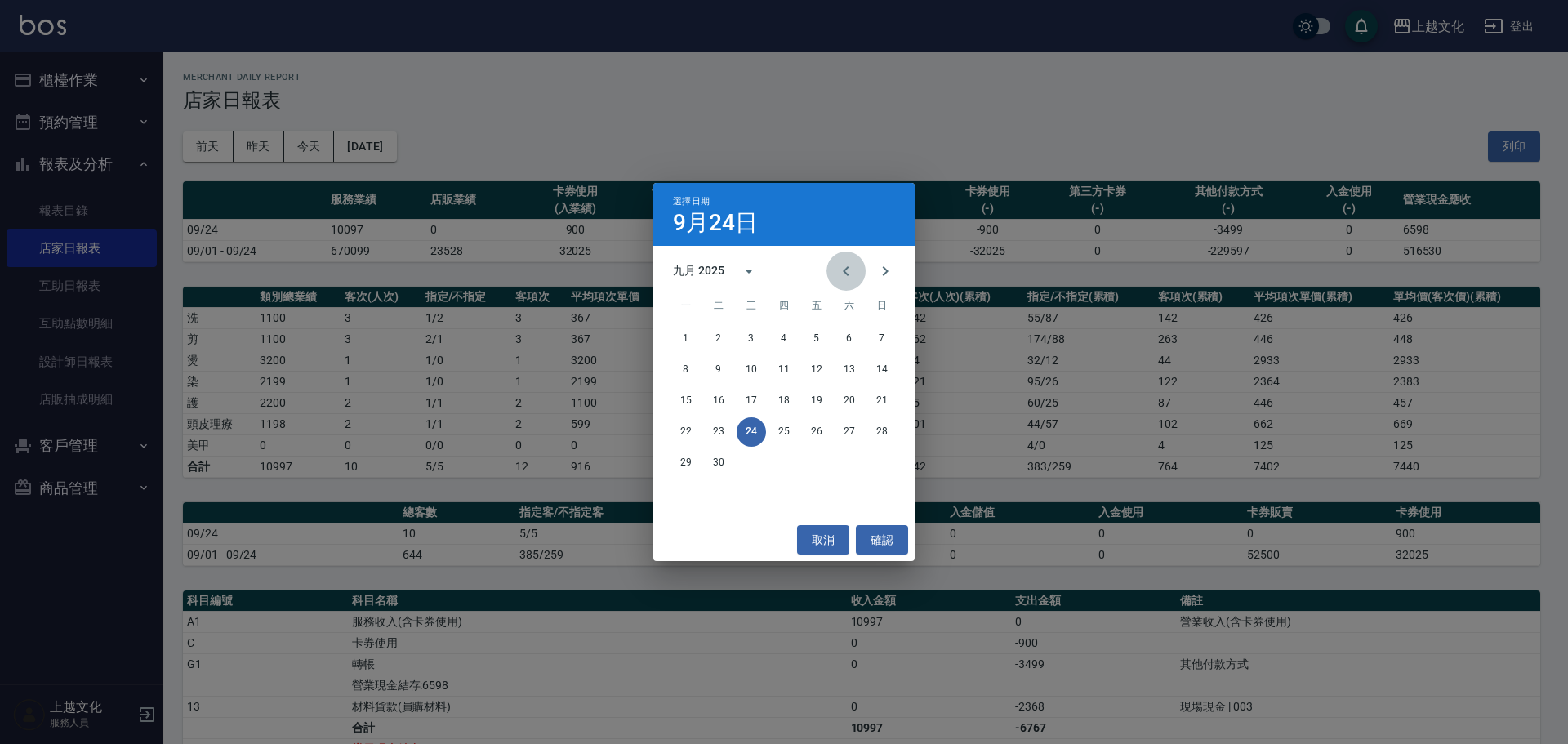
click at [850, 266] on icon "Previous month" at bounding box center [846, 271] width 20 height 20
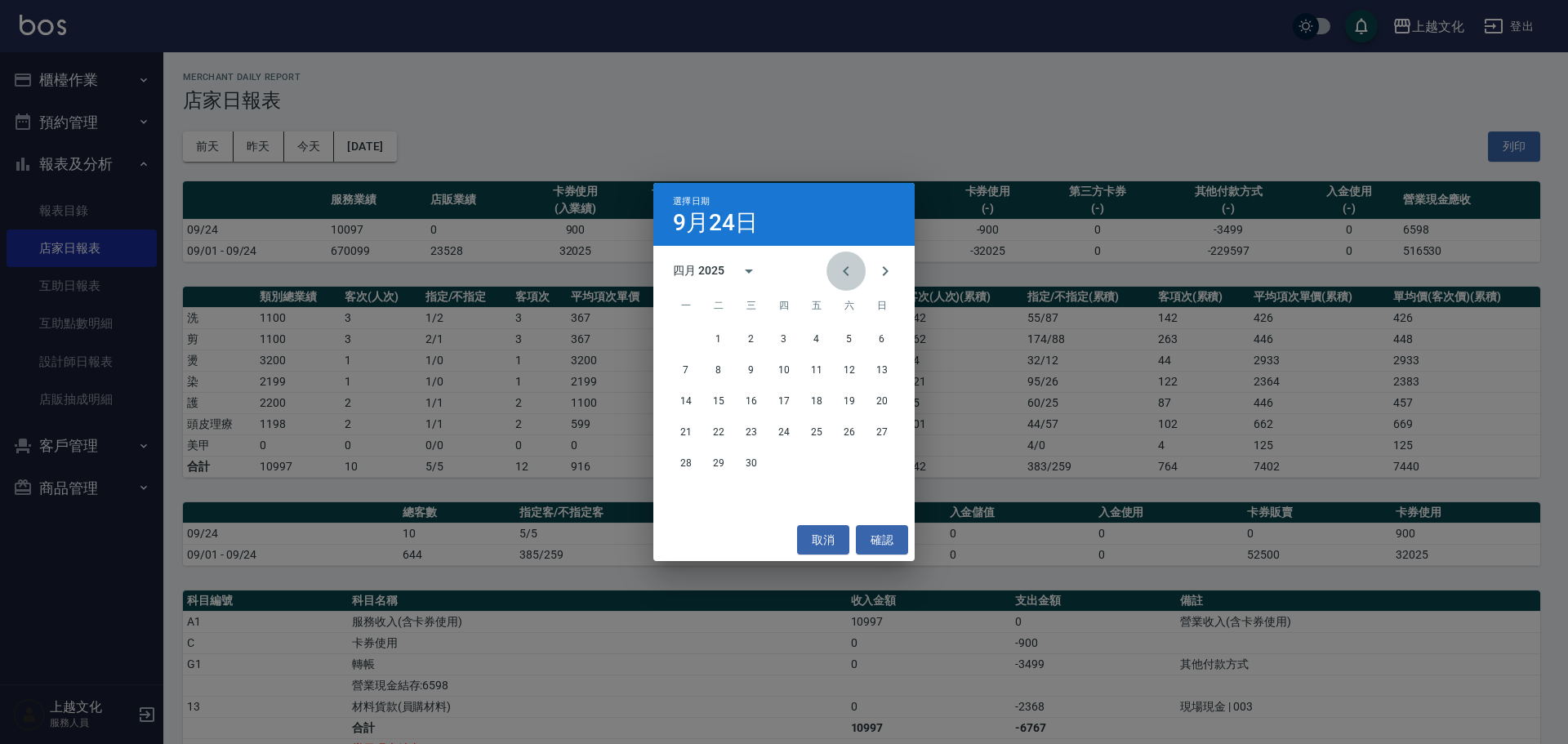
click at [850, 266] on icon "Previous month" at bounding box center [846, 271] width 20 height 20
click at [851, 266] on icon "Previous month" at bounding box center [846, 271] width 20 height 20
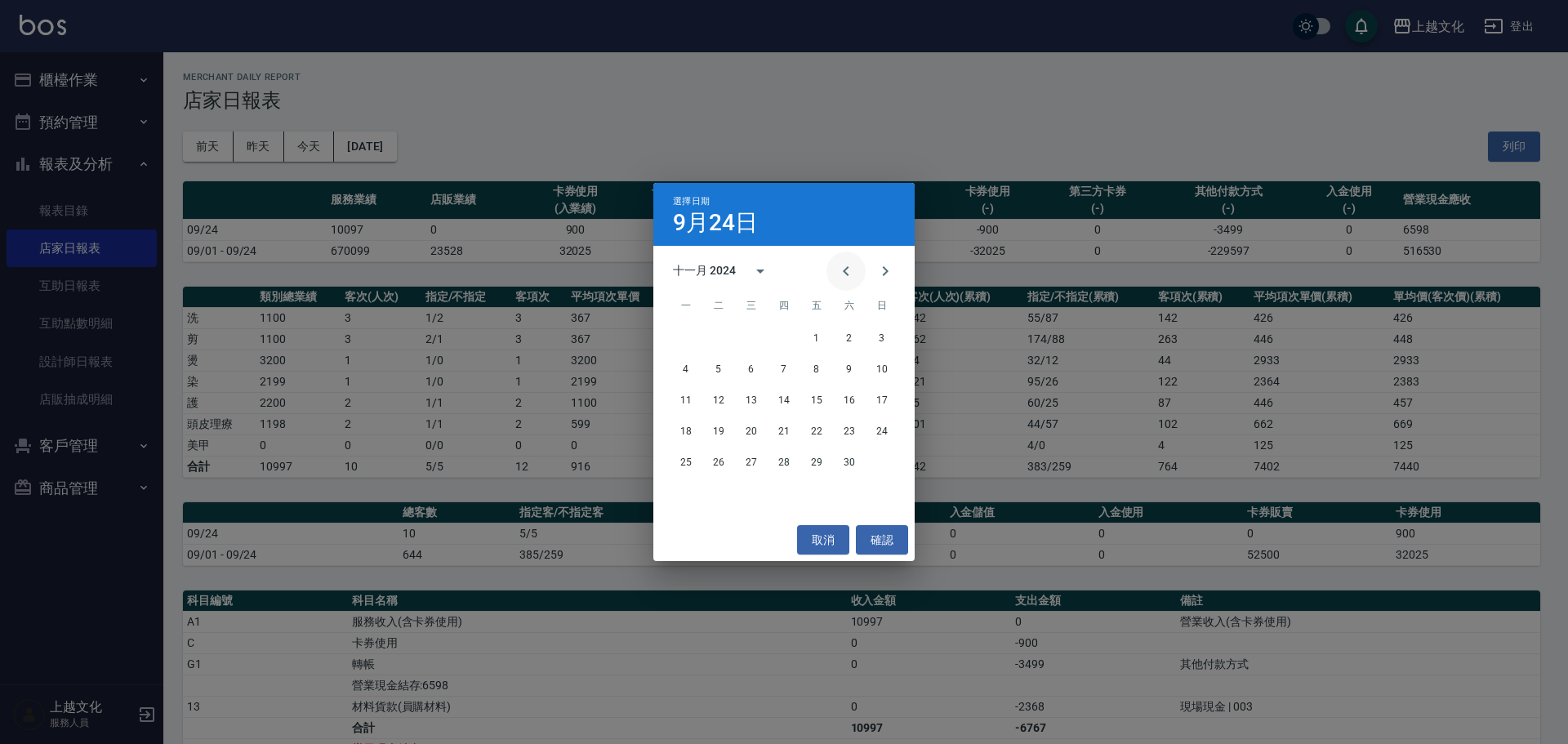
click at [851, 266] on icon "Previous month" at bounding box center [846, 271] width 20 height 20
click at [718, 463] on button "24" at bounding box center [718, 462] width 29 height 29
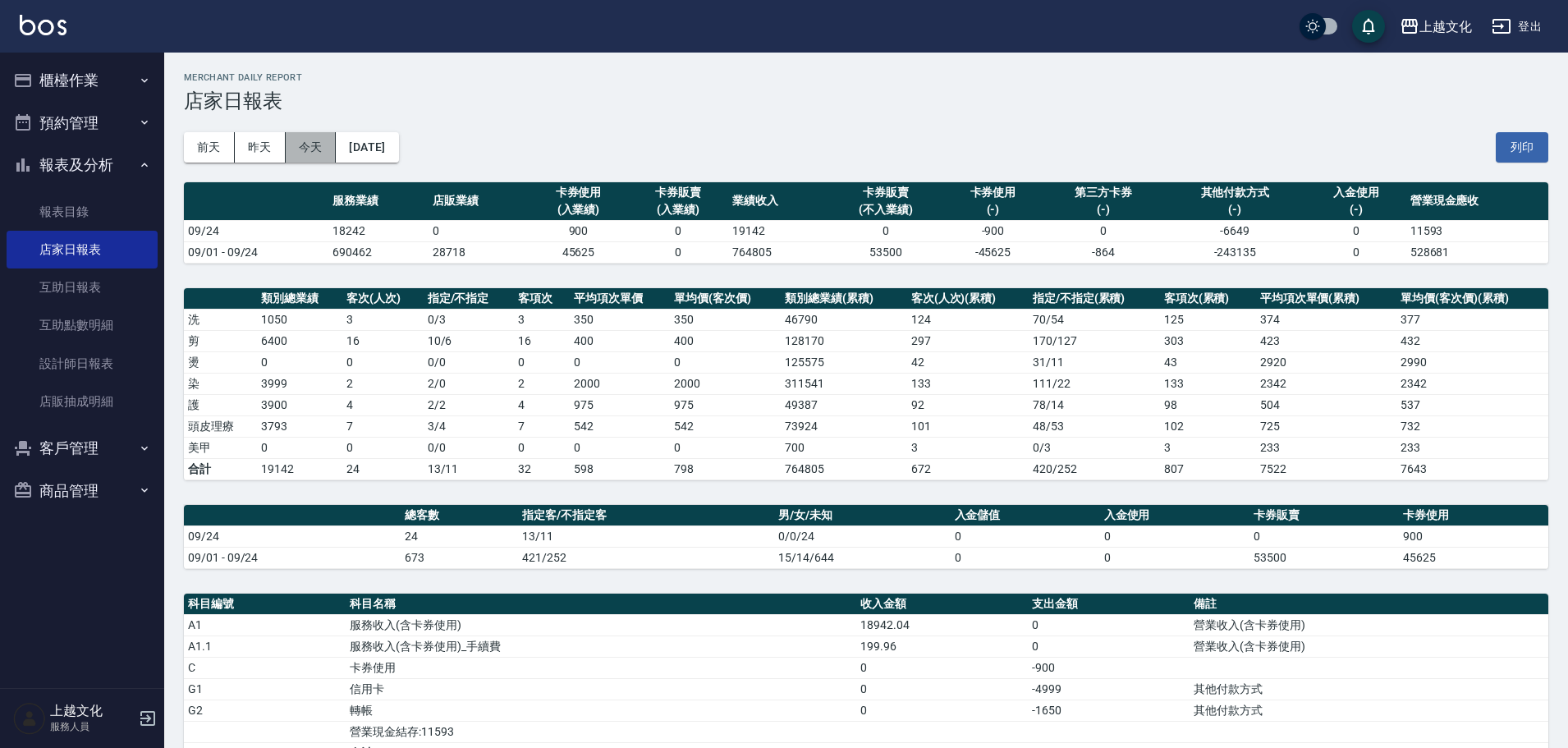
click at [322, 152] on button "今天" at bounding box center [310, 148] width 50 height 30
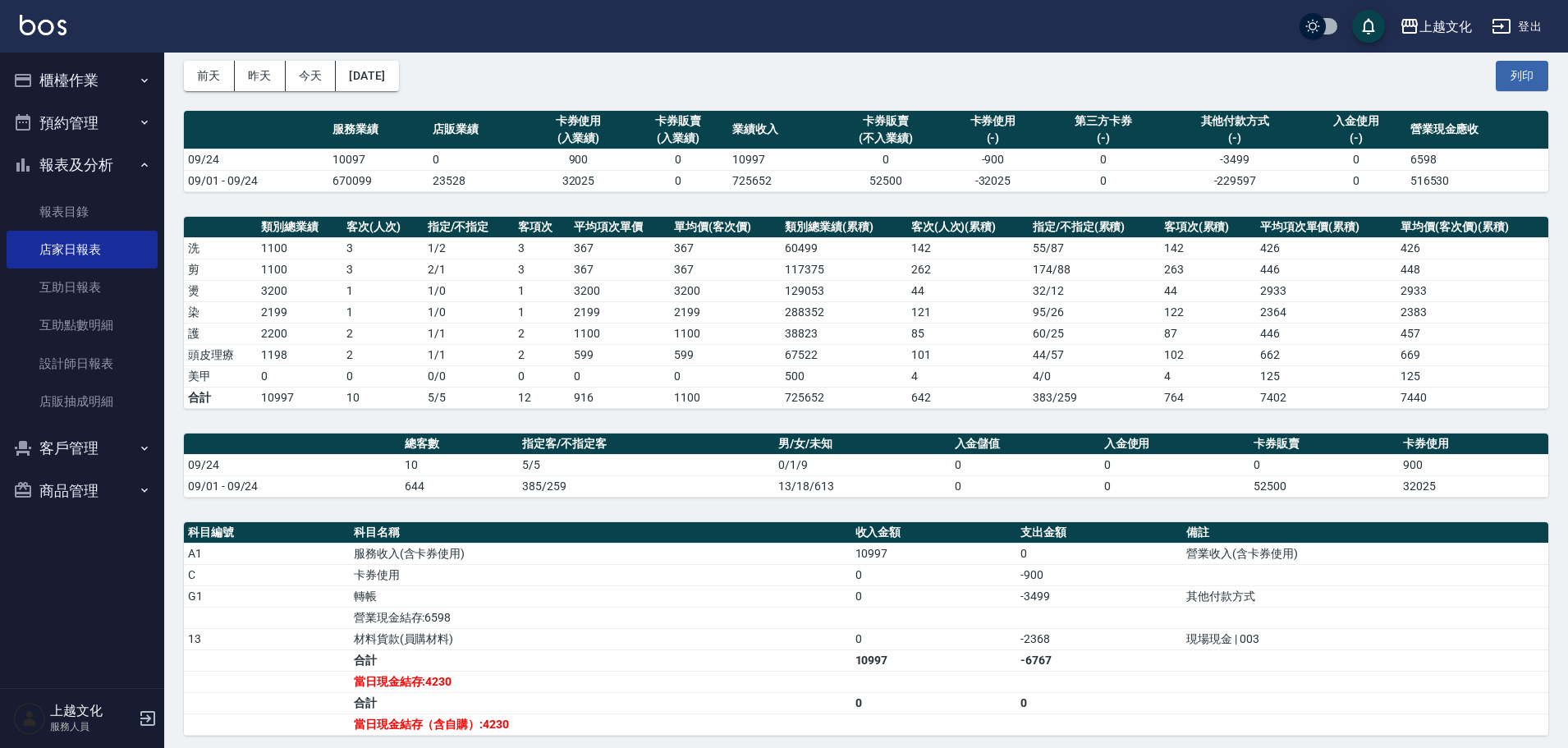
scroll to position [164, 0]
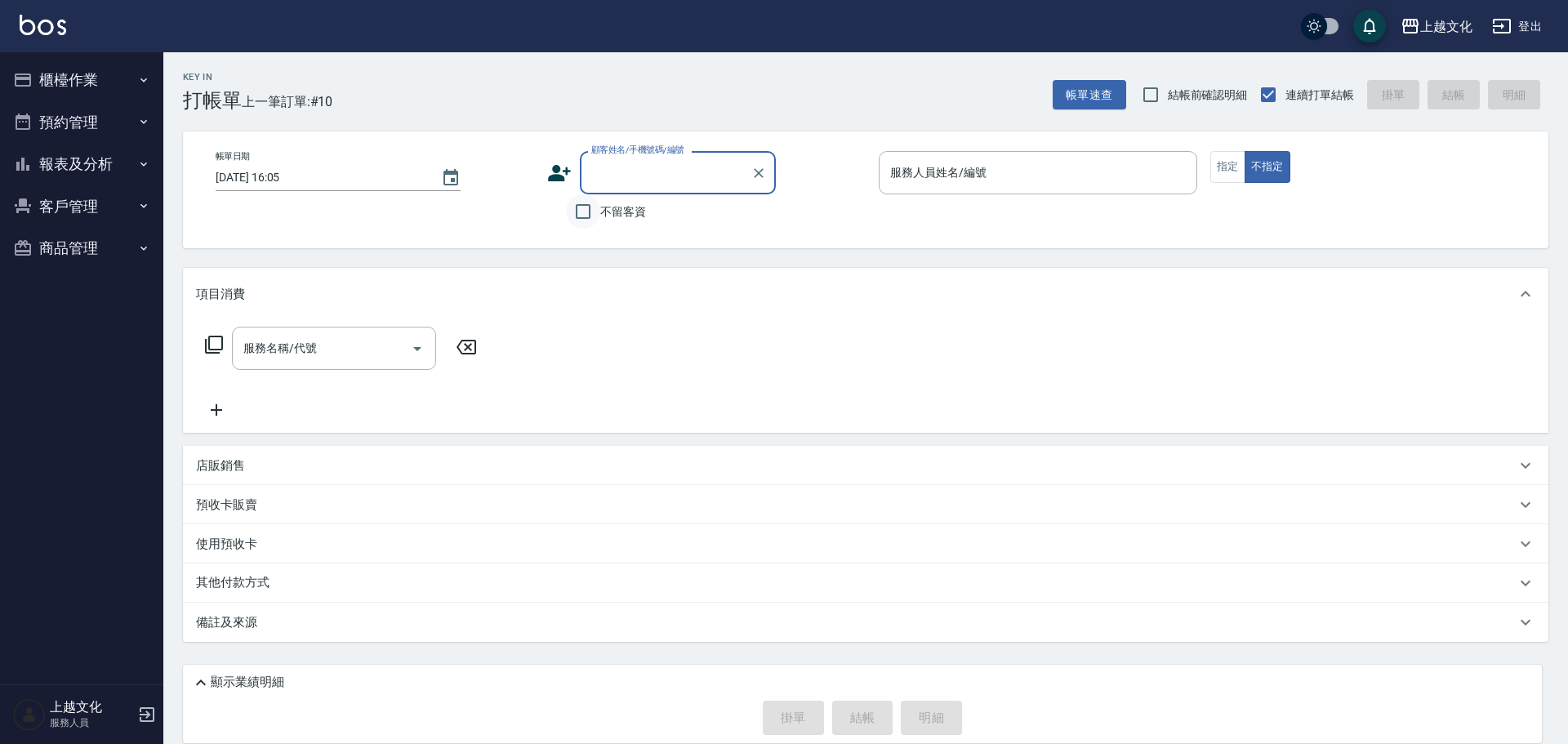
click at [579, 214] on input "不留客資" at bounding box center [583, 211] width 34 height 34
checkbox input "true"
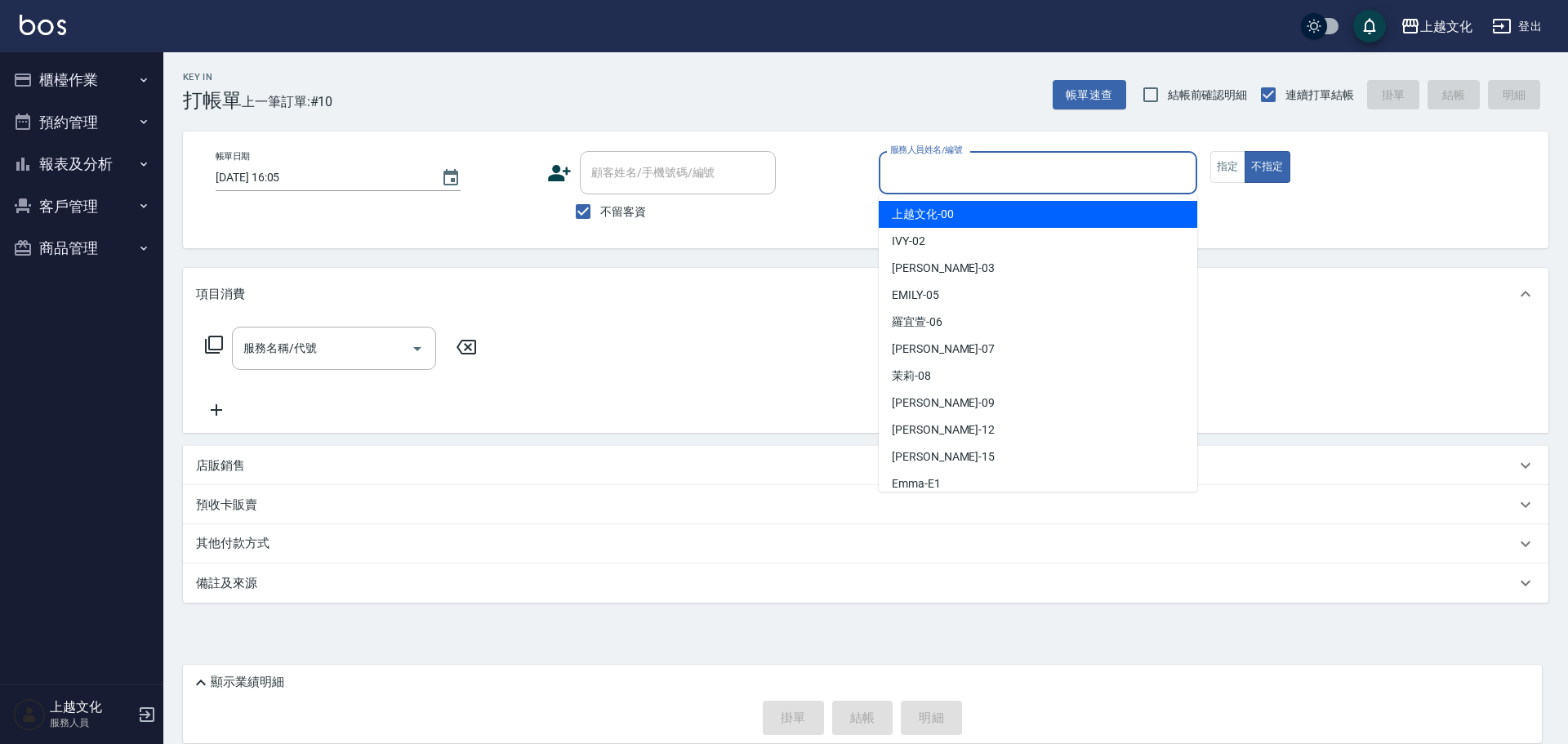
click at [952, 158] on input "服務人員姓名/編號" at bounding box center [1038, 172] width 304 height 28
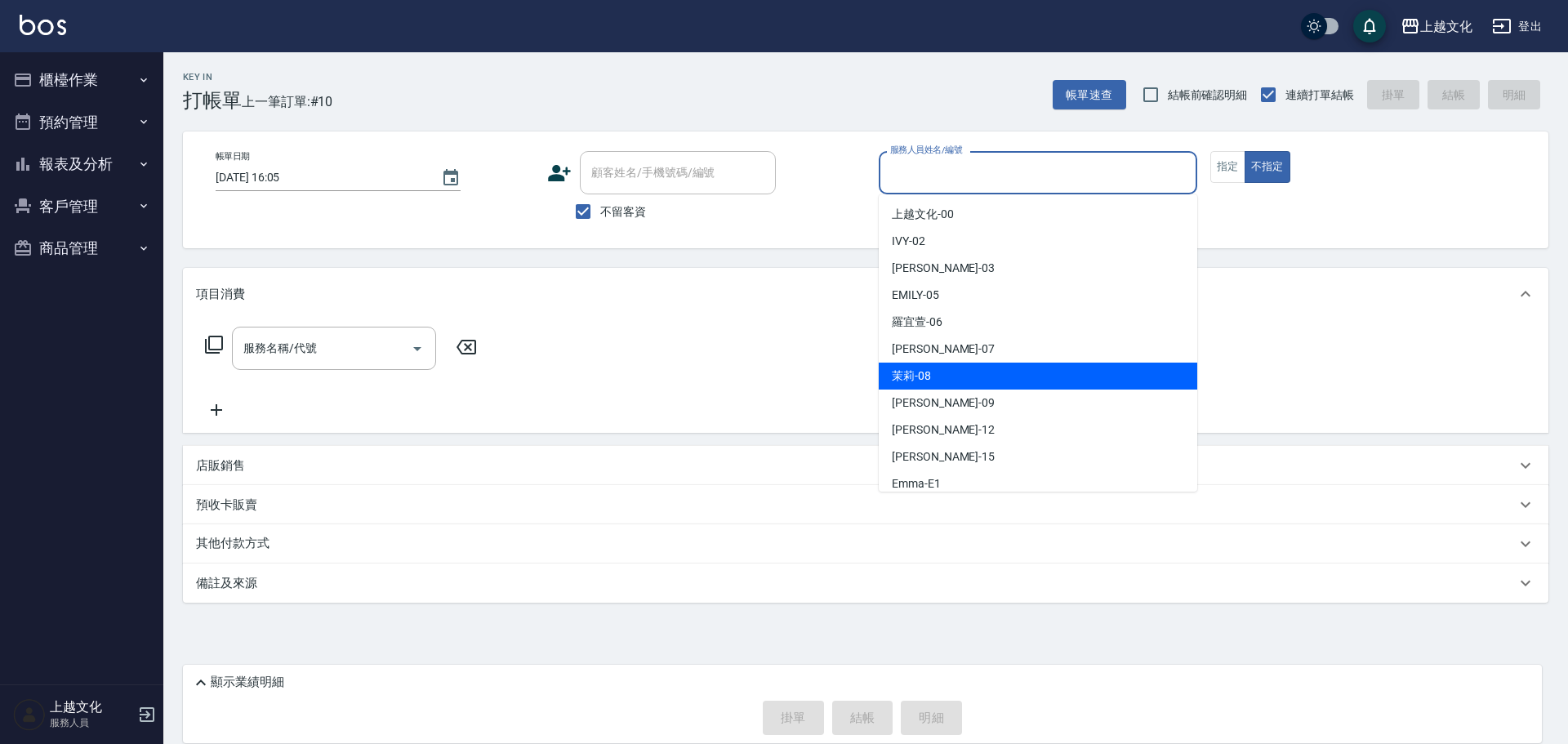
click at [947, 370] on div "茉莉 -08" at bounding box center [1038, 376] width 318 height 27
type input "茉莉-08"
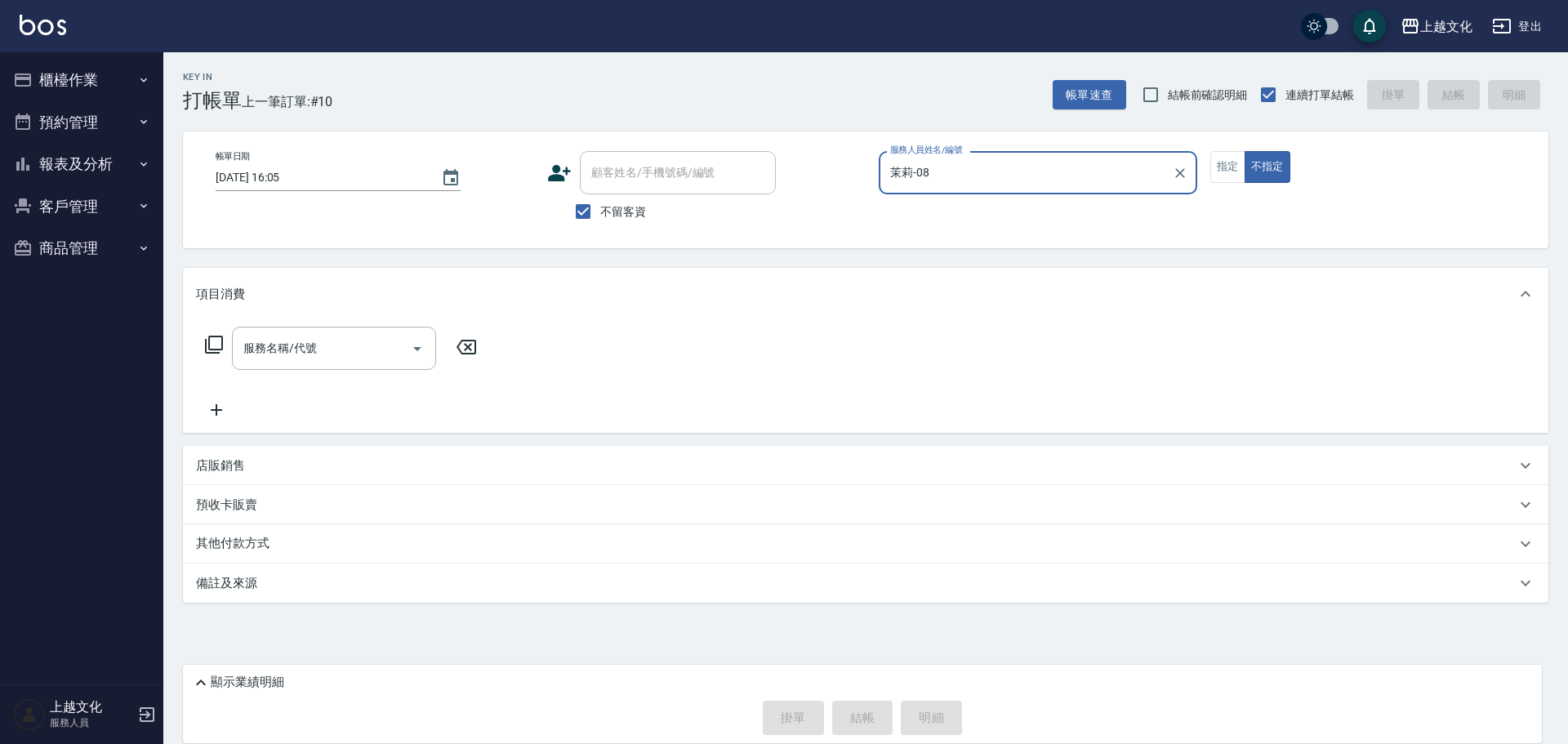
click at [216, 344] on icon at bounding box center [214, 345] width 20 height 20
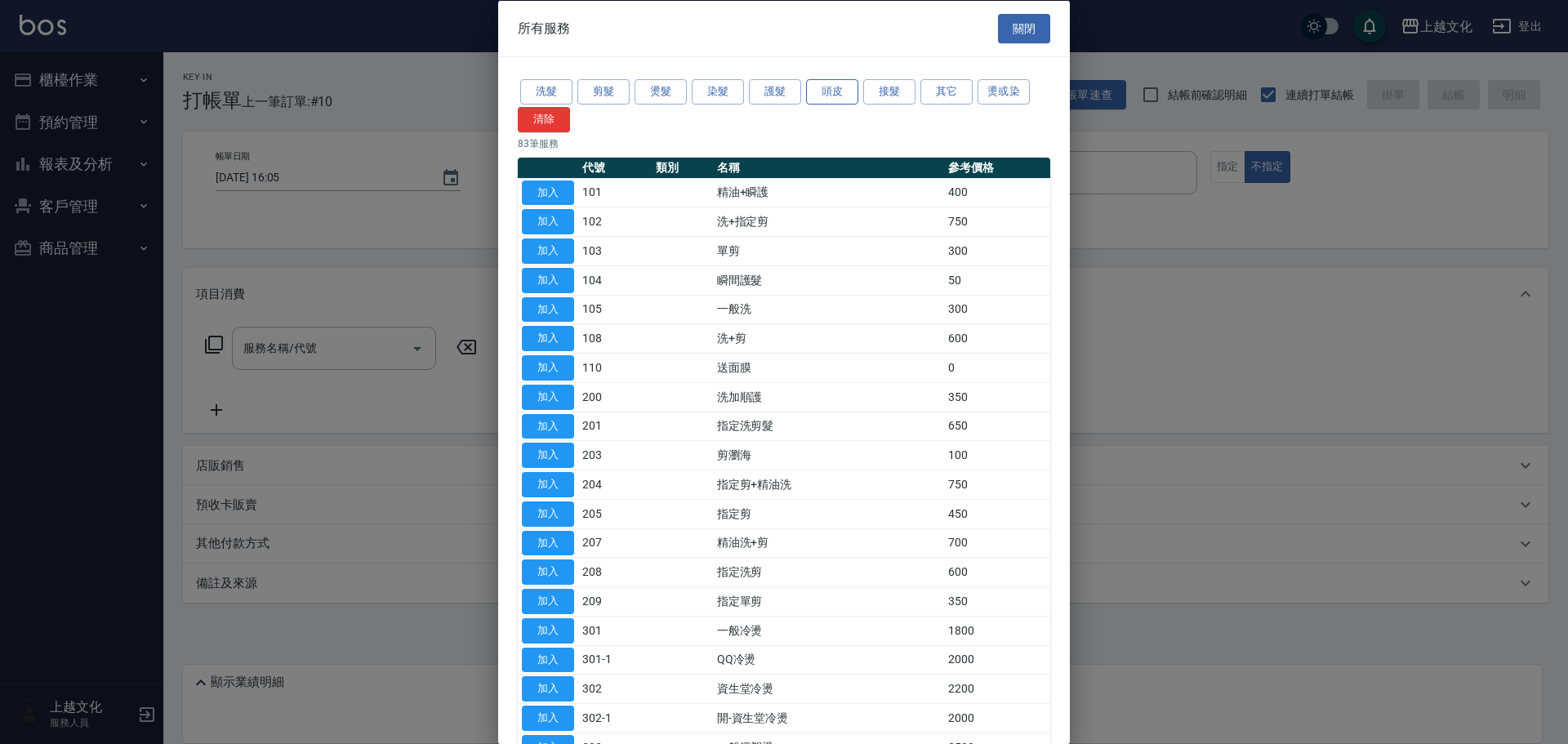
click at [840, 90] on button "頭皮" at bounding box center [831, 92] width 52 height 26
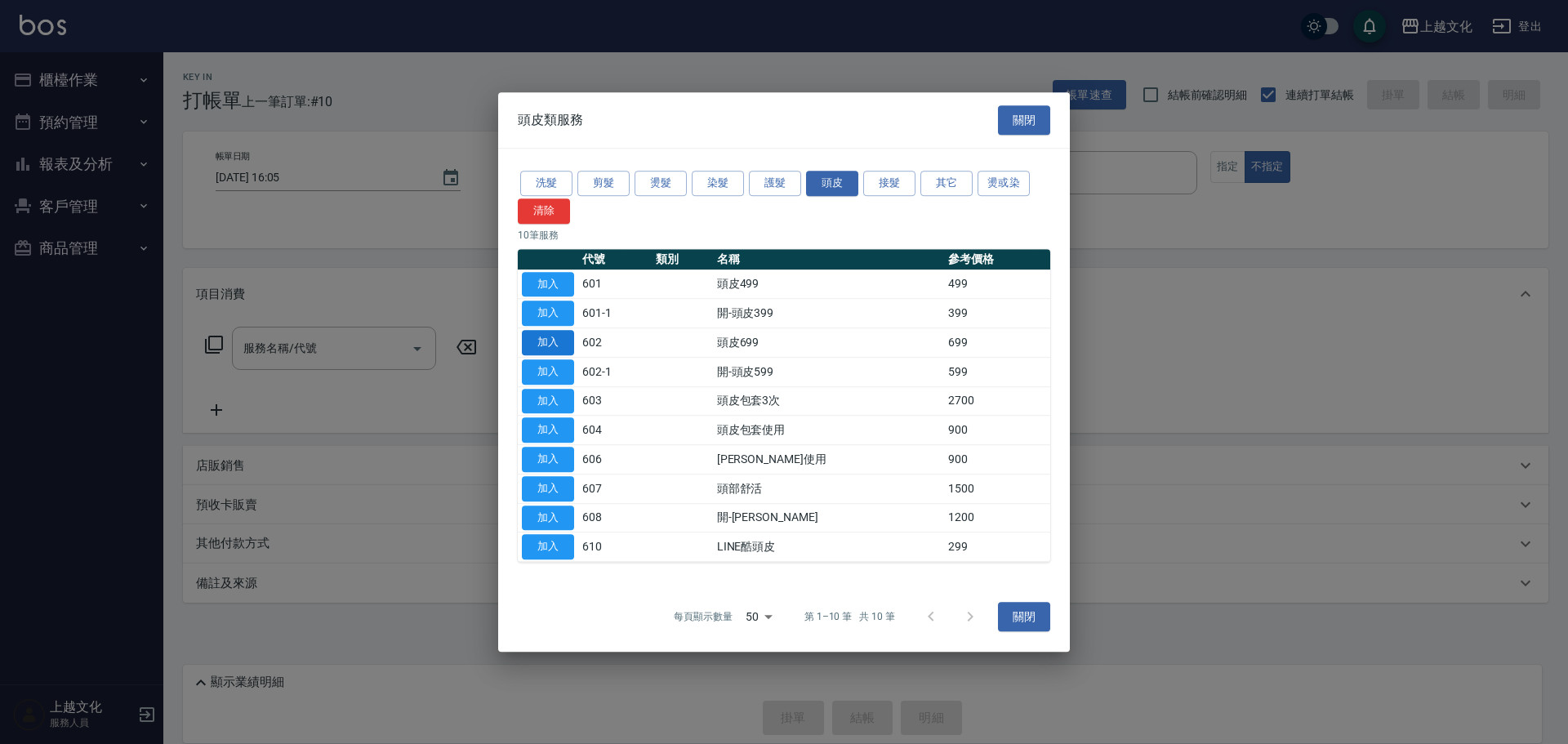
click at [540, 345] on button "加入" at bounding box center [547, 342] width 52 height 26
type input "頭皮699(602)"
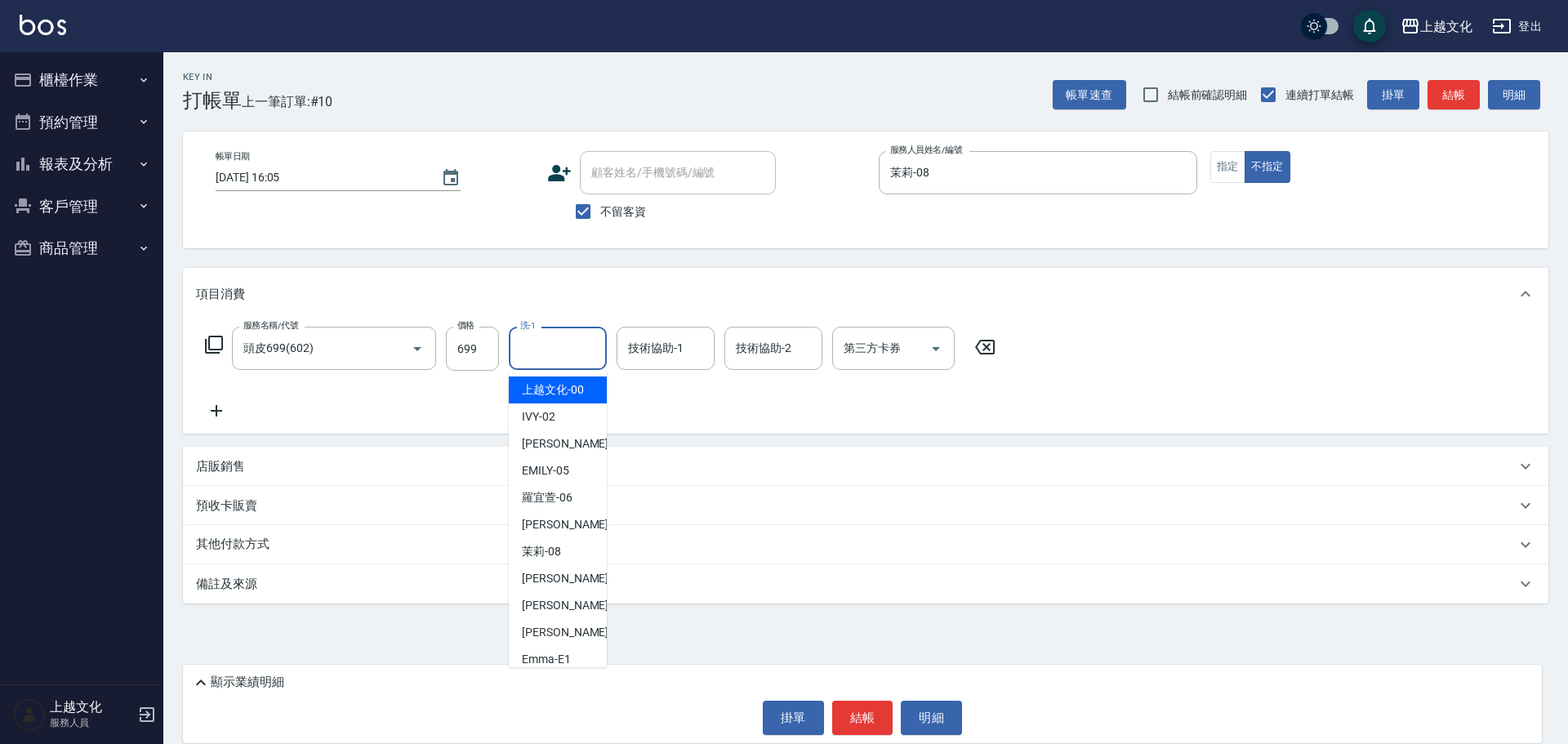
click at [561, 341] on input "洗-1" at bounding box center [558, 348] width 83 height 28
click at [565, 501] on span "[PERSON_NAME]-06" at bounding box center [546, 497] width 50 height 17
type input "[PERSON_NAME]-06"
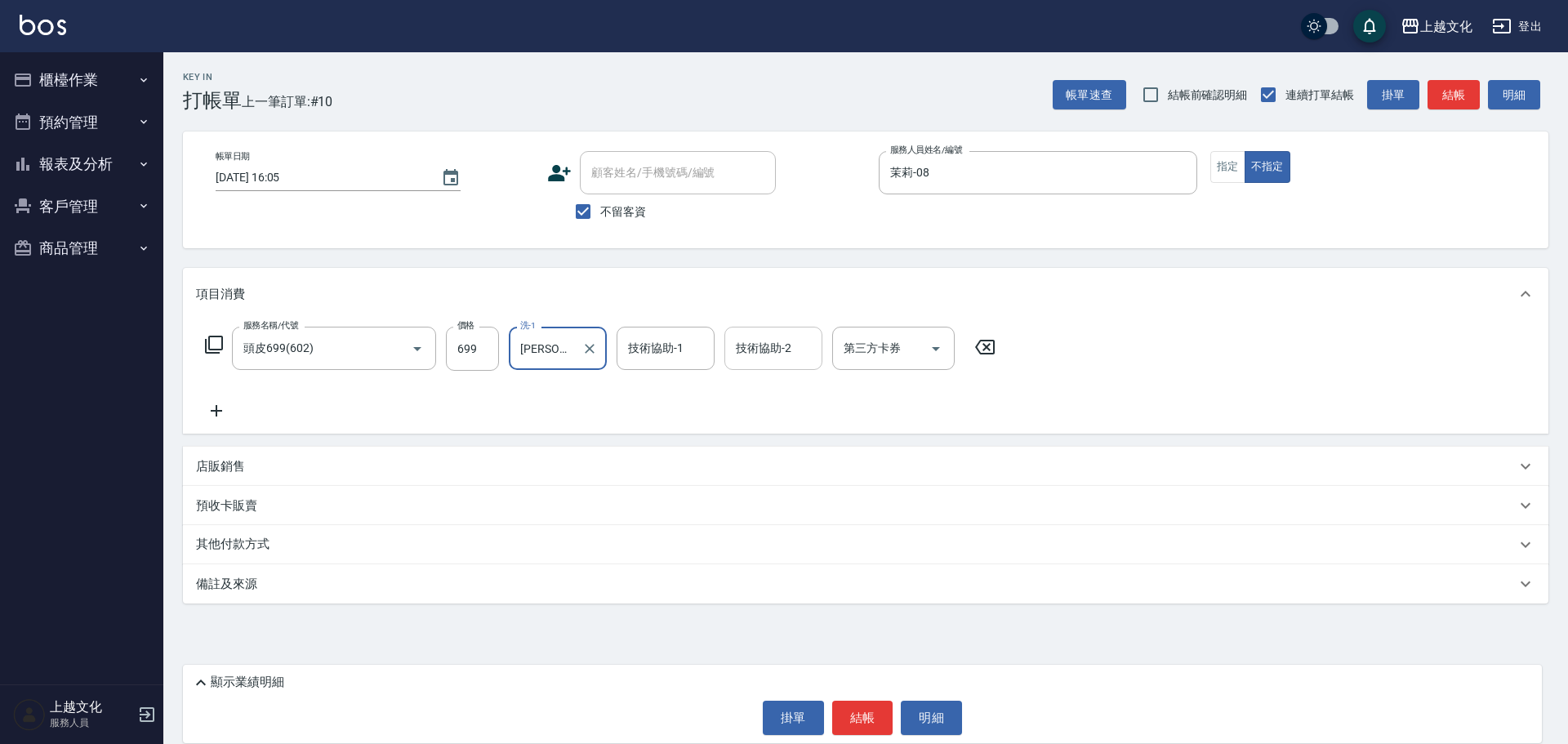
click at [767, 353] on input "技術協助-2" at bounding box center [774, 348] width 83 height 28
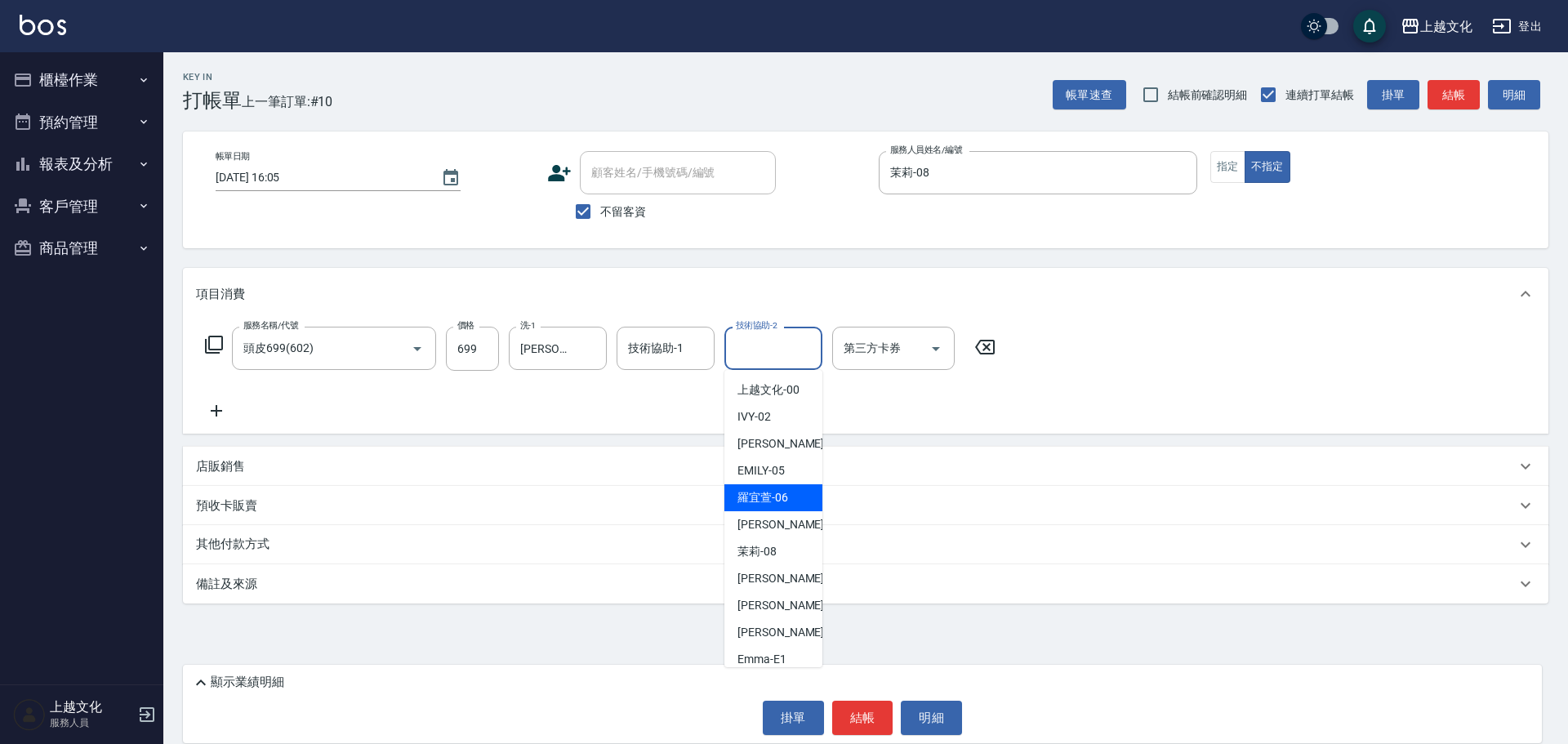
click at [784, 491] on span "[PERSON_NAME]-06" at bounding box center [762, 497] width 50 height 17
type input "羅宜萱-06"
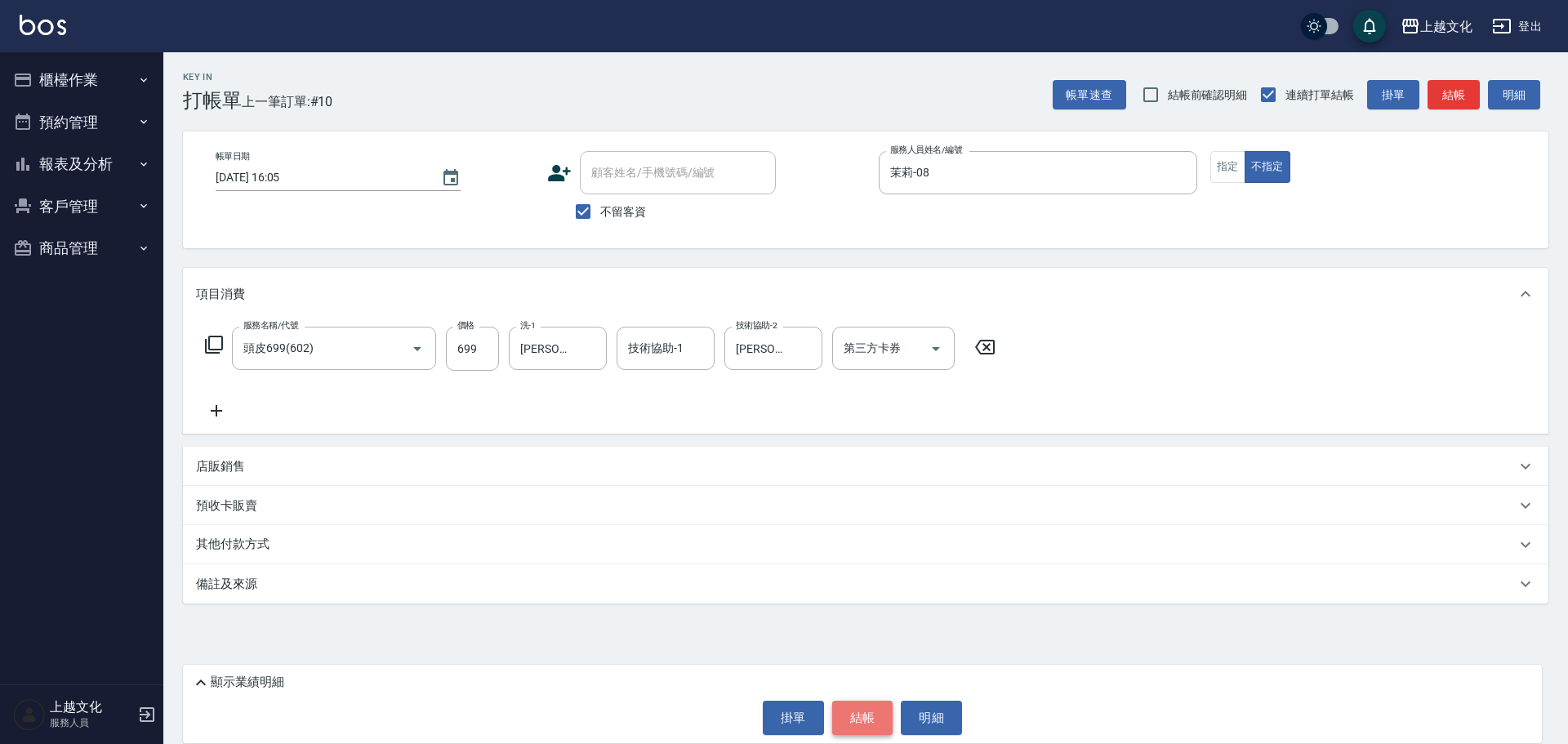
click at [858, 719] on button "結帳" at bounding box center [863, 717] width 62 height 34
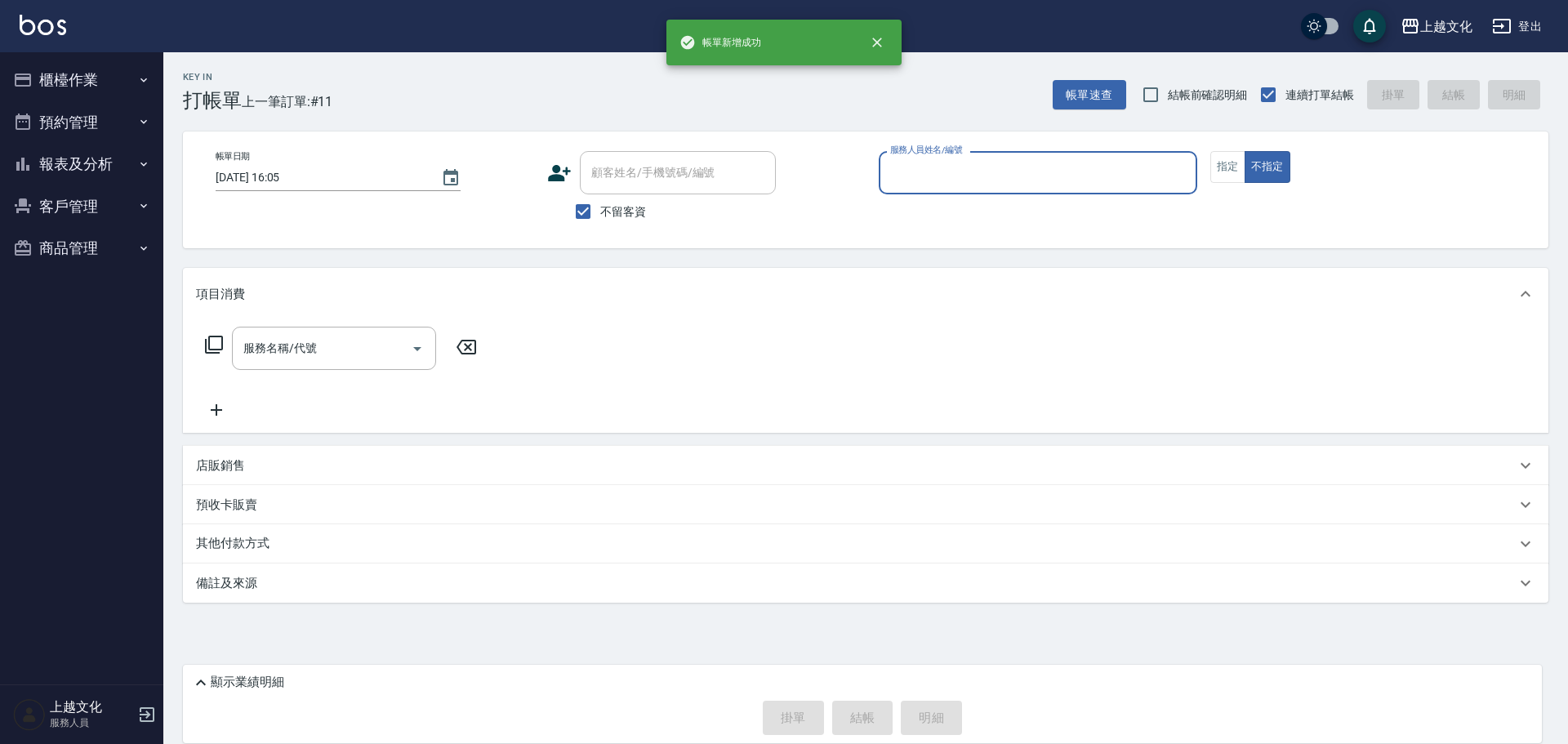
click at [975, 183] on input "服務人員姓名/編號" at bounding box center [1038, 172] width 304 height 28
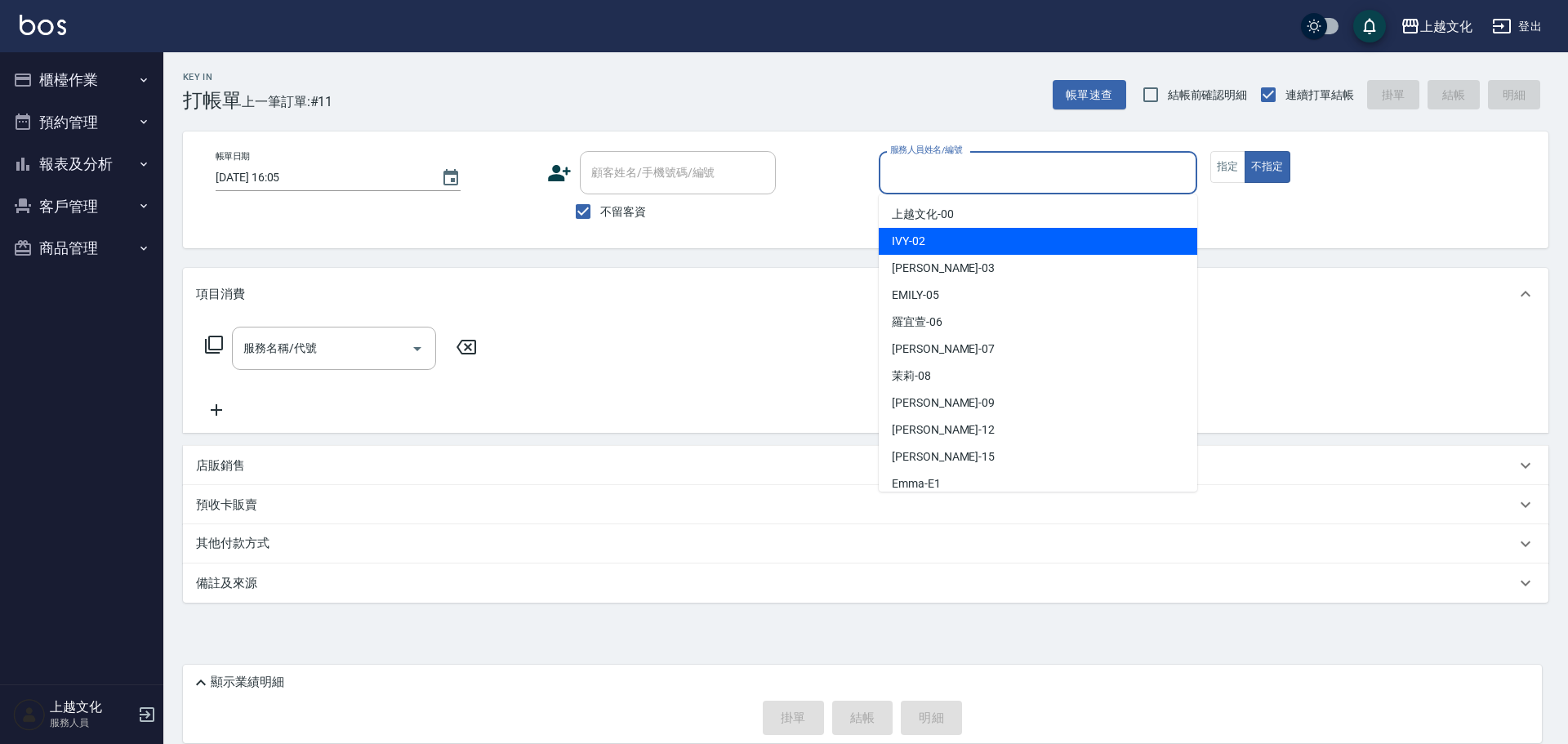
click at [960, 235] on div "IVY -02" at bounding box center [1038, 241] width 318 height 27
type input "IVY-02"
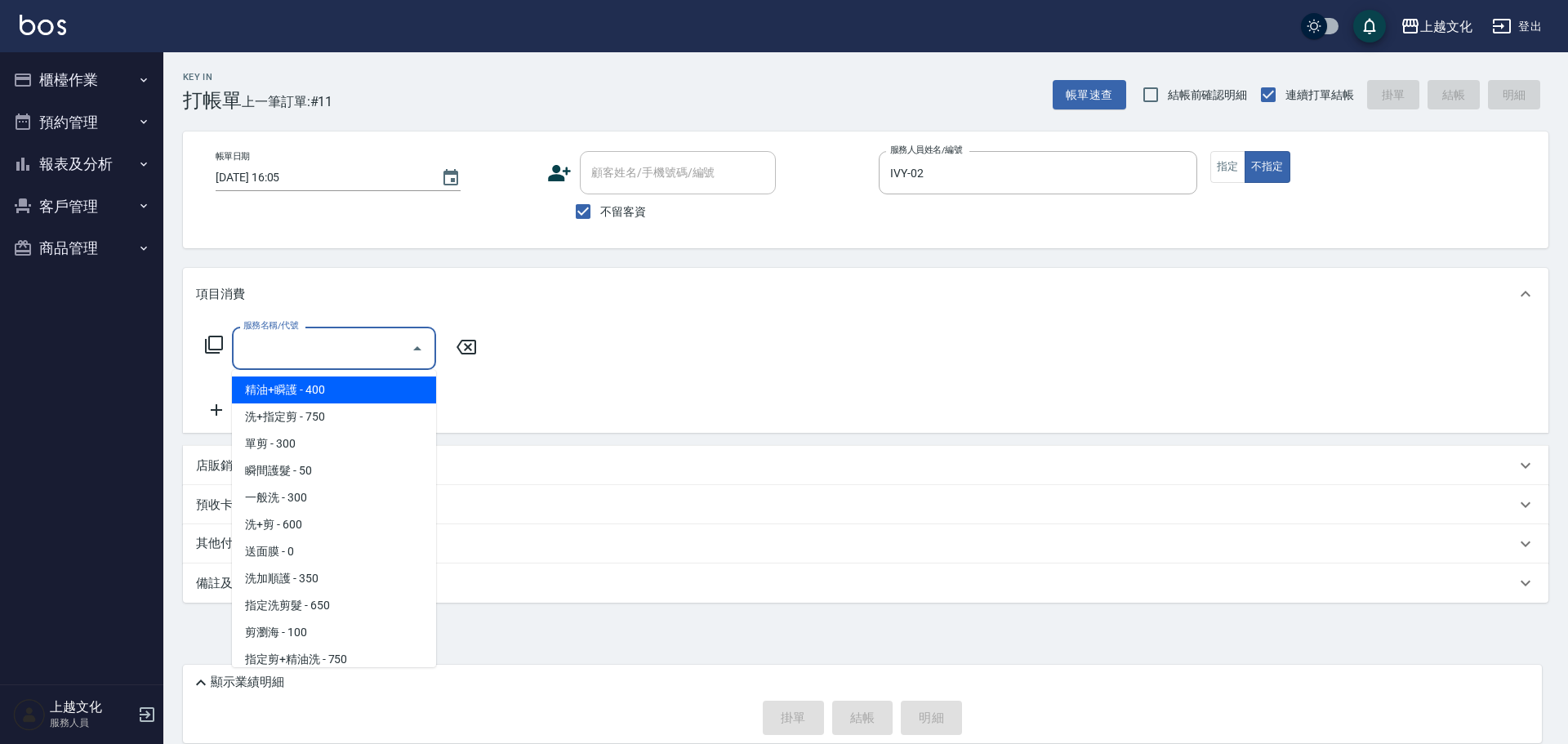
drag, startPoint x: 297, startPoint y: 355, endPoint x: 322, endPoint y: 327, distance: 37.5
click at [298, 354] on input "服務名稱/代號" at bounding box center [322, 348] width 165 height 28
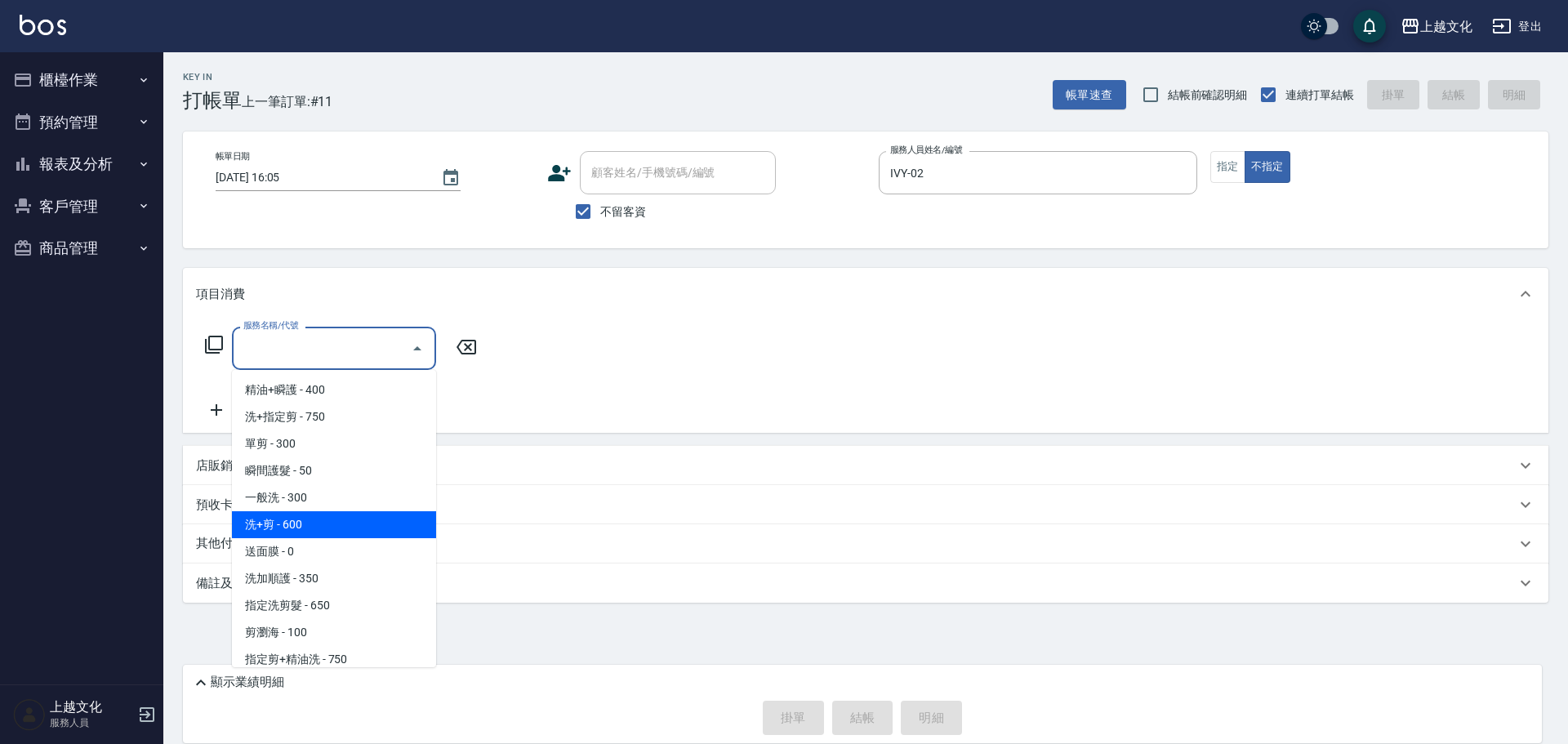
click at [276, 528] on span "洗+剪 - 600" at bounding box center [334, 524] width 205 height 27
type input "洗+剪(108)"
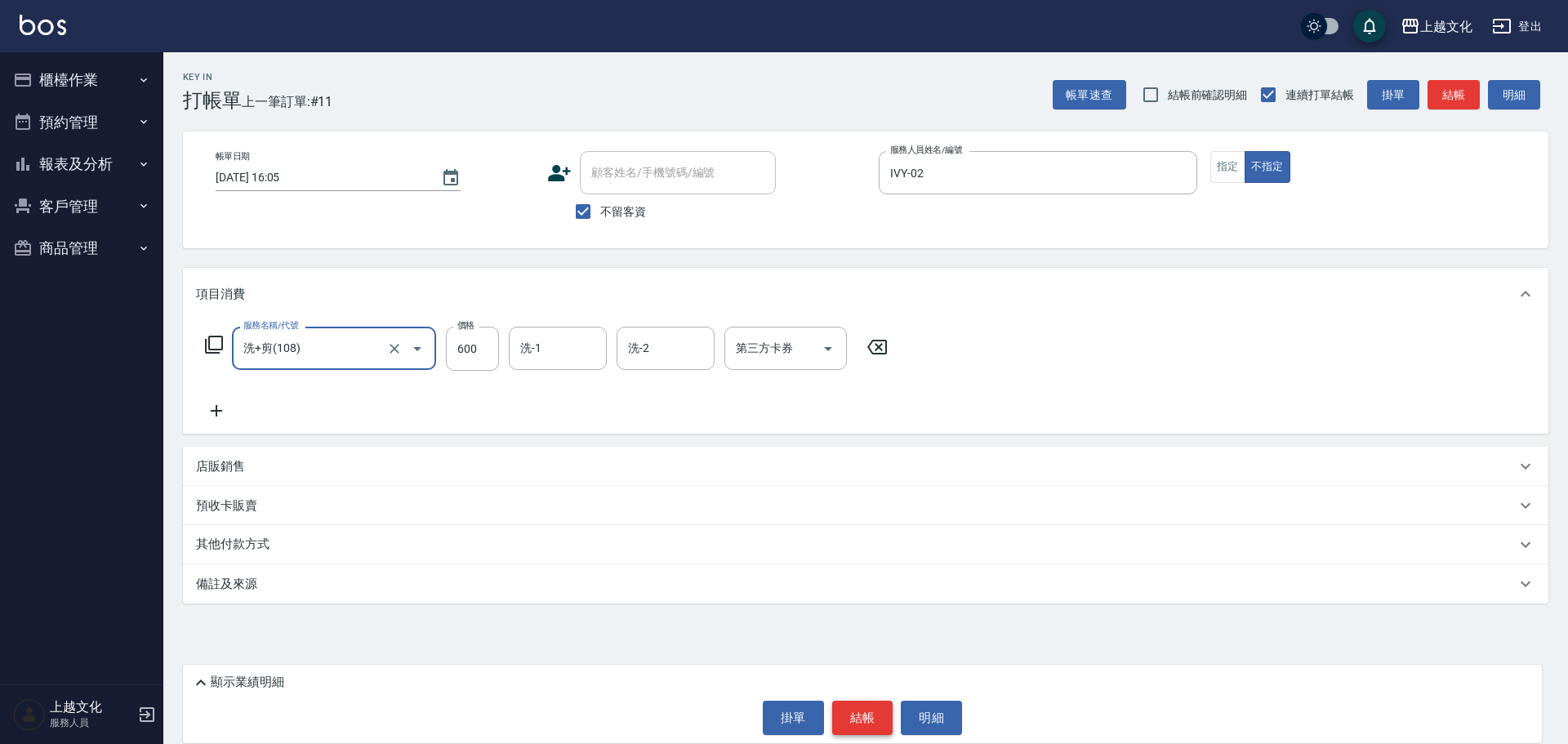
click at [855, 708] on button "結帳" at bounding box center [863, 717] width 62 height 34
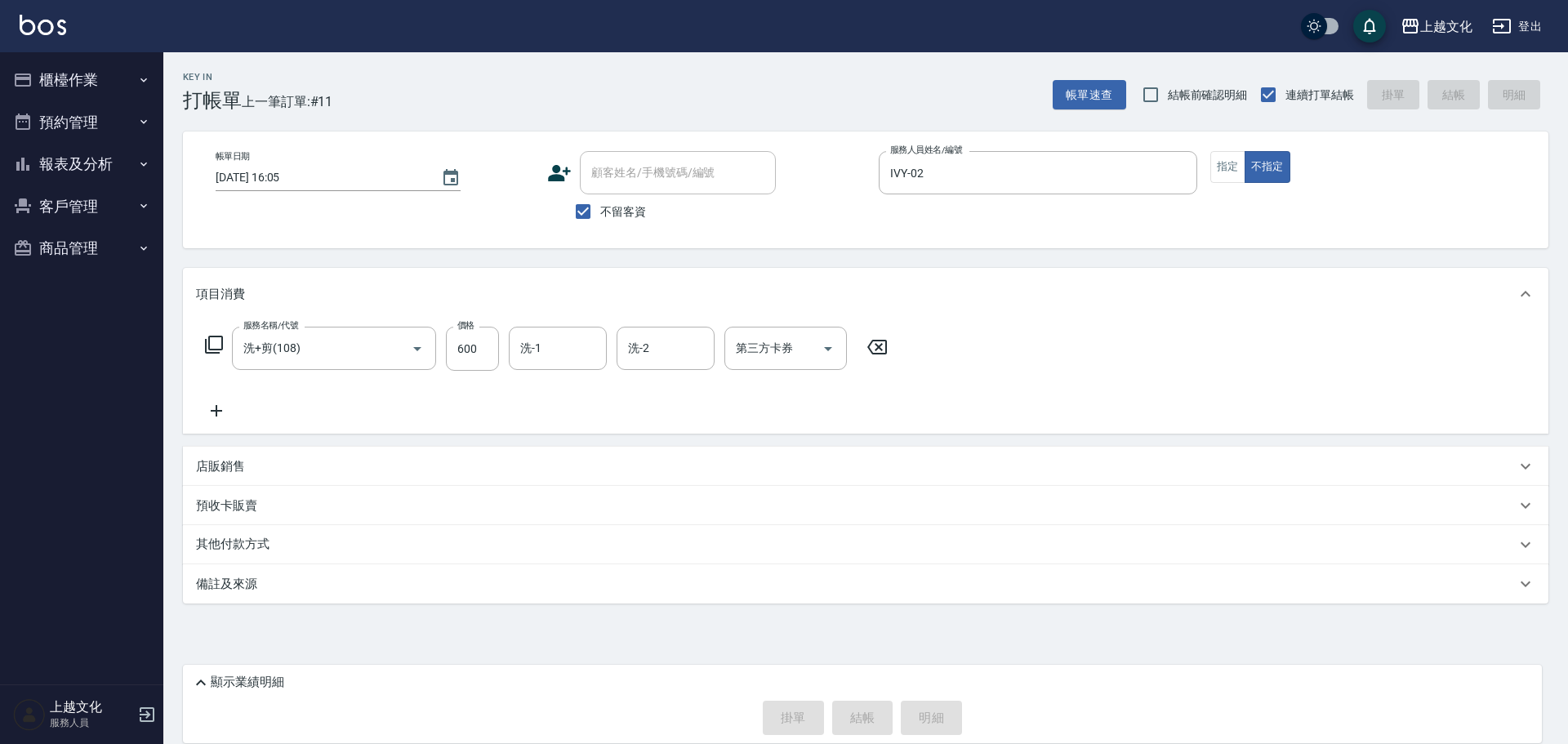
type input "2025/09/24 16:06"
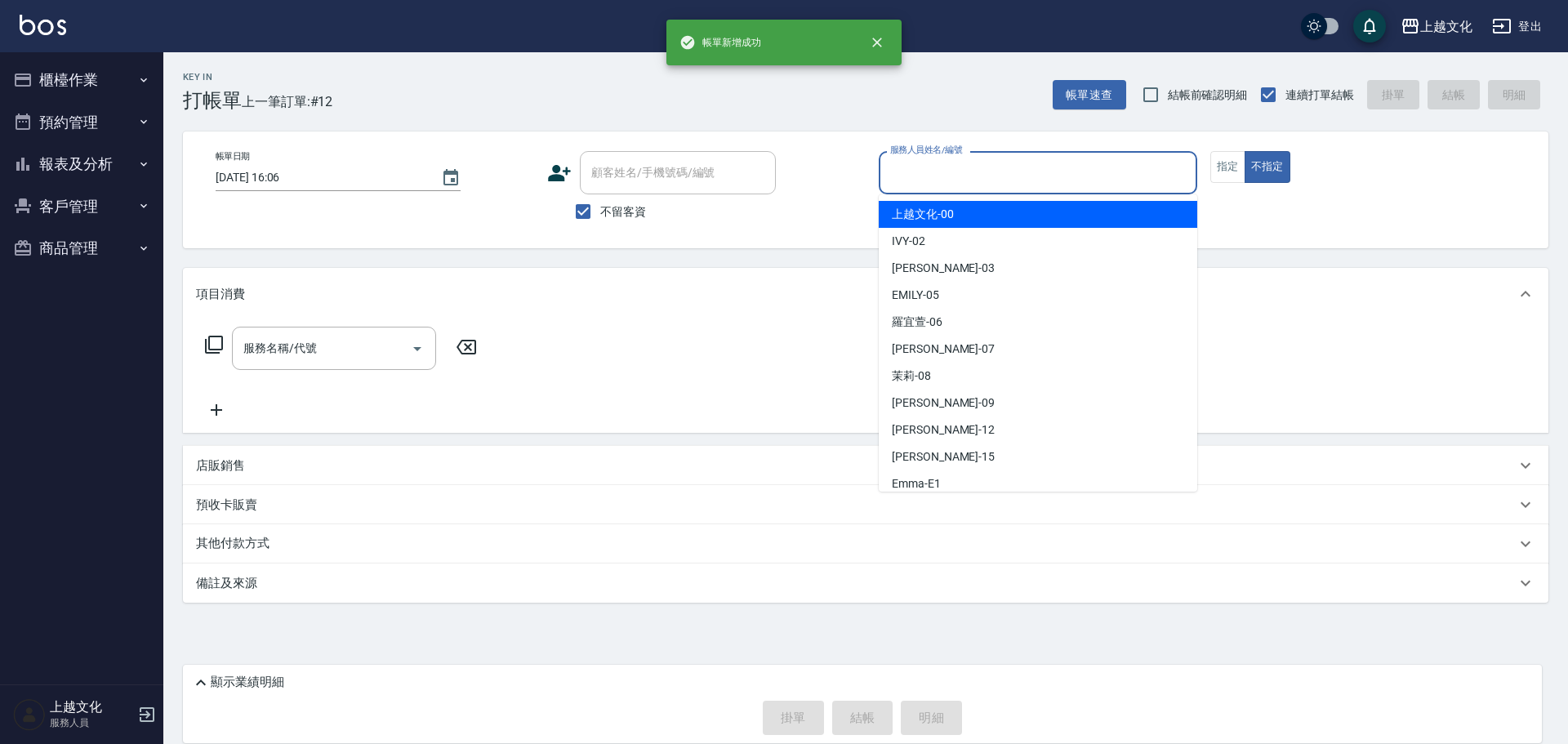
click at [931, 181] on input "服務人員姓名/編號" at bounding box center [1038, 172] width 304 height 28
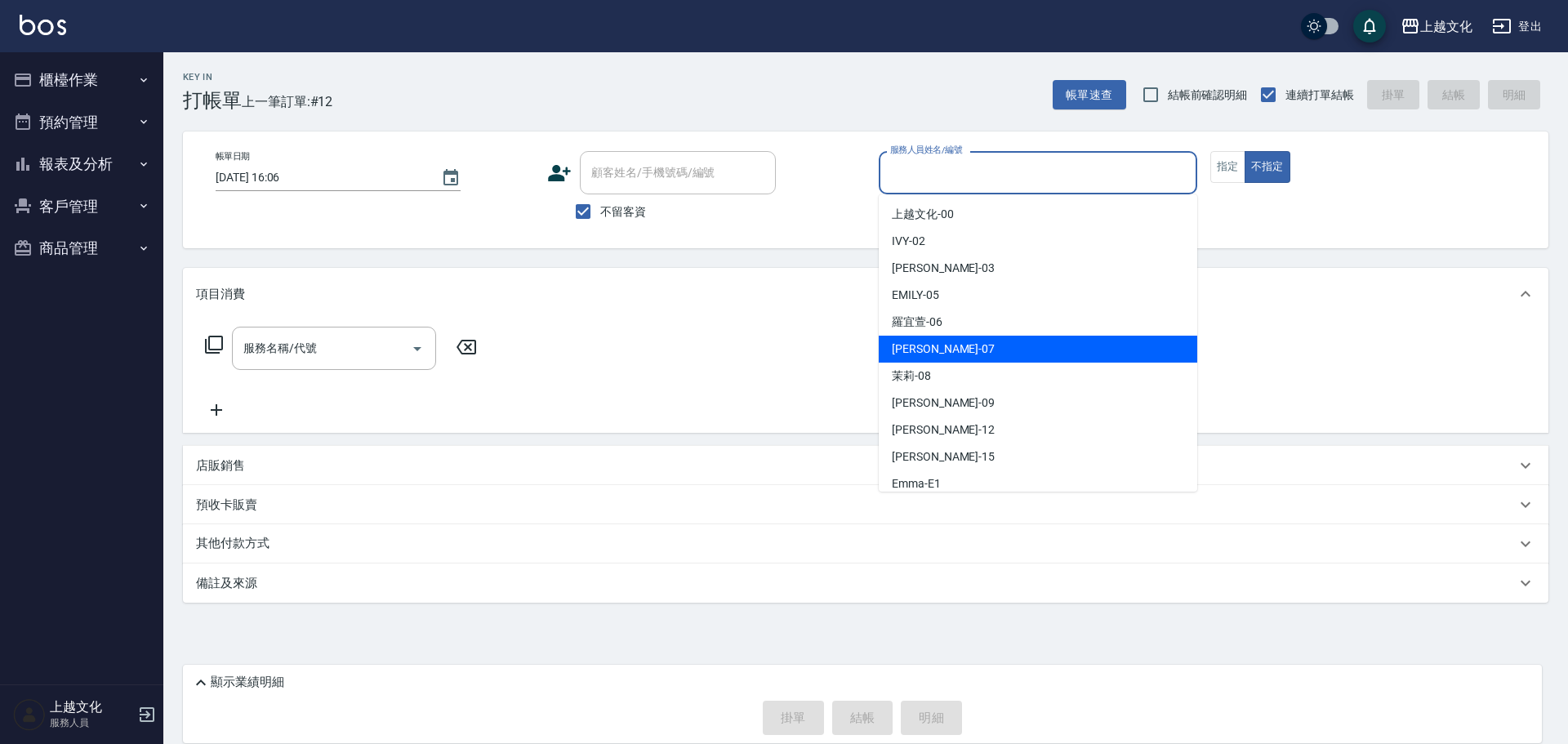
drag, startPoint x: 977, startPoint y: 346, endPoint x: 1052, endPoint y: 302, distance: 87.0
click at [978, 346] on div "LIN -07" at bounding box center [1038, 348] width 318 height 27
type input "LIN-07"
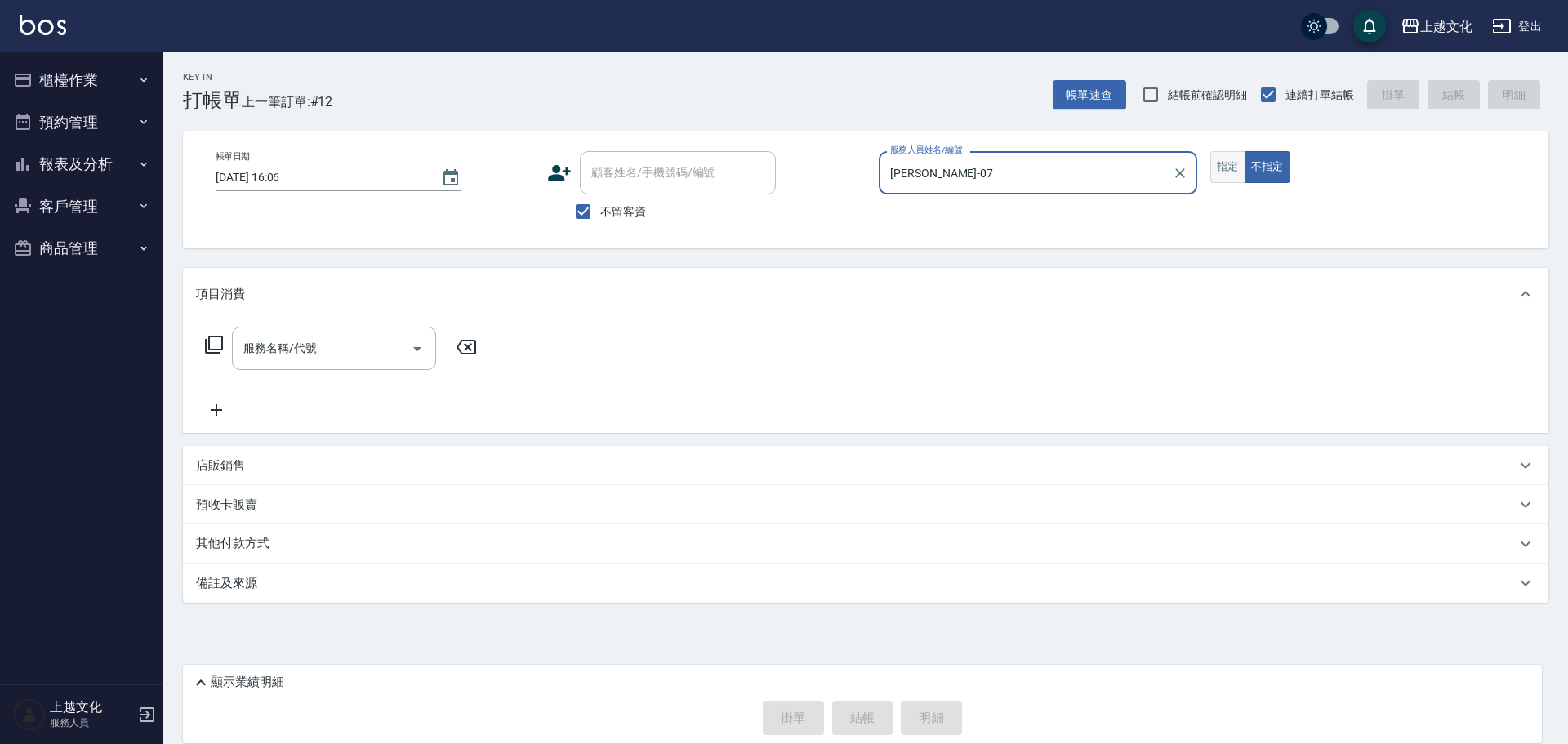
click at [1221, 170] on button "指定" at bounding box center [1227, 168] width 35 height 32
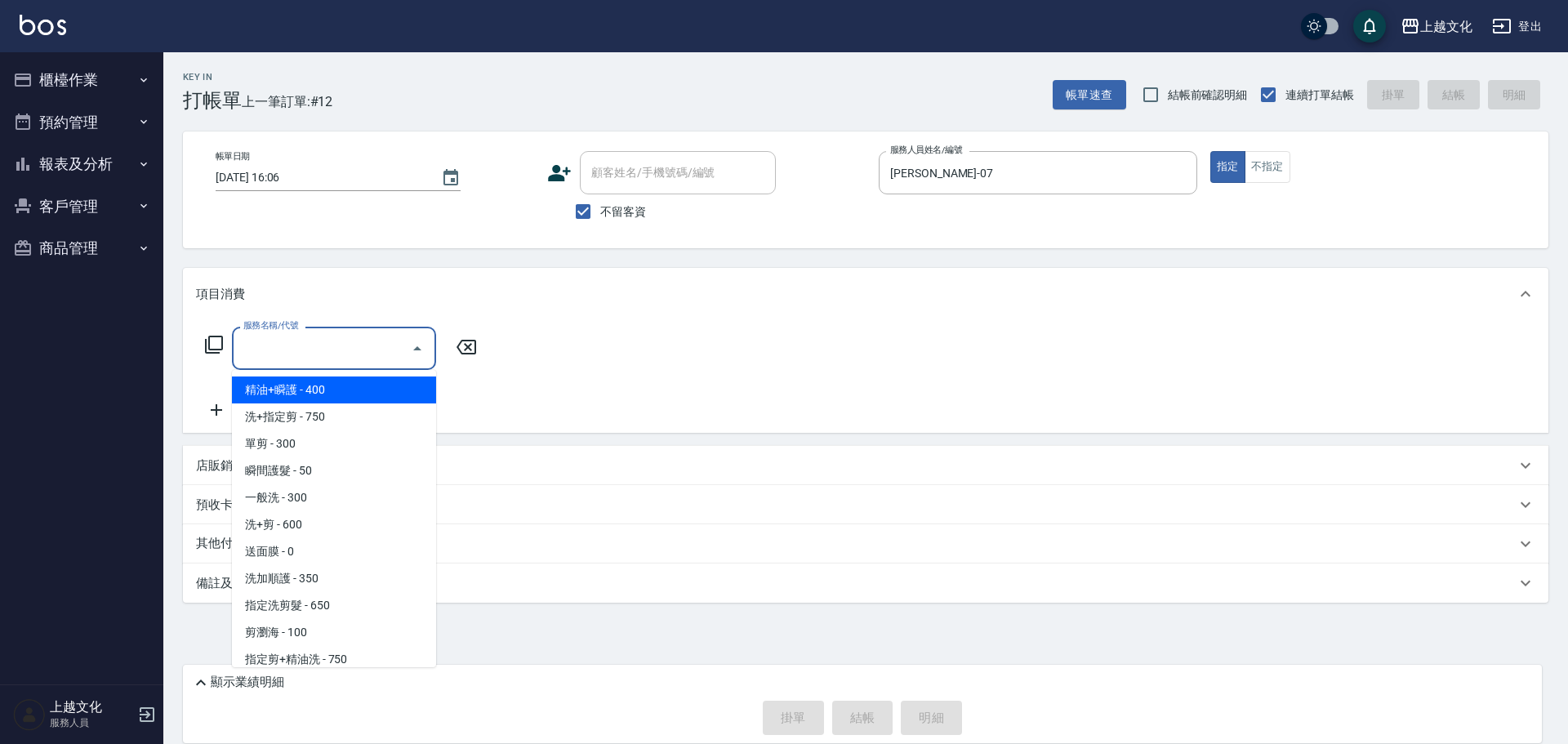
click at [310, 352] on input "服務名稱/代號" at bounding box center [322, 348] width 165 height 28
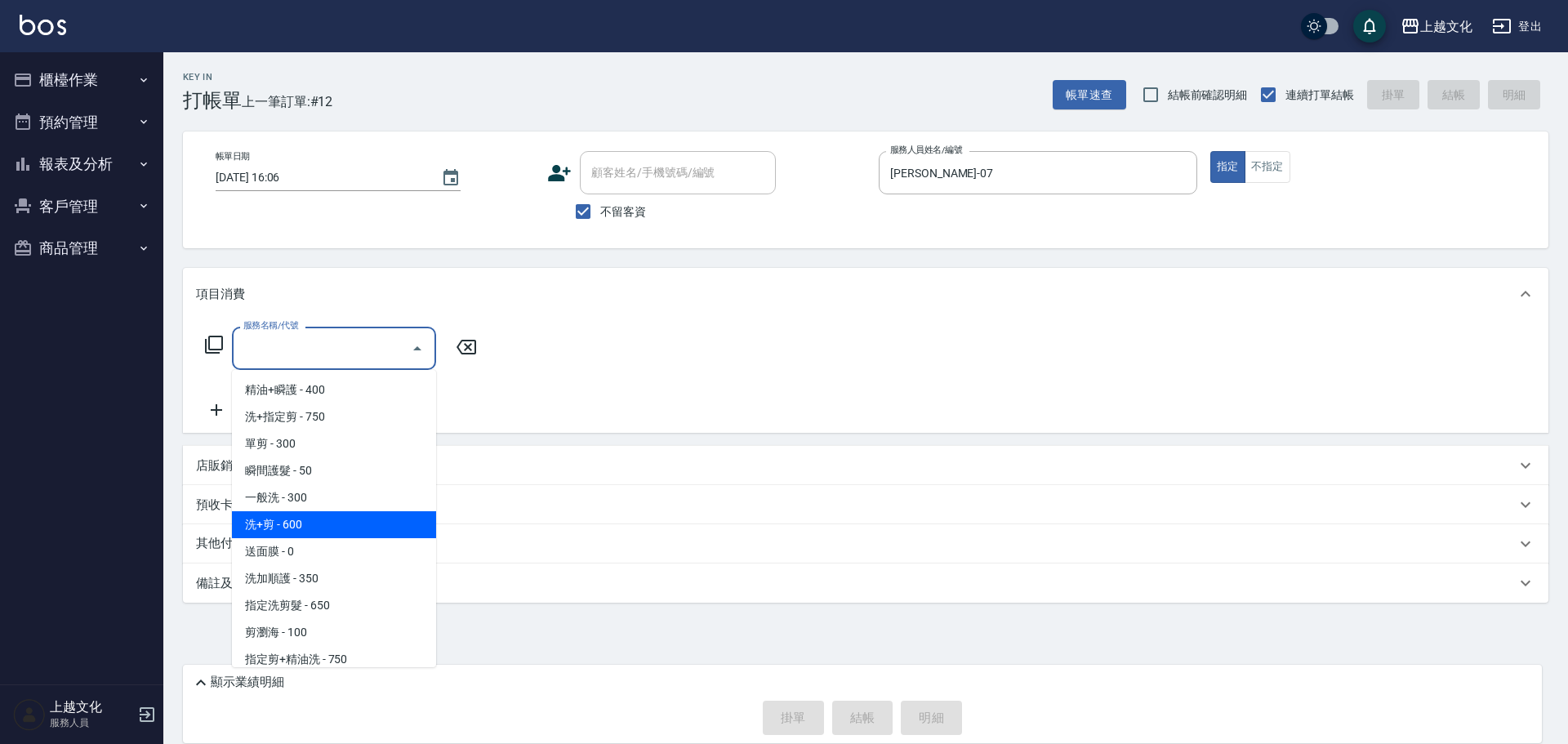
click at [304, 528] on span "洗+剪 - 600" at bounding box center [334, 524] width 205 height 27
type input "洗+剪(108)"
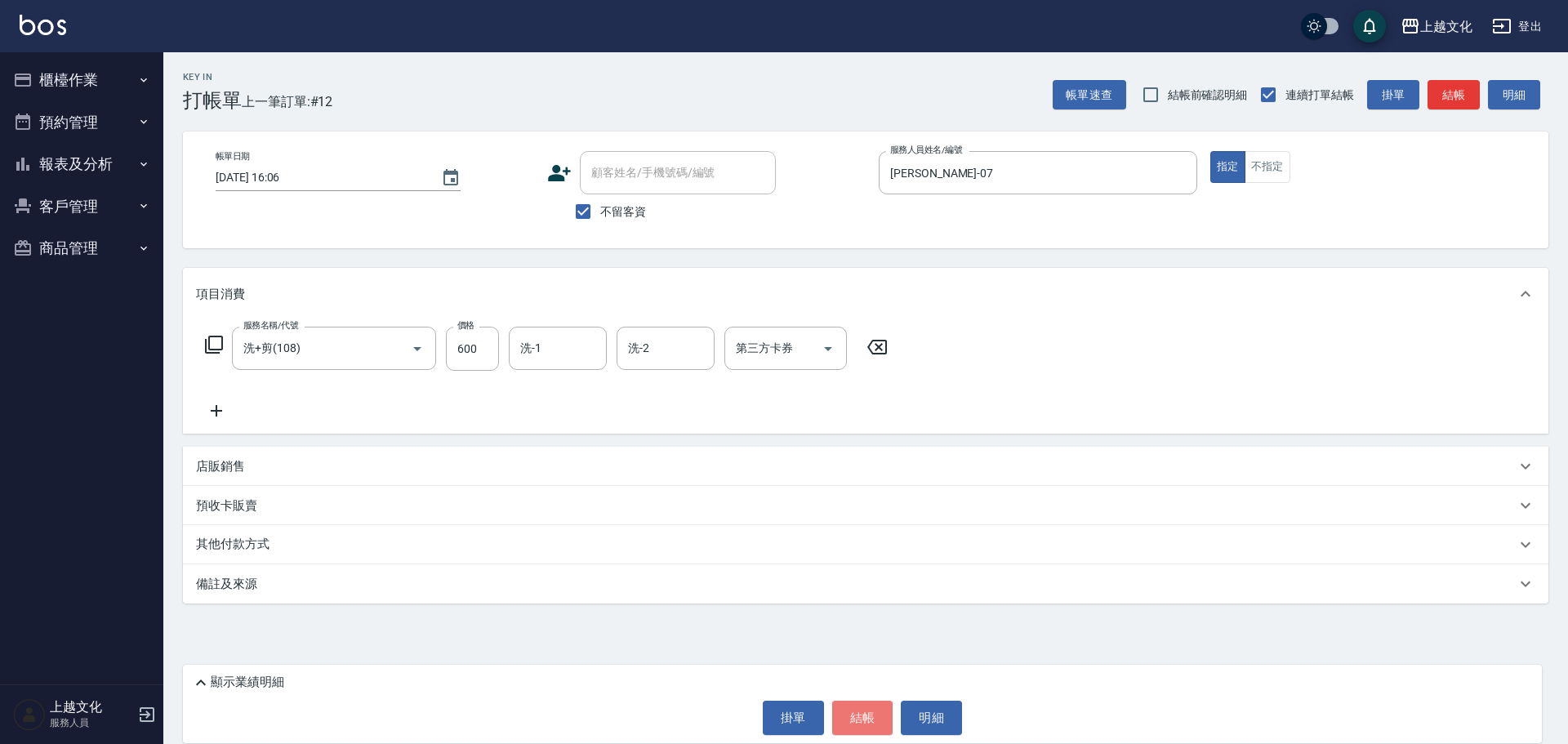
click at [880, 714] on button "結帳" at bounding box center [863, 717] width 62 height 34
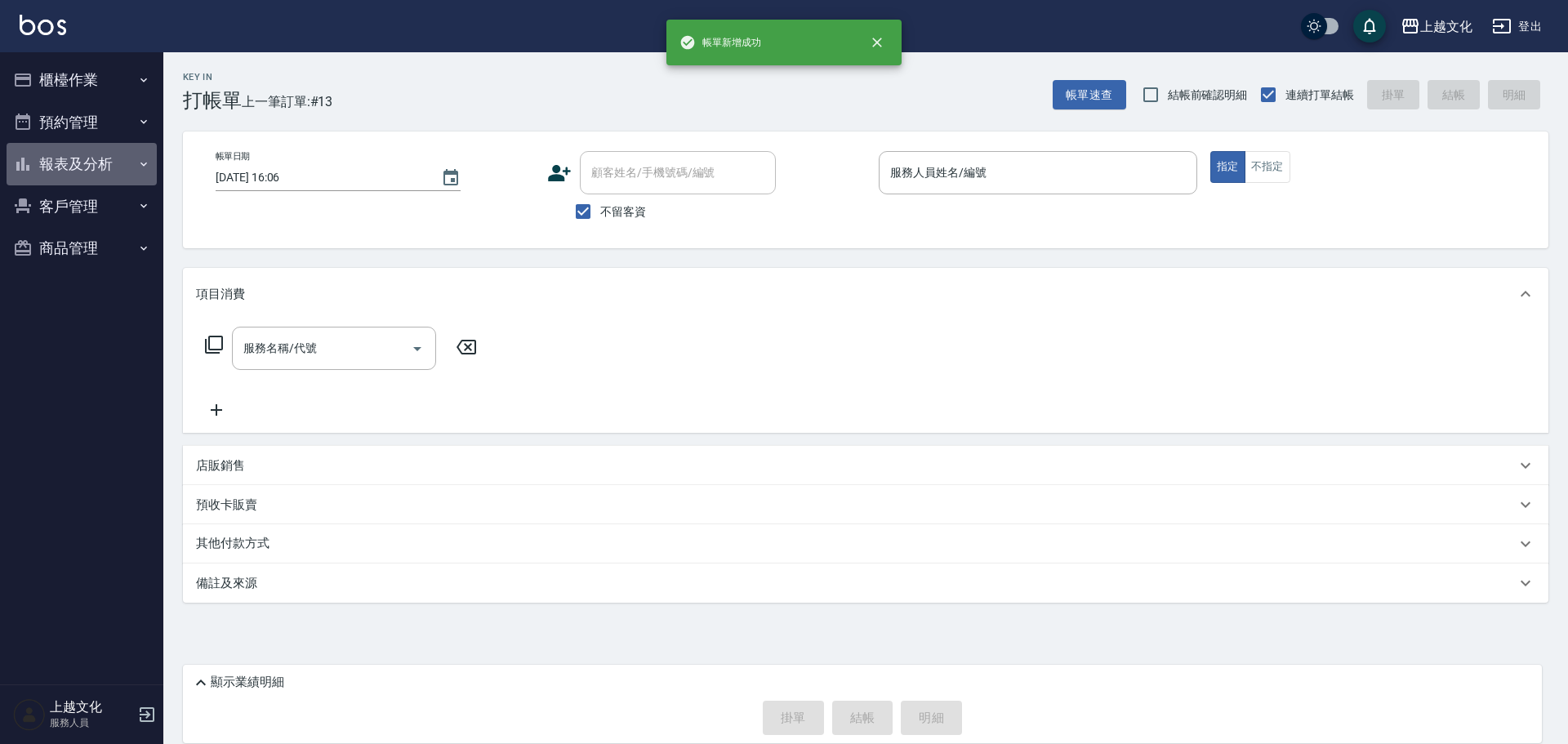
click at [48, 163] on button "報表及分析" at bounding box center [81, 164] width 151 height 43
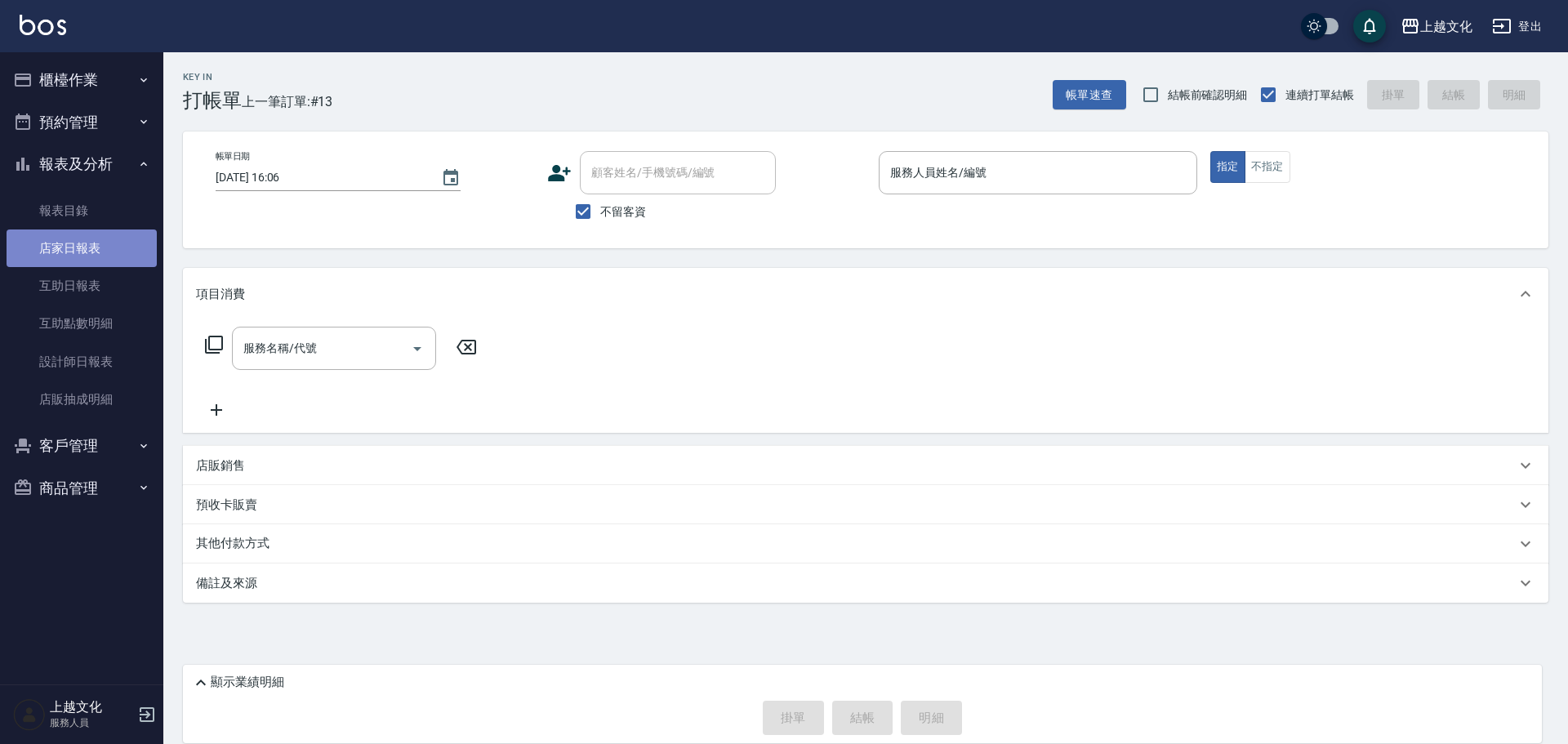
click at [68, 252] on link "店家日報表" at bounding box center [81, 248] width 151 height 38
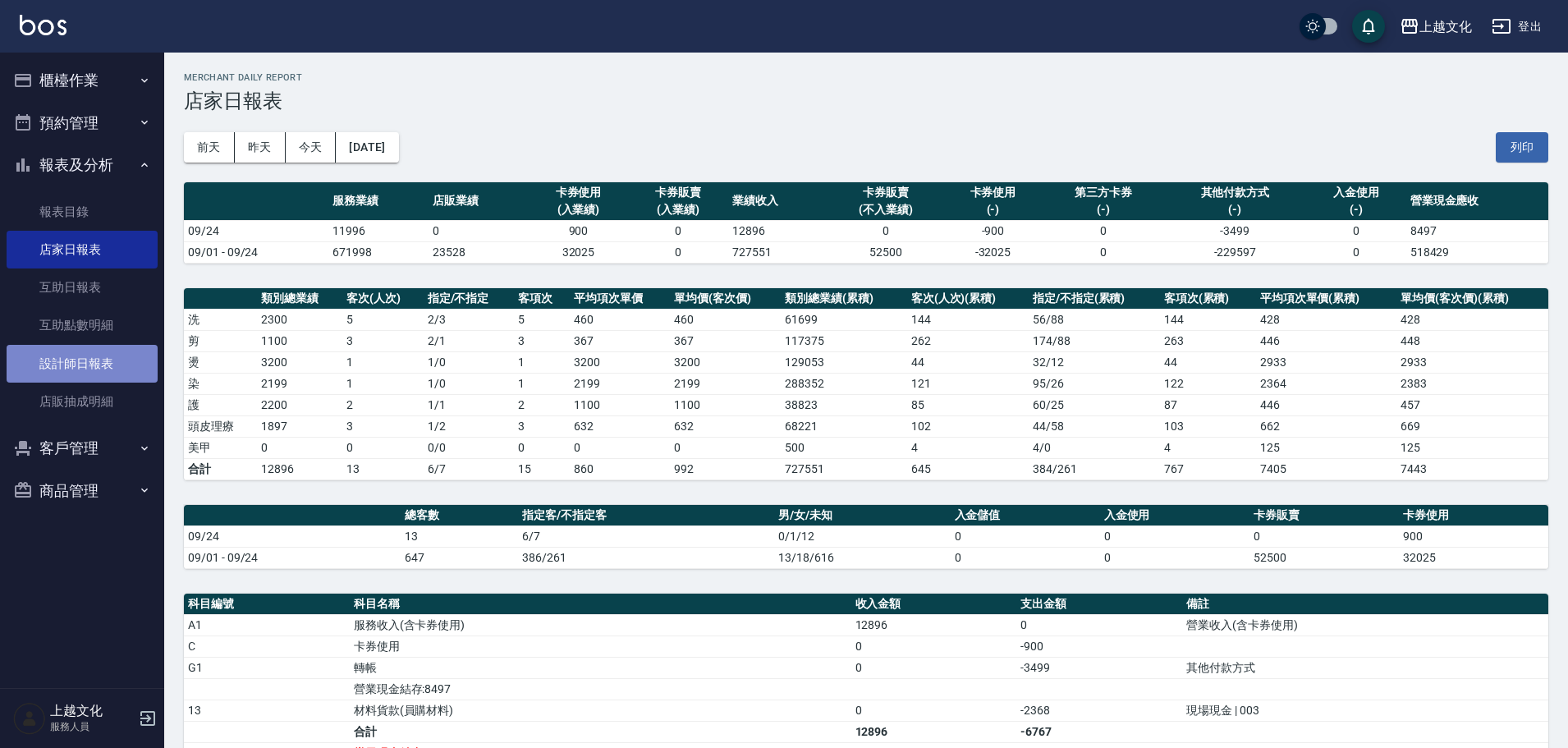
click at [73, 361] on link "設計師日報表" at bounding box center [82, 364] width 151 height 38
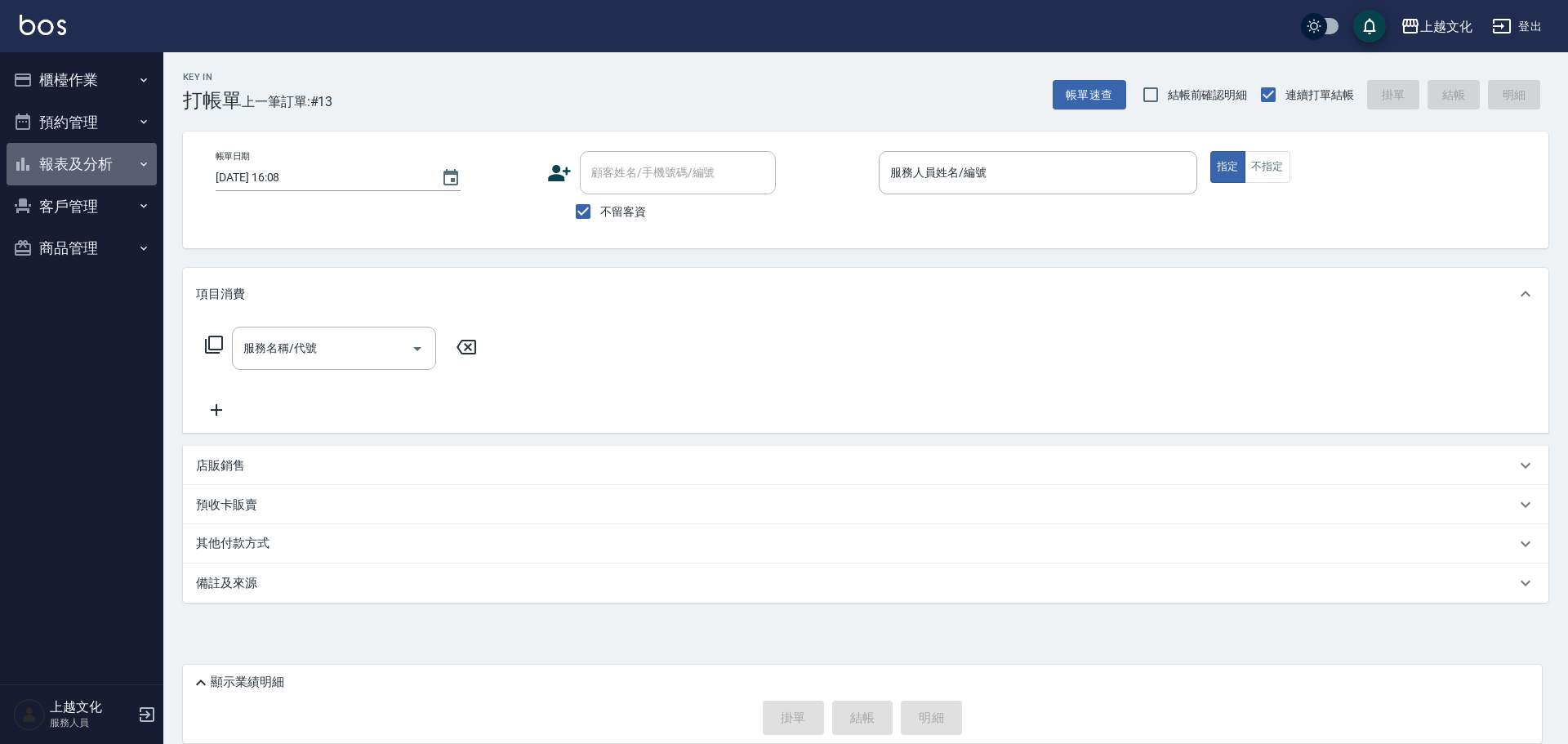
click at [74, 168] on button "報表及分析" at bounding box center [81, 164] width 151 height 43
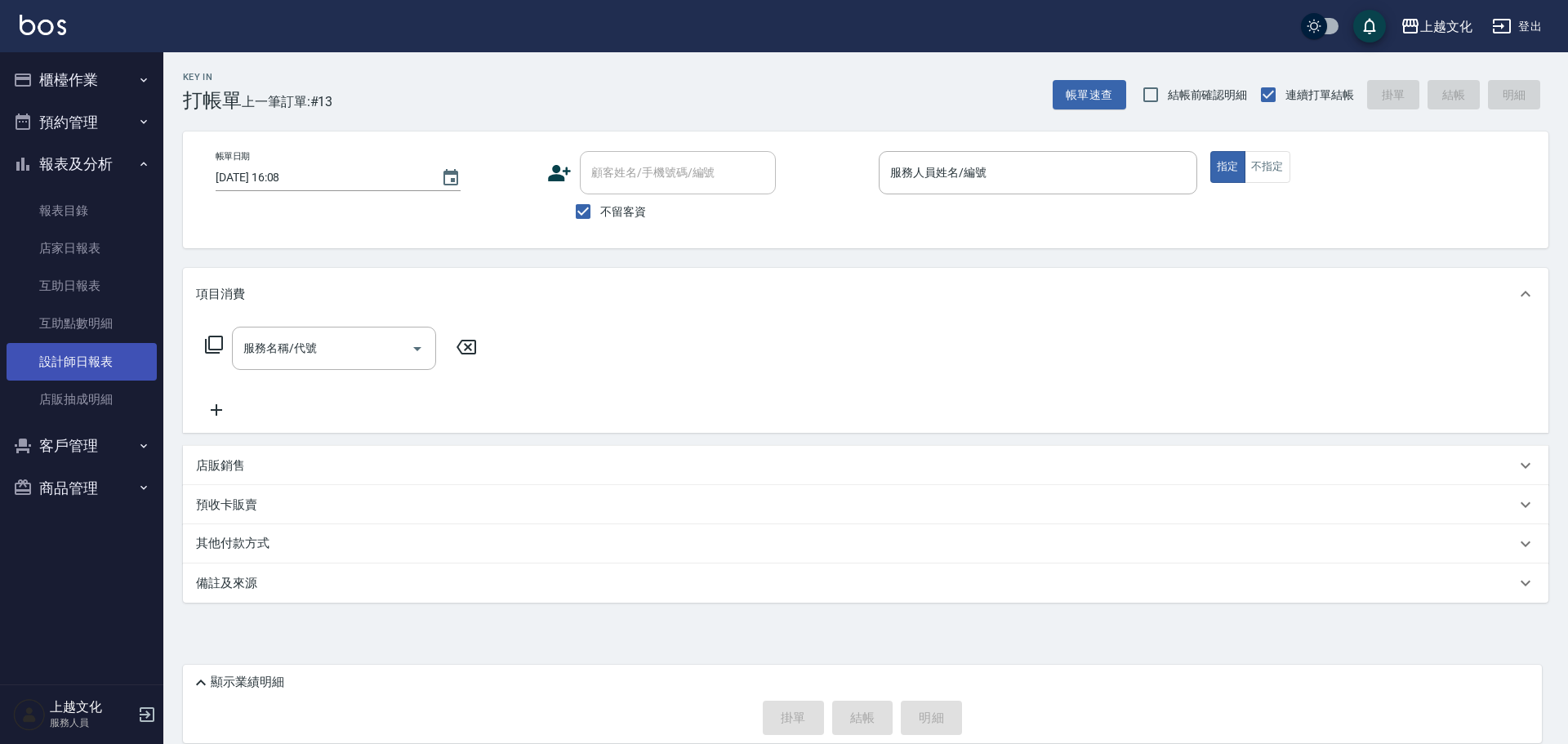
click at [80, 364] on link "設計師日報表" at bounding box center [81, 362] width 151 height 38
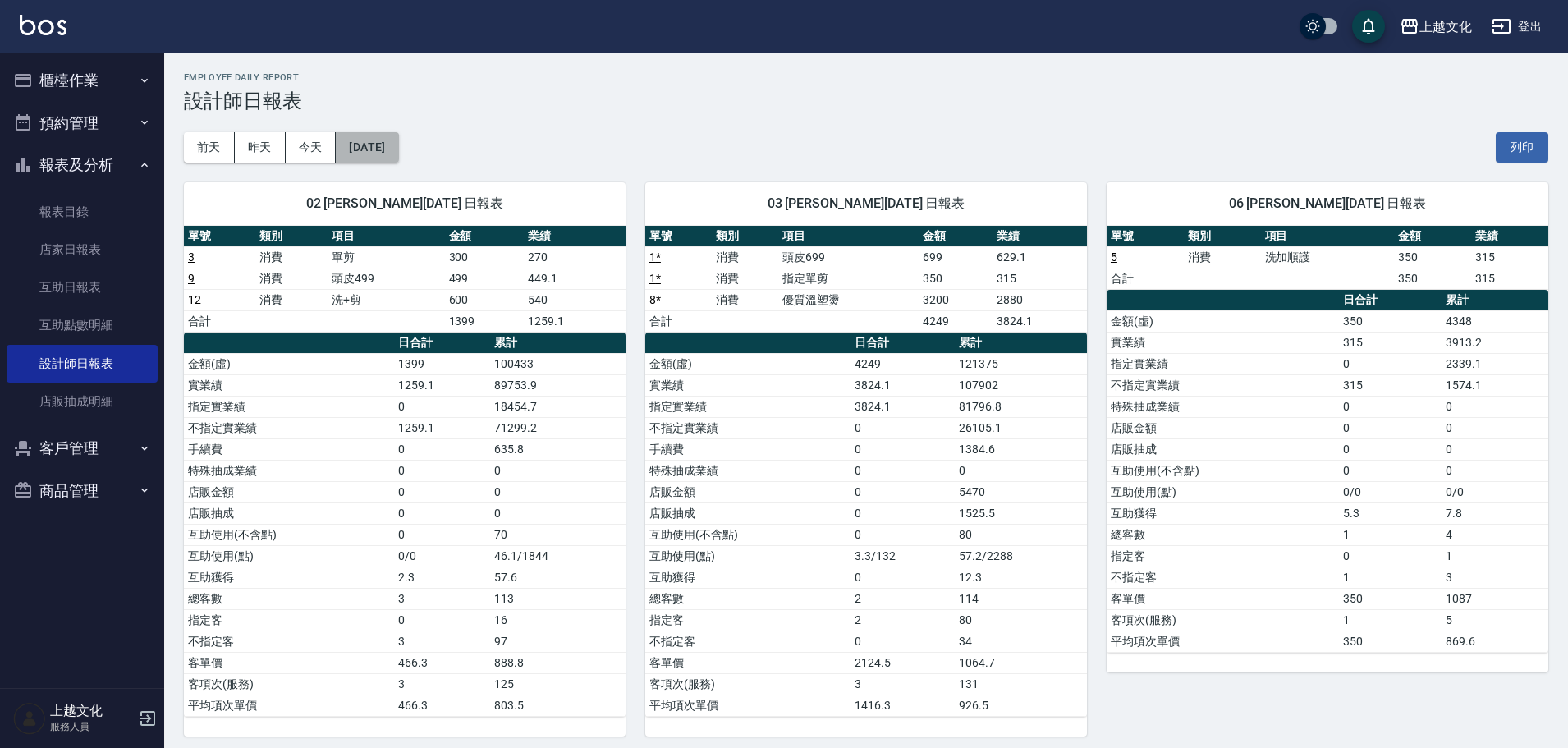
click at [398, 158] on button "[DATE]" at bounding box center [367, 148] width 63 height 30
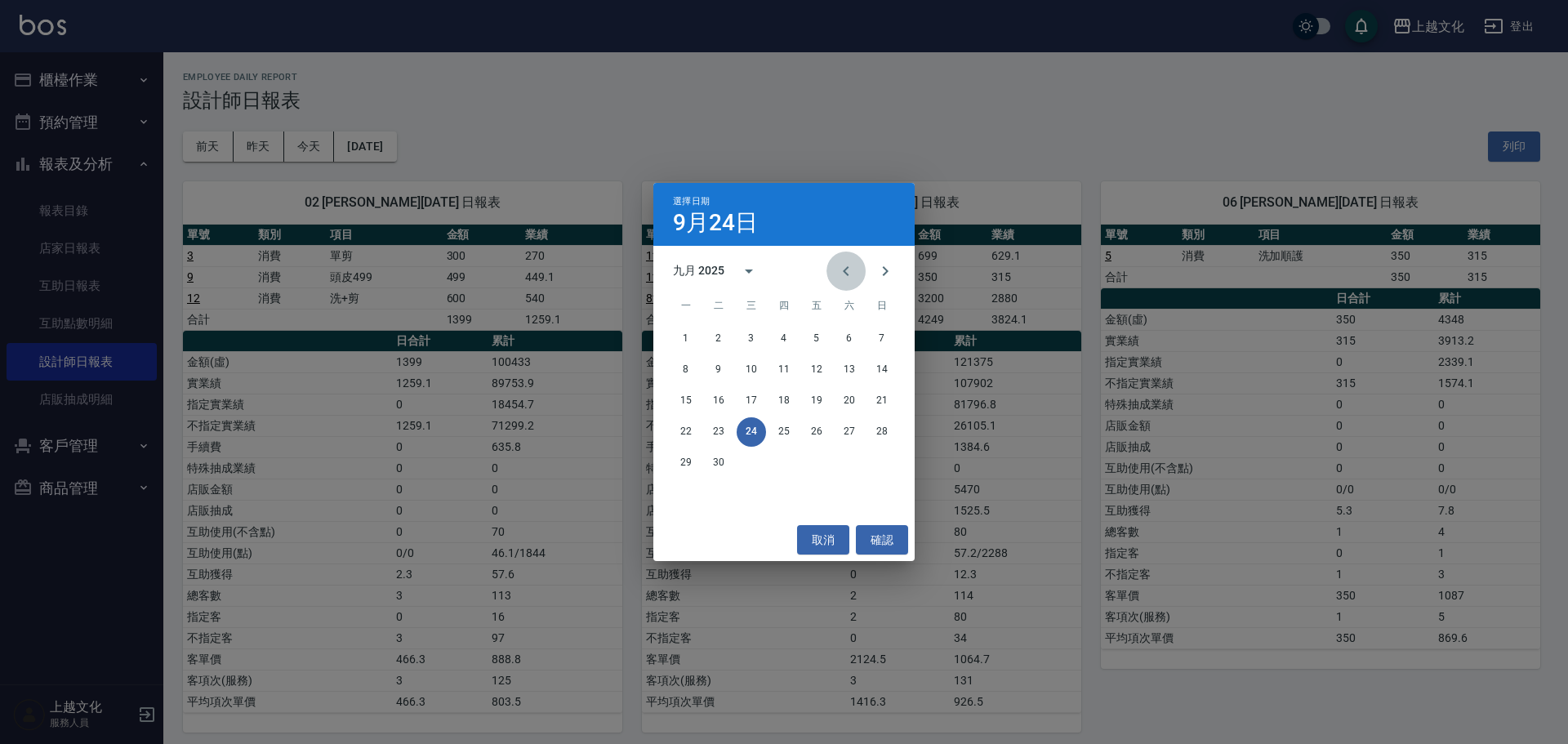
click at [857, 274] on button "Previous month" at bounding box center [846, 271] width 39 height 39
click at [889, 434] on button "24" at bounding box center [882, 432] width 29 height 29
click at [889, 434] on div "上越文化 [DATE] 設計師日報表 列印時間： [DATE][PHONE_NUMBER]:13 Employee Daily Report 設計師日報表 […" at bounding box center [779, 682] width 1559 height 1365
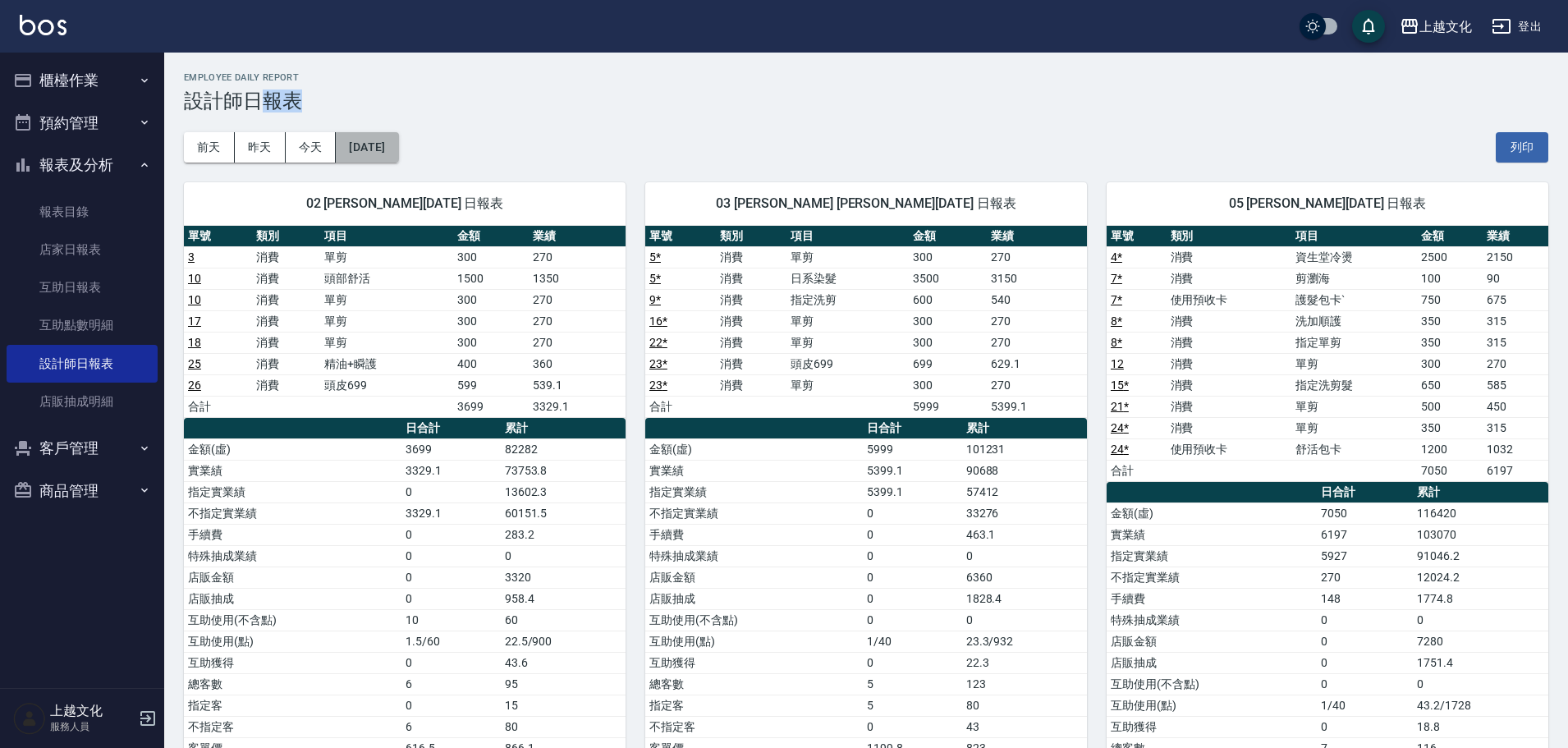
click at [384, 156] on button "[DATE]" at bounding box center [367, 148] width 63 height 30
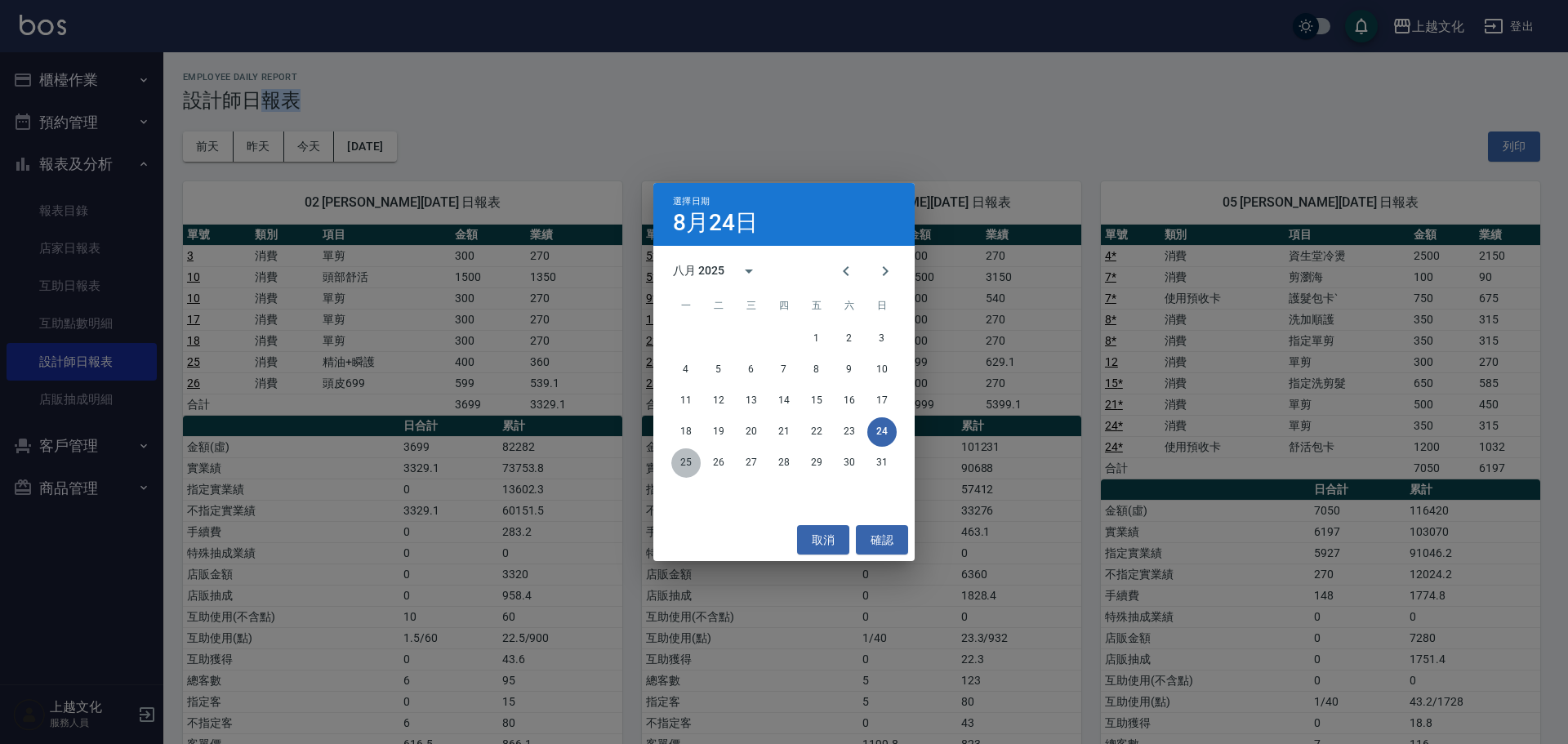
click at [684, 462] on button "25" at bounding box center [686, 462] width 29 height 29
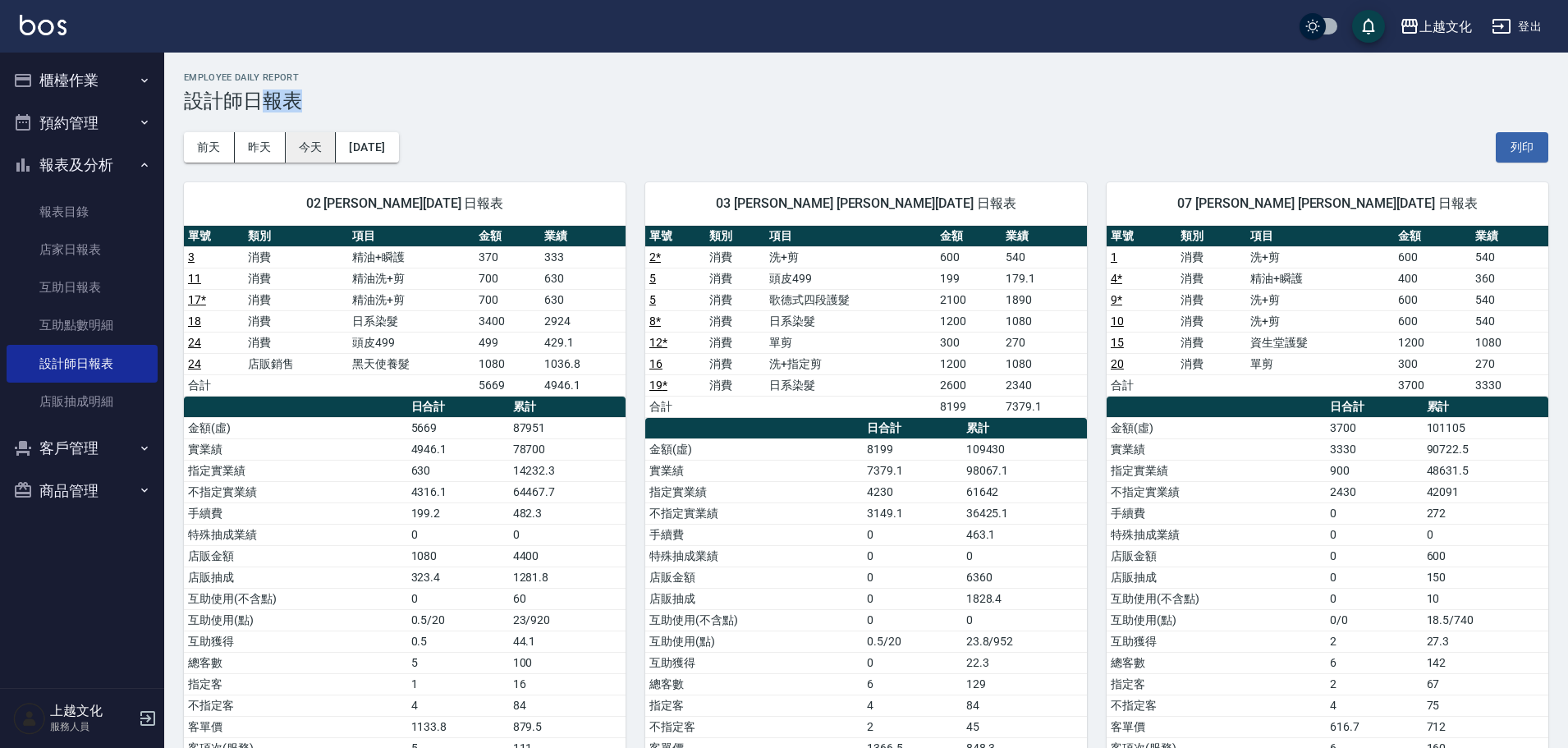
click at [296, 147] on button "今天" at bounding box center [310, 148] width 50 height 30
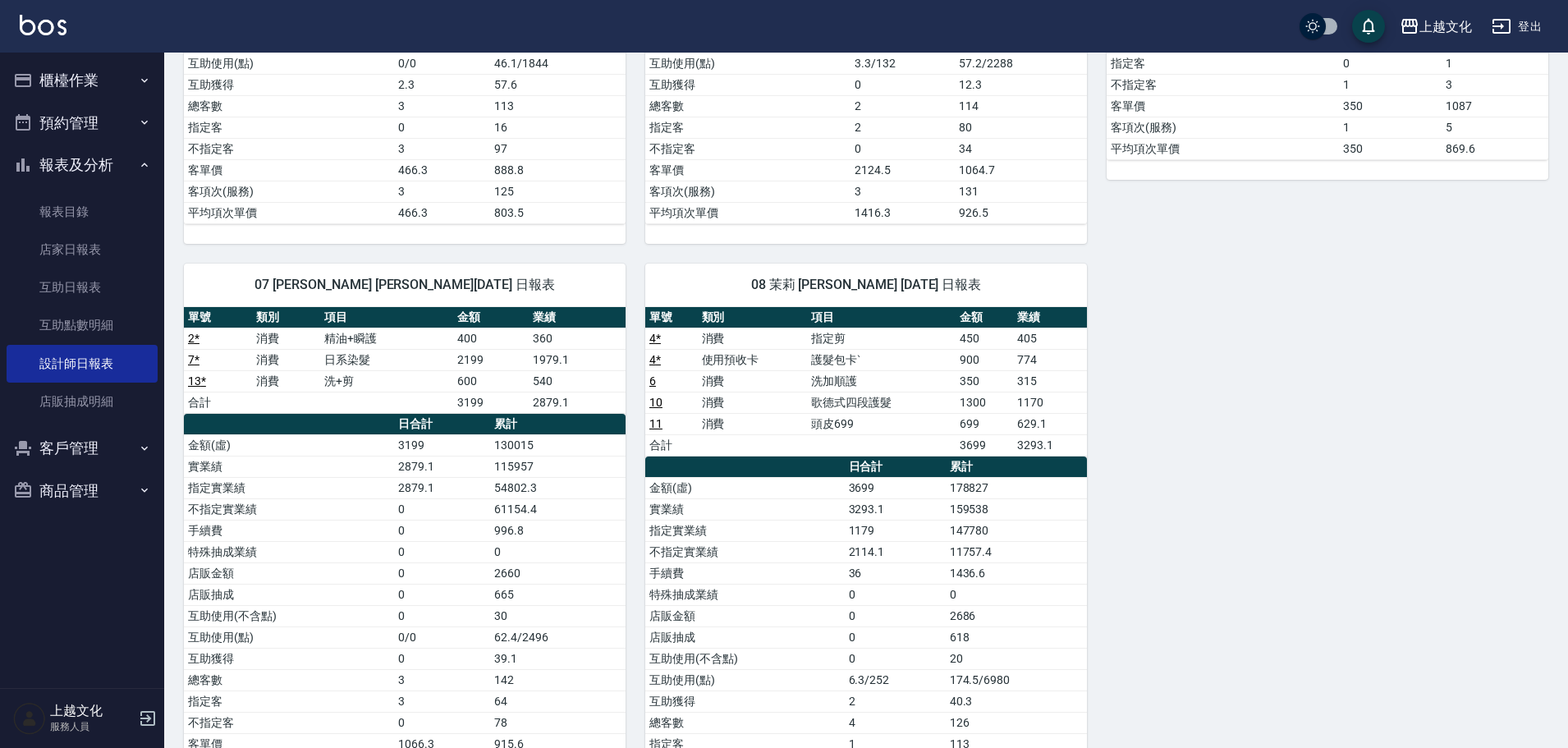
scroll to position [82, 0]
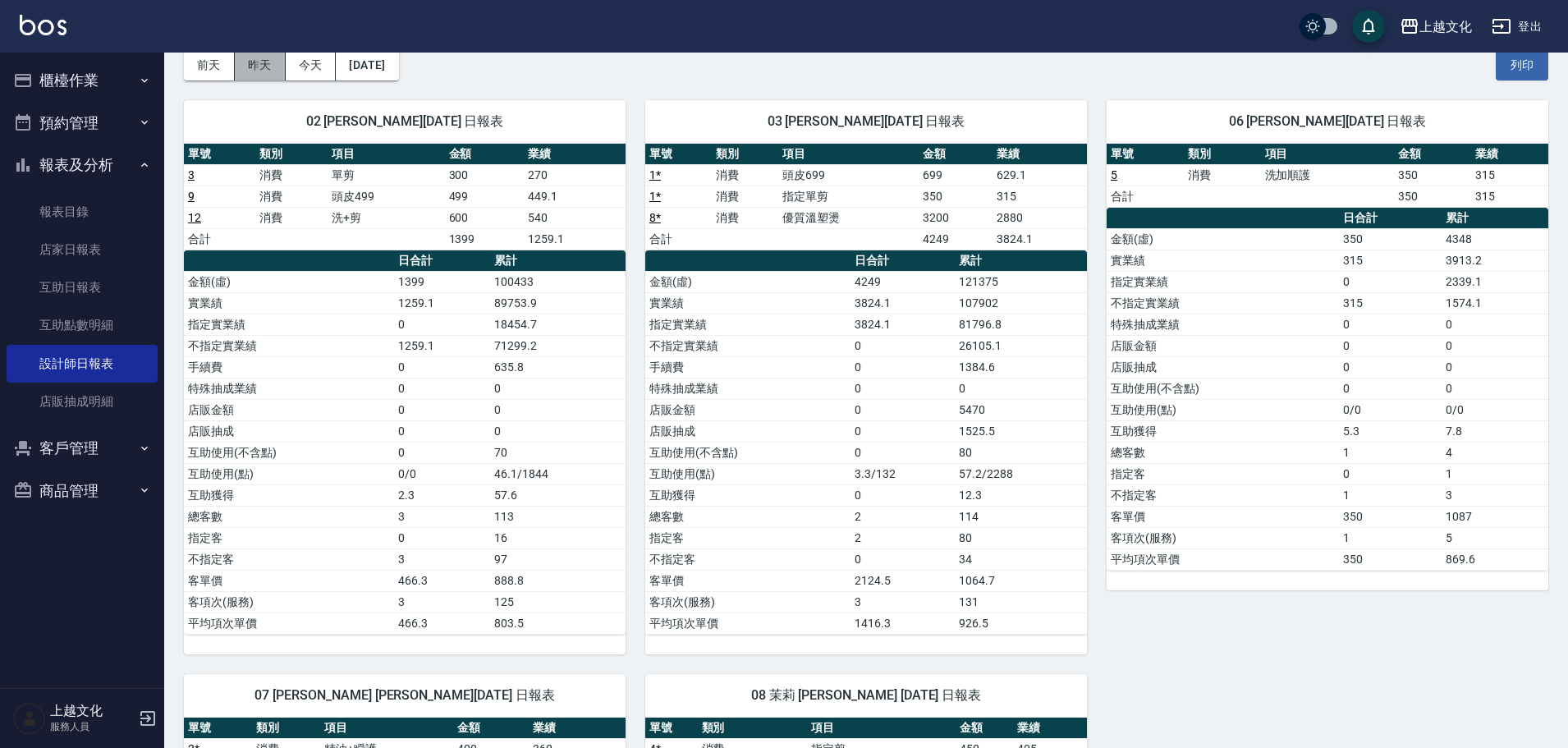
click at [246, 65] on button "昨天" at bounding box center [260, 66] width 50 height 30
